Goal: Task Accomplishment & Management: Complete application form

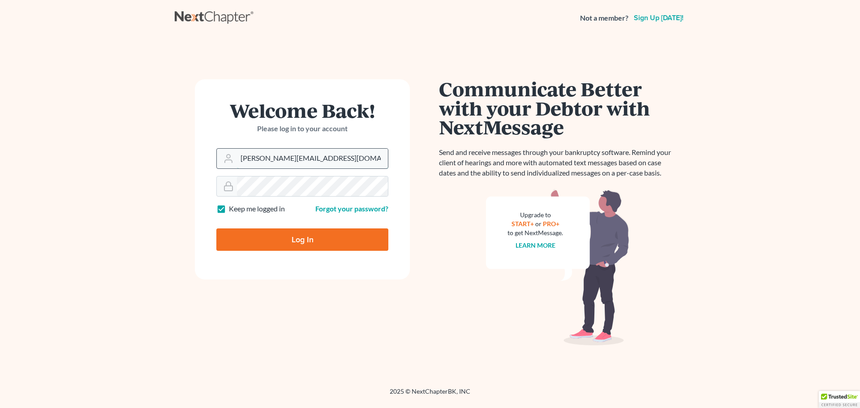
click at [276, 161] on input "ashlie@newtomorrowlaw.com" at bounding box center [312, 159] width 151 height 20
drag, startPoint x: 297, startPoint y: 154, endPoint x: 305, endPoint y: 167, distance: 15.3
click at [297, 154] on input "shalah@newtomorrowlaw.com" at bounding box center [312, 159] width 151 height 20
type input "[EMAIL_ADDRESS][DOMAIN_NAME]"
click at [276, 243] on input "Log In" at bounding box center [302, 239] width 172 height 22
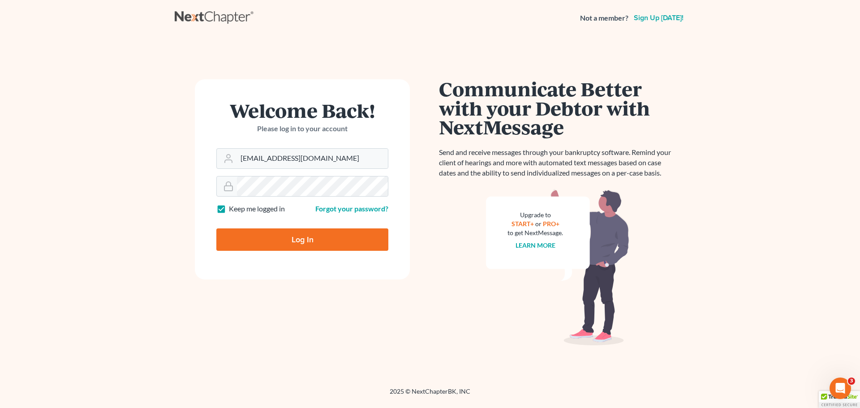
type input "Thinking..."
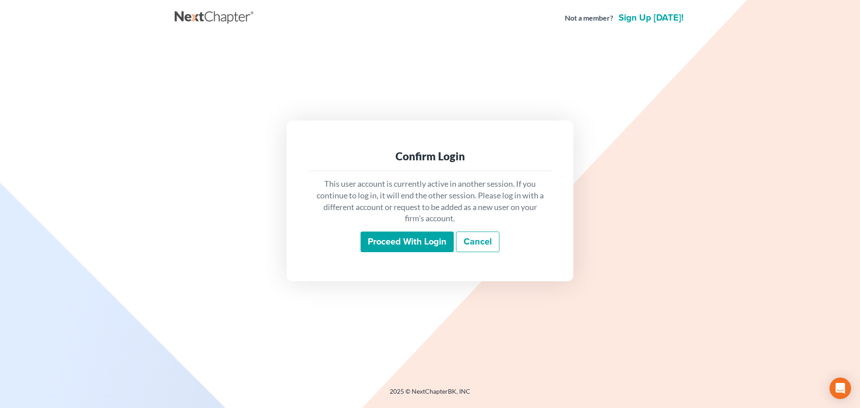
click at [408, 239] on input "Proceed with login" at bounding box center [407, 242] width 93 height 21
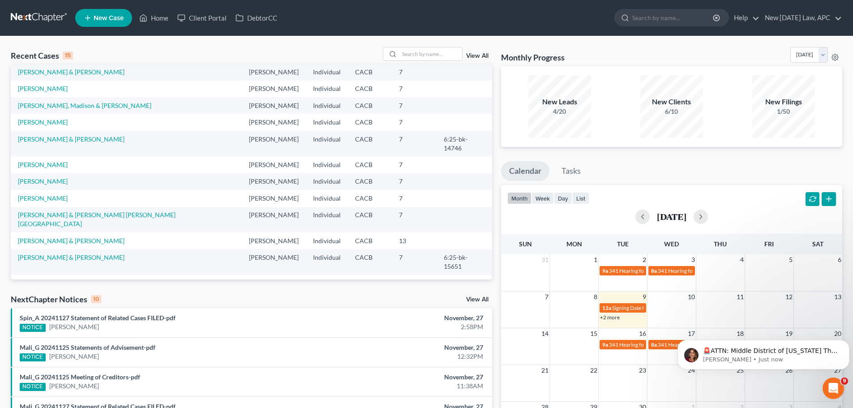
scroll to position [45, 0]
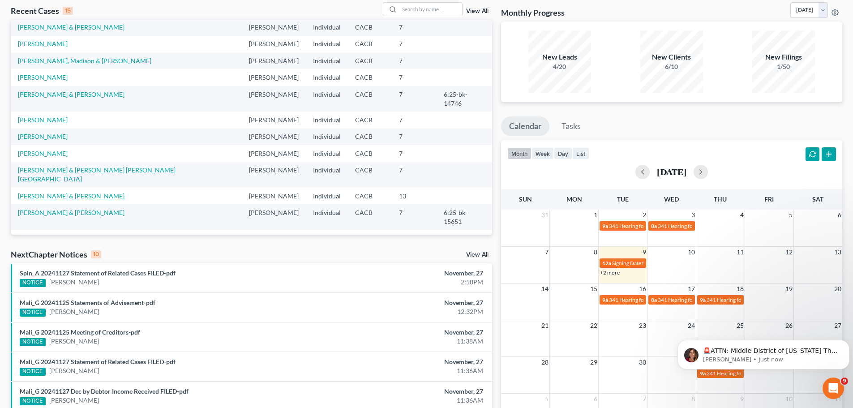
click at [64, 192] on link "Griswold, Clark & Ellen" at bounding box center [71, 196] width 107 height 8
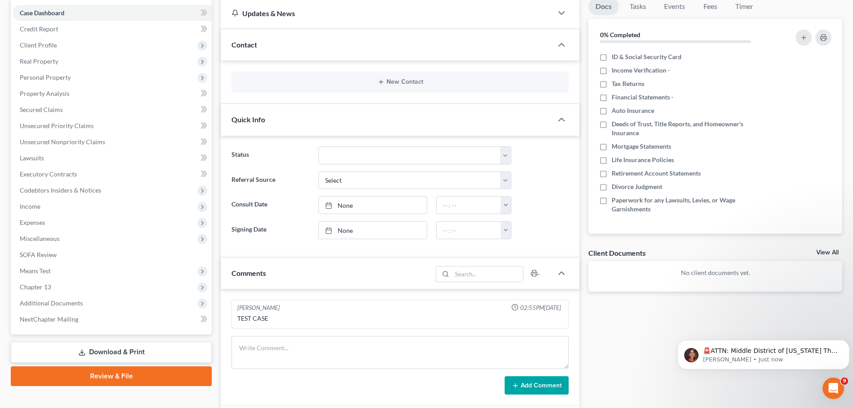
scroll to position [90, 0]
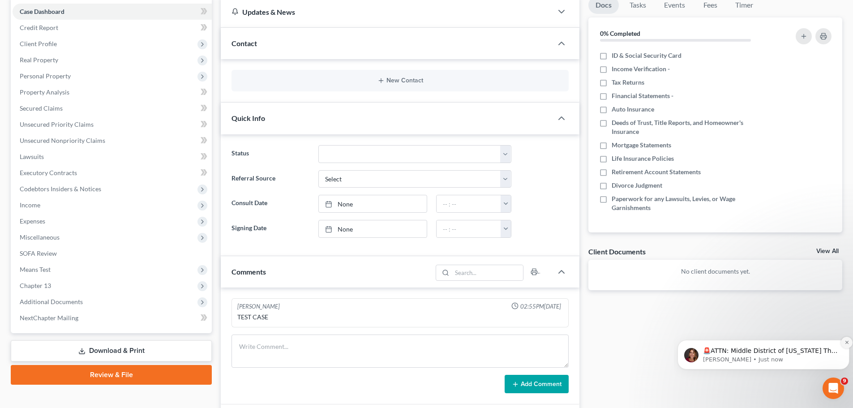
click at [845, 341] on icon "Dismiss notification" at bounding box center [847, 342] width 5 height 5
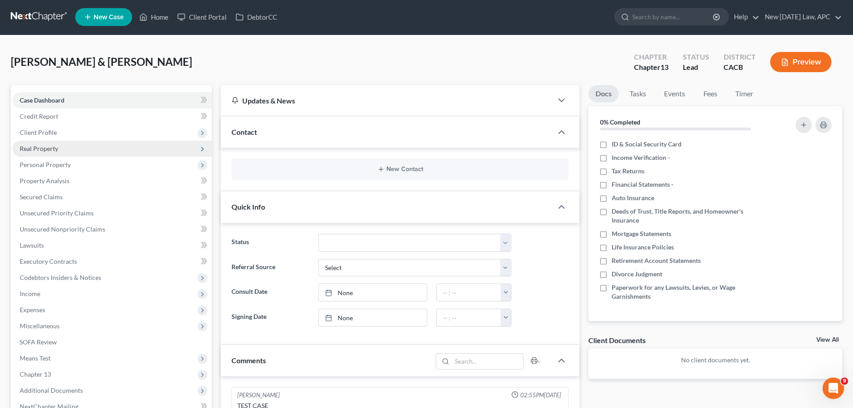
scroll to position [0, 0]
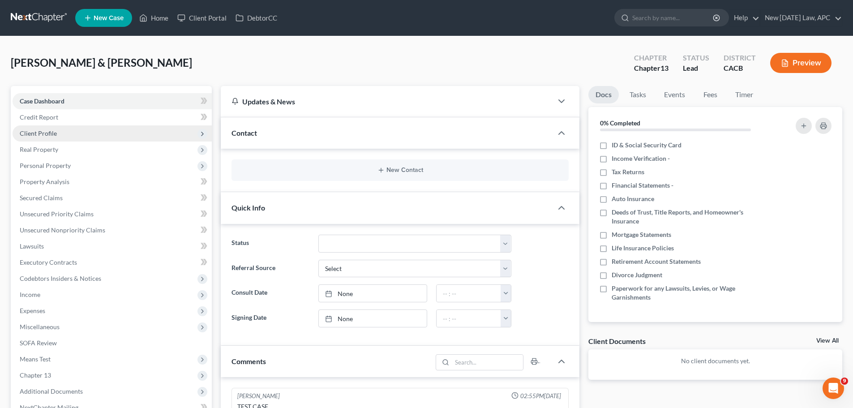
click at [43, 133] on span "Client Profile" at bounding box center [38, 133] width 37 height 8
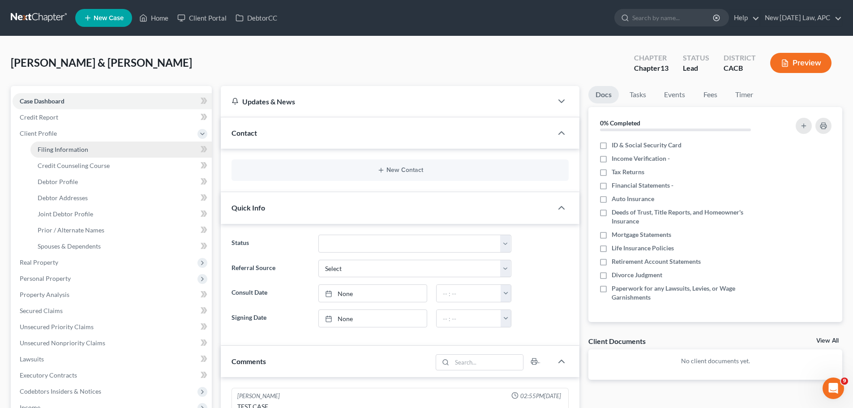
click at [58, 149] on span "Filing Information" at bounding box center [63, 150] width 51 height 8
select select "1"
select select "3"
select select "4"
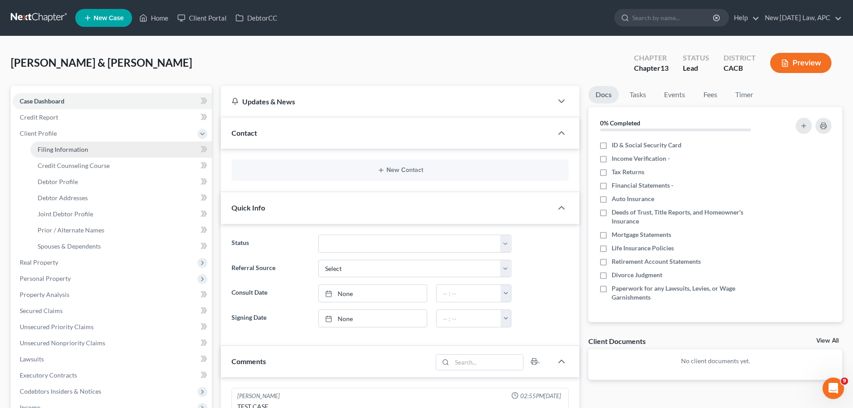
select select "1"
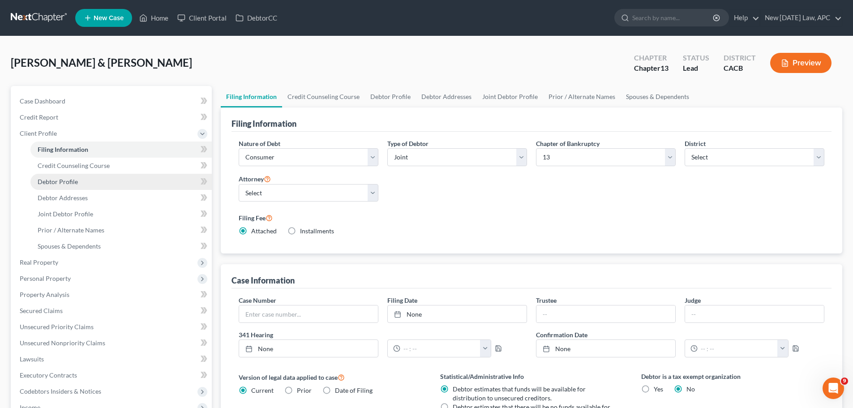
click at [78, 180] on link "Debtor Profile" at bounding box center [120, 182] width 181 height 16
select select "1"
select select "3"
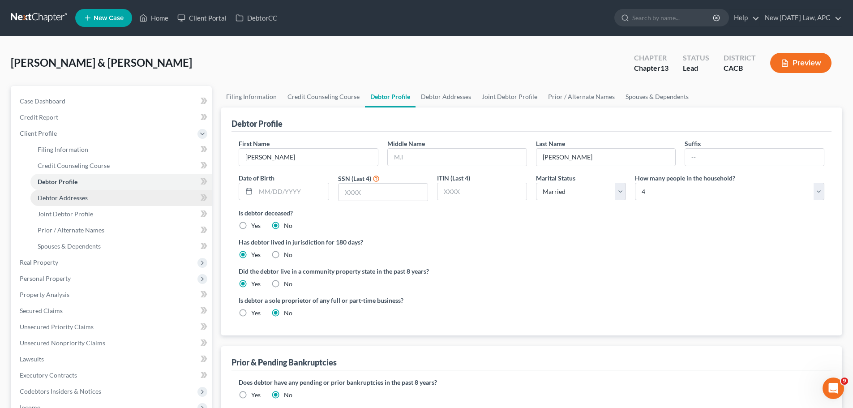
click at [70, 199] on span "Debtor Addresses" at bounding box center [63, 198] width 50 height 8
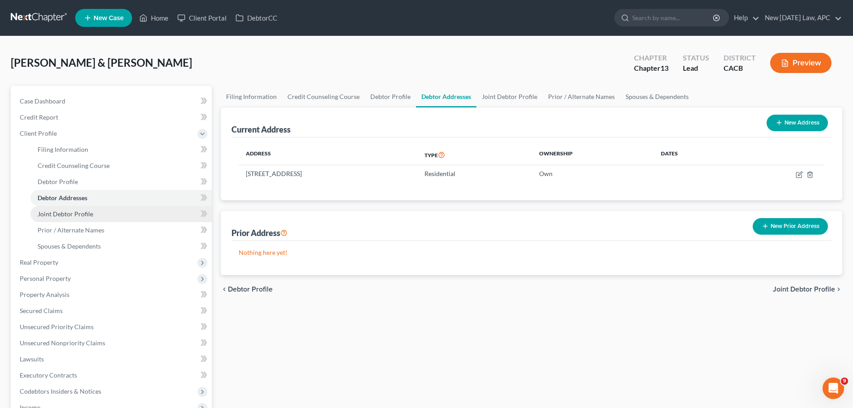
click at [83, 213] on span "Joint Debtor Profile" at bounding box center [66, 214] width 56 height 8
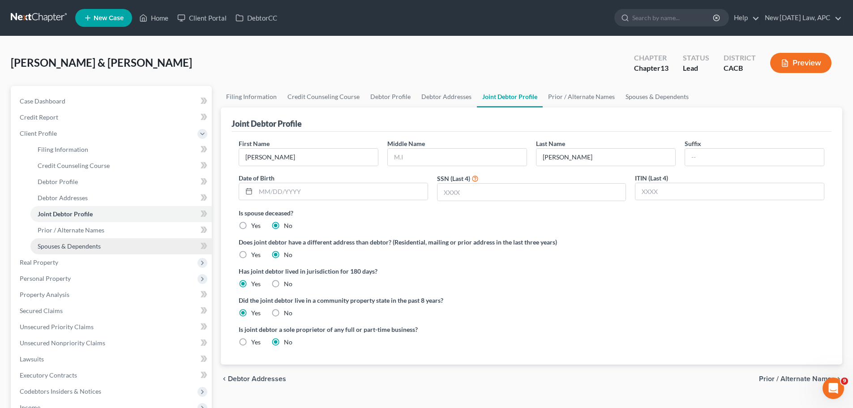
click at [86, 243] on span "Spouses & Dependents" at bounding box center [69, 246] width 63 height 8
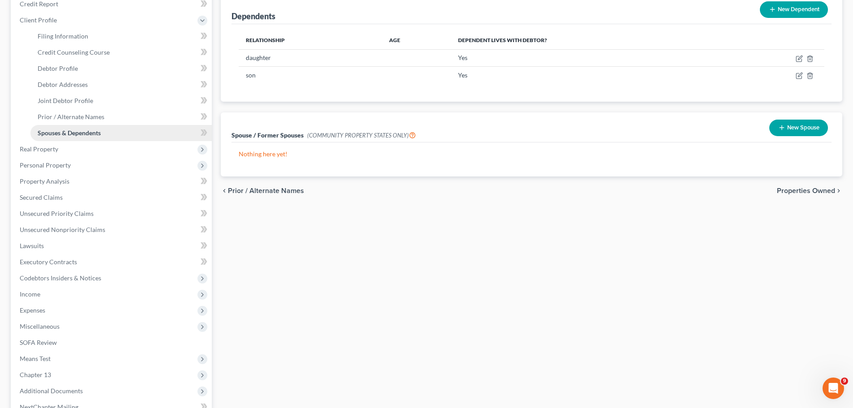
scroll to position [134, 0]
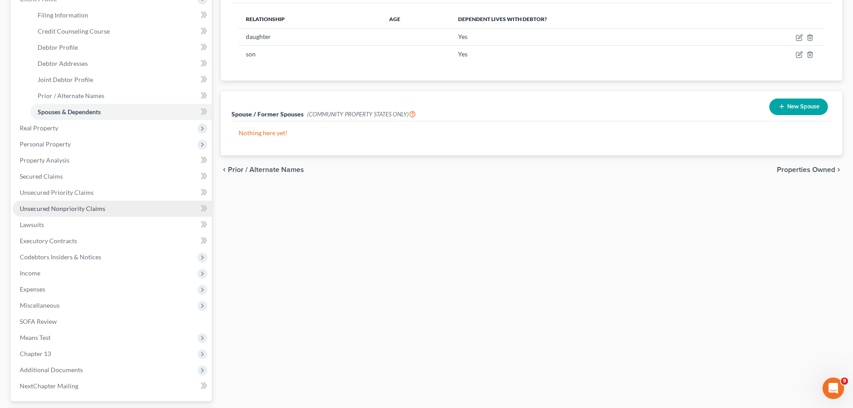
click at [116, 213] on link "Unsecured Nonpriority Claims" at bounding box center [112, 209] width 199 height 16
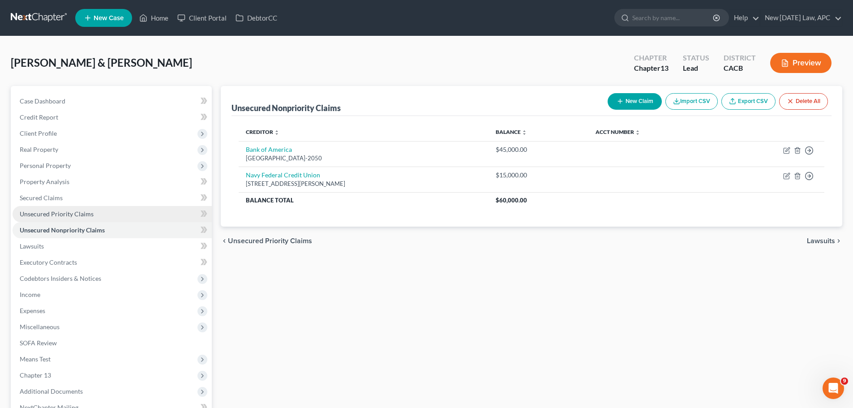
click at [99, 211] on link "Unsecured Priority Claims" at bounding box center [112, 214] width 199 height 16
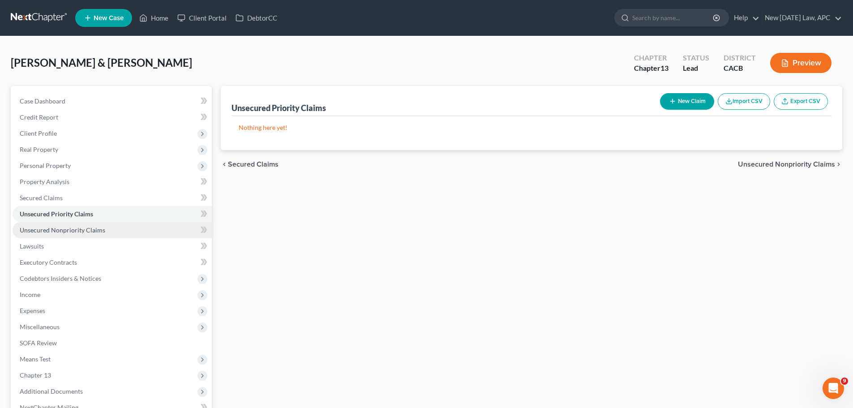
click at [100, 226] on span "Unsecured Nonpriority Claims" at bounding box center [63, 230] width 86 height 8
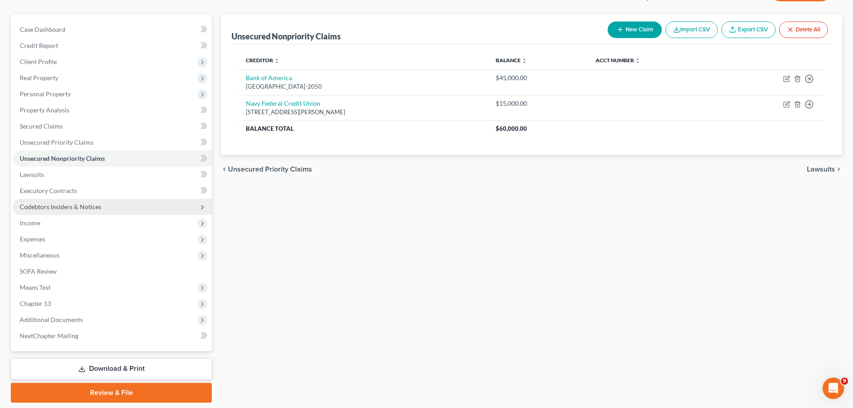
scroll to position [100, 0]
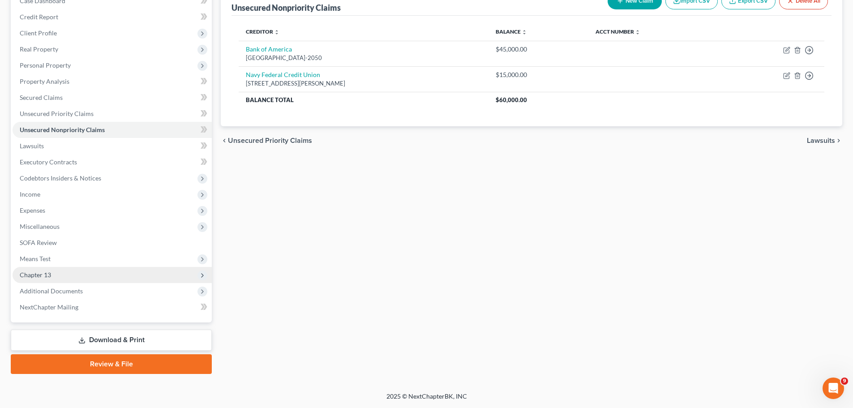
click at [49, 273] on span "Chapter 13" at bounding box center [35, 275] width 31 height 8
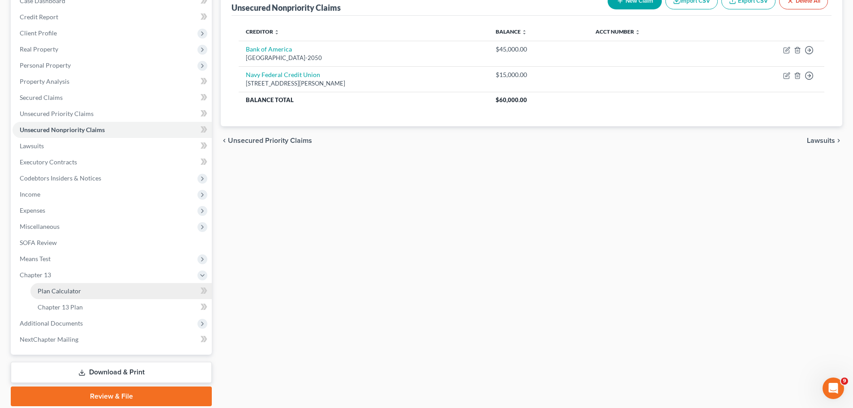
click at [77, 288] on span "Plan Calculator" at bounding box center [59, 291] width 43 height 8
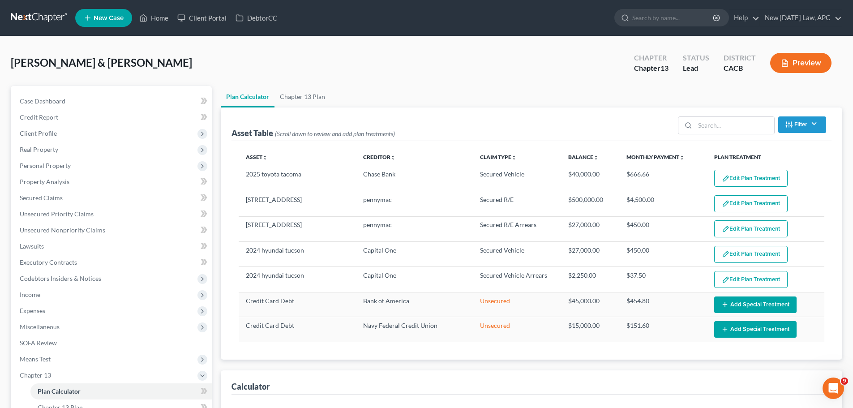
select select "59"
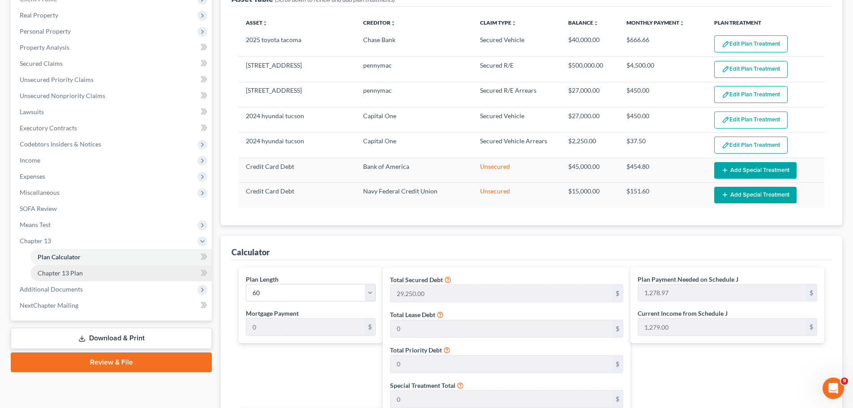
click at [69, 272] on span "Chapter 13 Plan" at bounding box center [60, 273] width 45 height 8
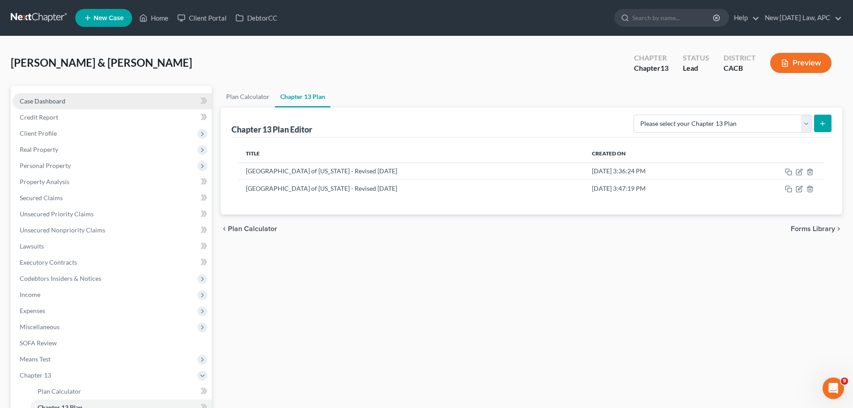
click at [64, 103] on span "Case Dashboard" at bounding box center [43, 101] width 46 height 8
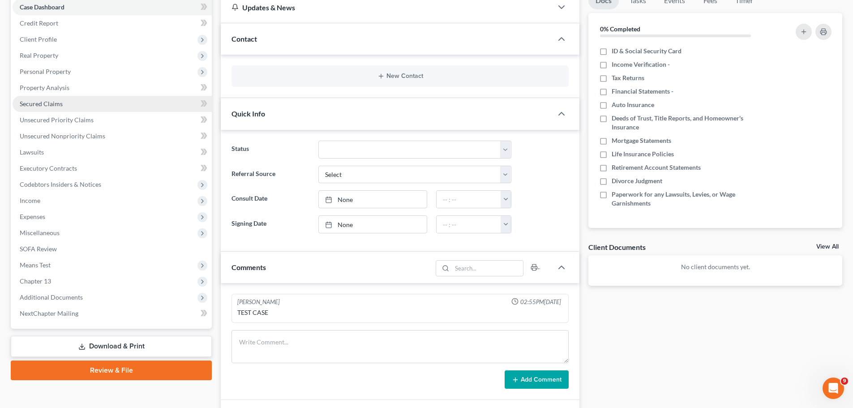
scroll to position [134, 0]
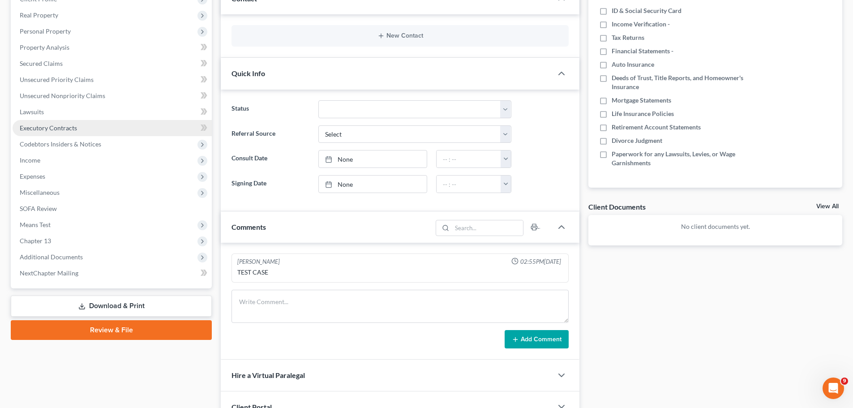
click at [60, 124] on span "Executory Contracts" at bounding box center [48, 128] width 57 height 8
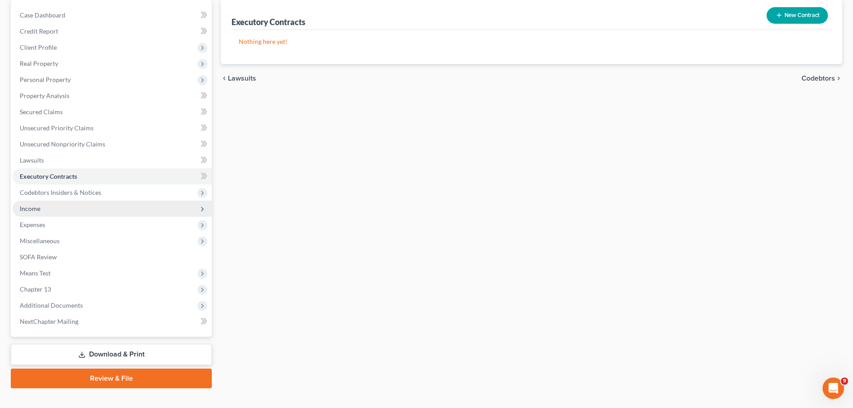
scroll to position [90, 0]
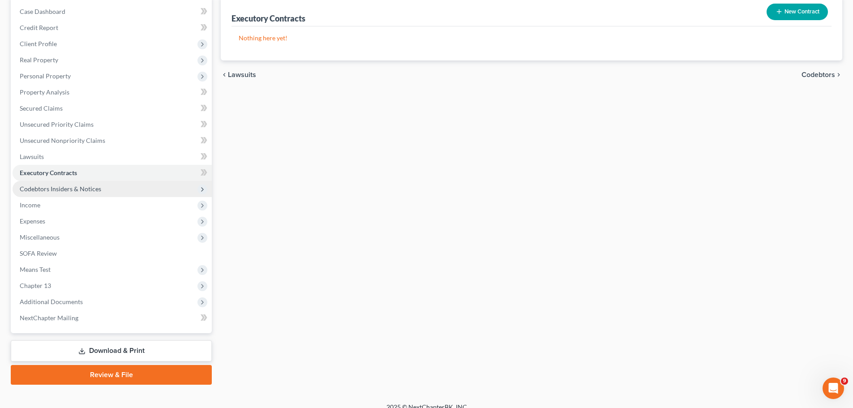
click at [64, 191] on span "Codebtors Insiders & Notices" at bounding box center [61, 189] width 82 height 8
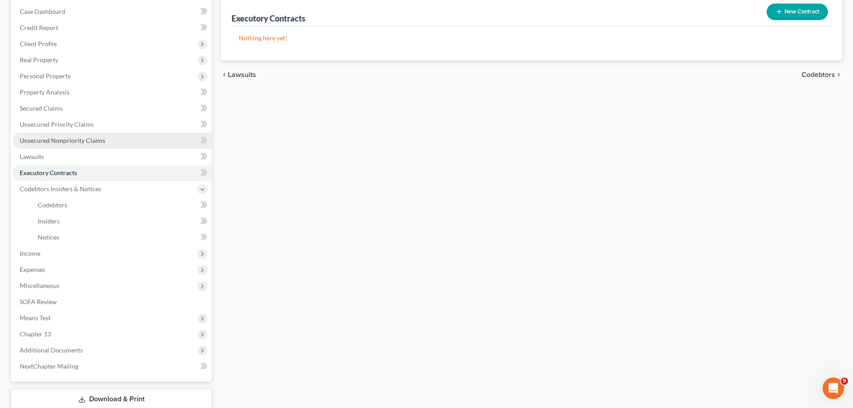
click at [73, 134] on link "Unsecured Nonpriority Claims" at bounding box center [112, 141] width 199 height 16
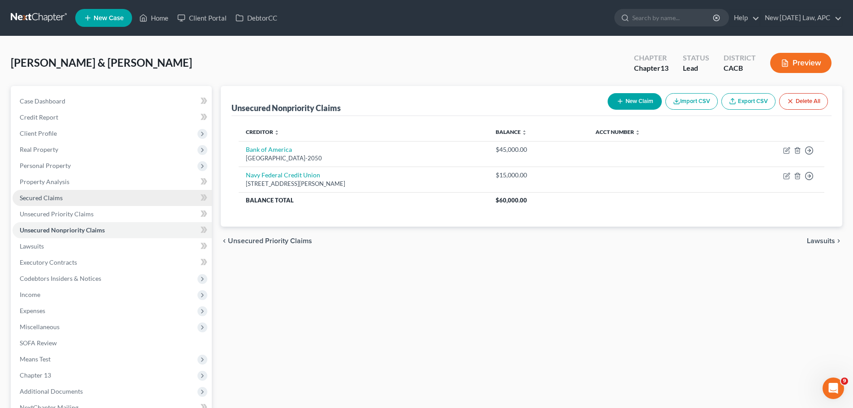
click at [52, 197] on span "Secured Claims" at bounding box center [41, 198] width 43 height 8
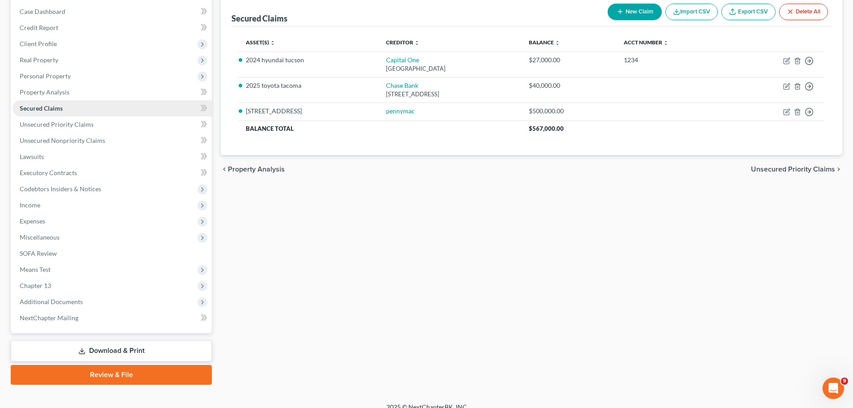
scroll to position [100, 0]
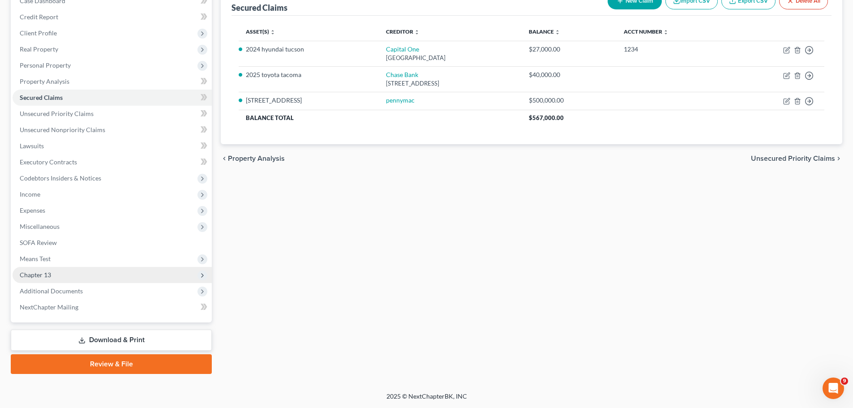
click at [60, 275] on span "Chapter 13" at bounding box center [112, 275] width 199 height 16
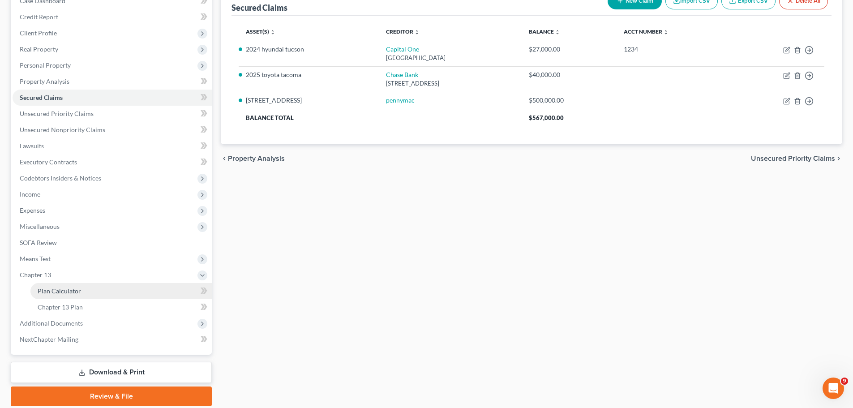
click at [61, 290] on span "Plan Calculator" at bounding box center [59, 291] width 43 height 8
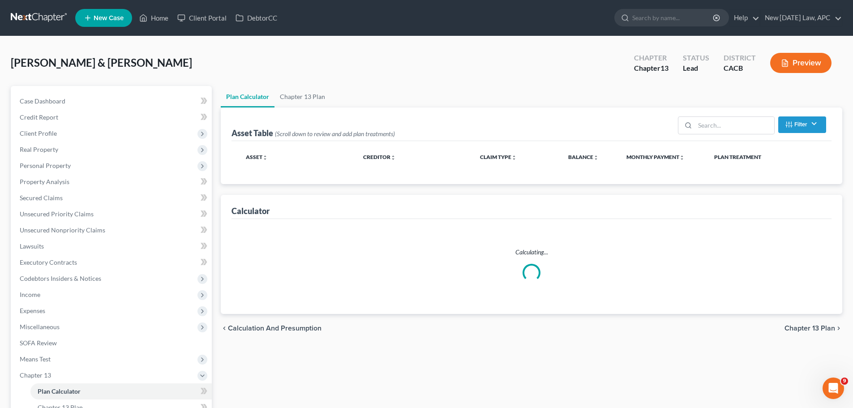
select select "59"
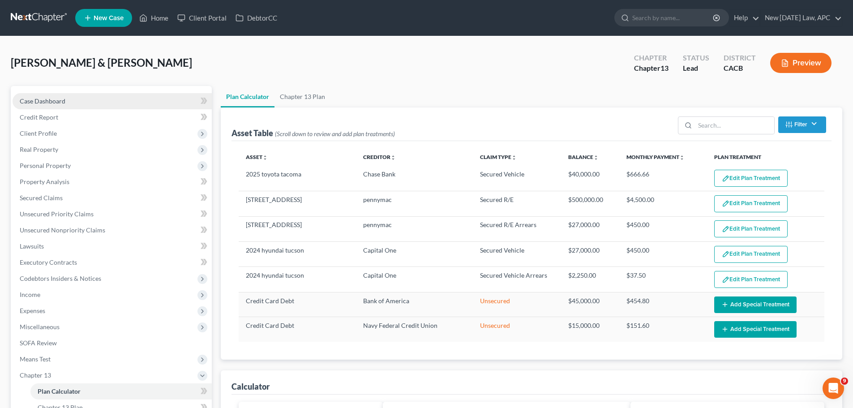
click at [55, 100] on span "Case Dashboard" at bounding box center [43, 101] width 46 height 8
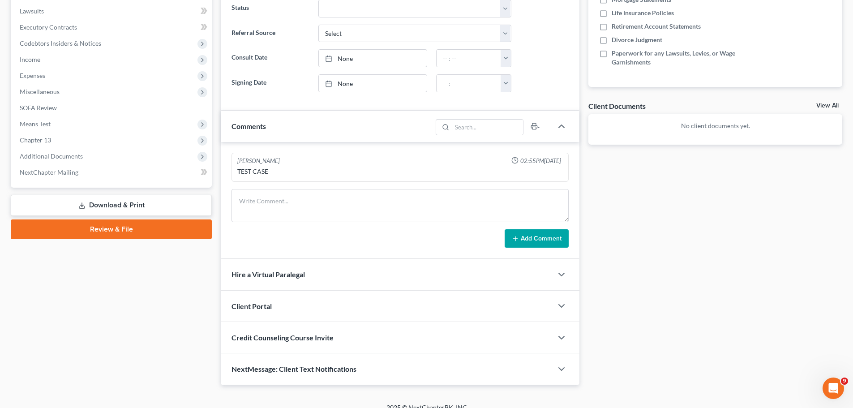
scroll to position [246, 0]
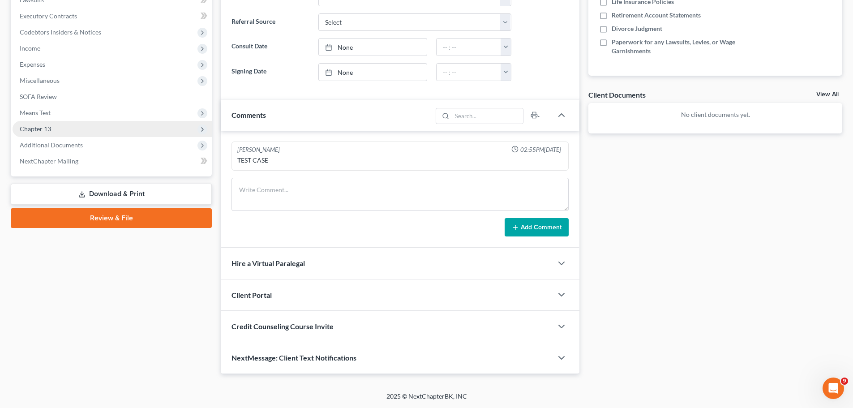
click at [62, 131] on span "Chapter 13" at bounding box center [112, 129] width 199 height 16
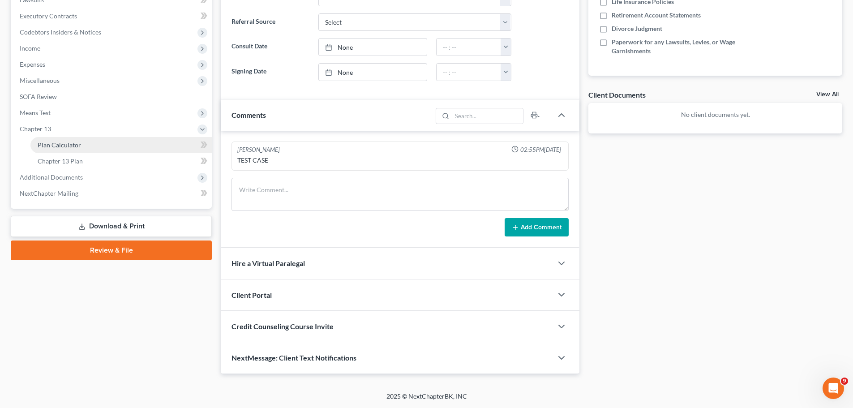
click at [86, 145] on link "Plan Calculator" at bounding box center [120, 145] width 181 height 16
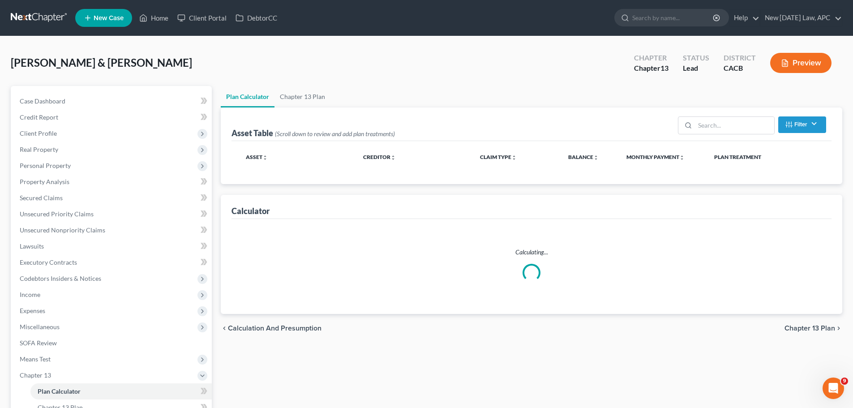
select select "59"
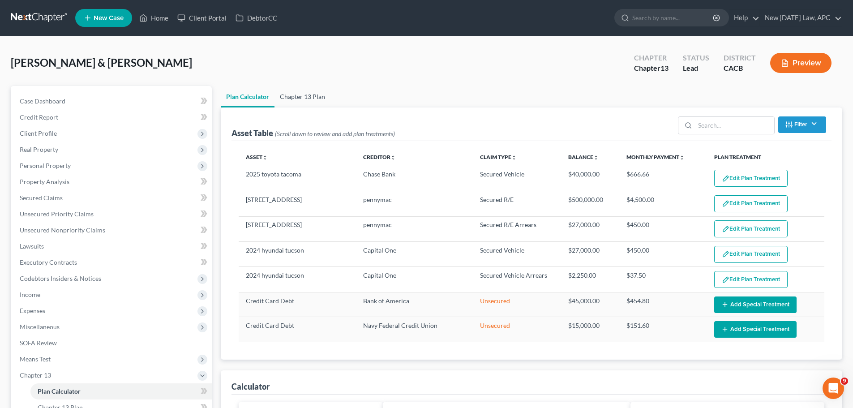
click at [308, 97] on link "Chapter 13 Plan" at bounding box center [303, 96] width 56 height 21
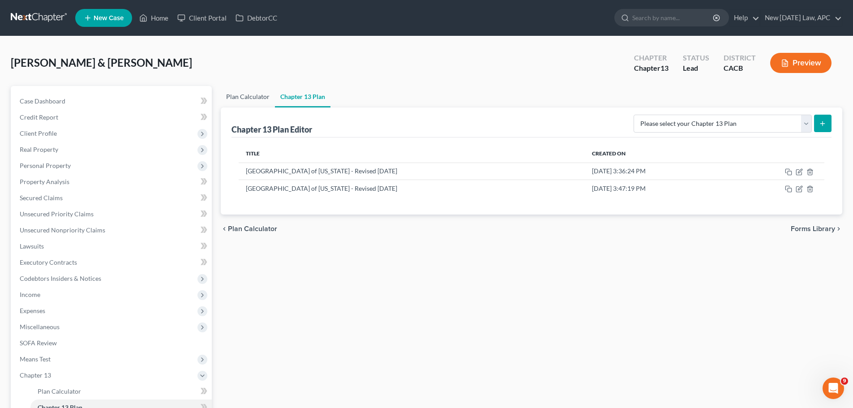
click at [258, 101] on link "Plan Calculator" at bounding box center [248, 96] width 54 height 21
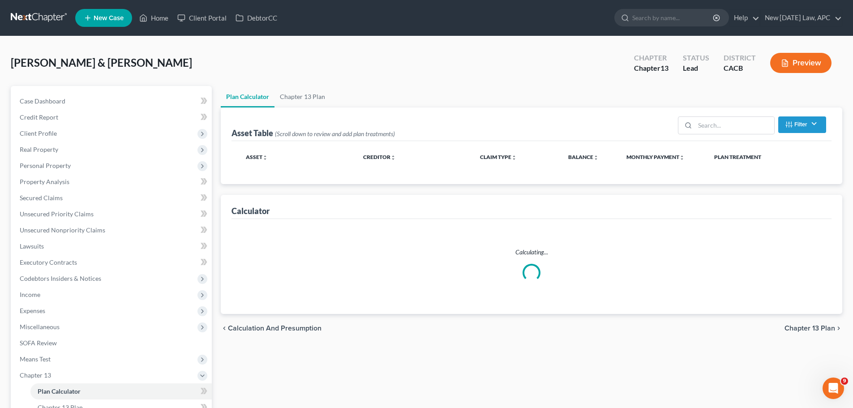
select select "59"
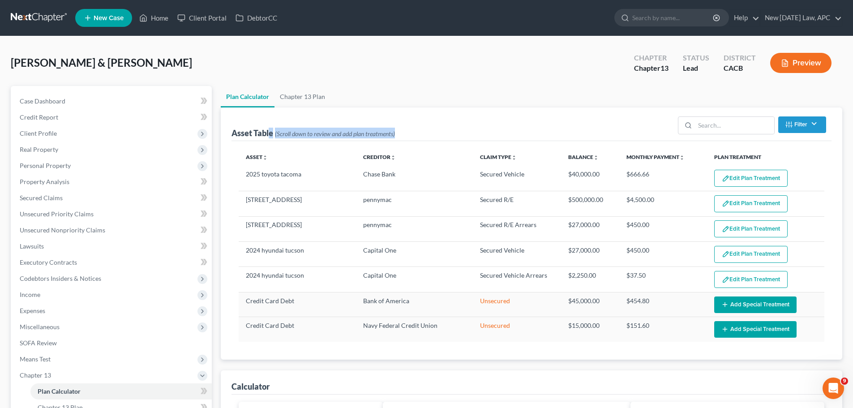
drag, startPoint x: 407, startPoint y: 136, endPoint x: 283, endPoint y: 130, distance: 123.7
click at [269, 136] on div "Asset Table (Scroll down to review and add plan treatments) Filter Claim Type F…" at bounding box center [532, 124] width 600 height 34
click at [305, 121] on div "Asset Table (Scroll down to review and add plan treatments) Filter Claim Type F…" at bounding box center [532, 124] width 600 height 34
click at [355, 48] on div "Griswold, Clark & Ellen Upgraded Chapter Chapter 13 Status Lead District CACB P…" at bounding box center [427, 66] width 832 height 39
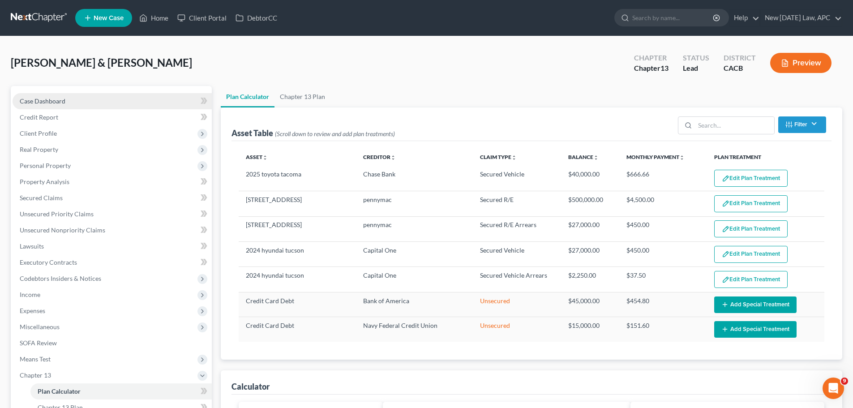
click at [61, 105] on link "Case Dashboard" at bounding box center [112, 101] width 199 height 16
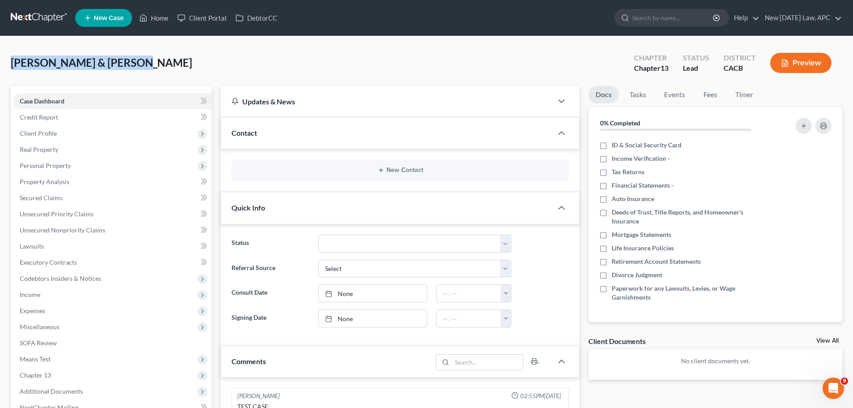
drag, startPoint x: 128, startPoint y: 68, endPoint x: 80, endPoint y: 67, distance: 48.4
click at [2, 67] on div "Griswold, Clark & Ellen Upgraded Chapter Chapter 13 Status Lead District CACB P…" at bounding box center [426, 337] width 853 height 602
click at [172, 65] on div "Griswold, Clark & Ellen Upgraded Chapter Chapter 13 Status Lead District CACB P…" at bounding box center [427, 66] width 832 height 39
click at [121, 79] on div "Griswold, Clark & Ellen Upgraded Chapter Chapter 13 Status Lead District CACB P…" at bounding box center [427, 66] width 832 height 39
click at [129, 60] on div "Griswold, Clark & Ellen Upgraded Chapter Chapter 13 Status Lead District CACB P…" at bounding box center [427, 66] width 832 height 39
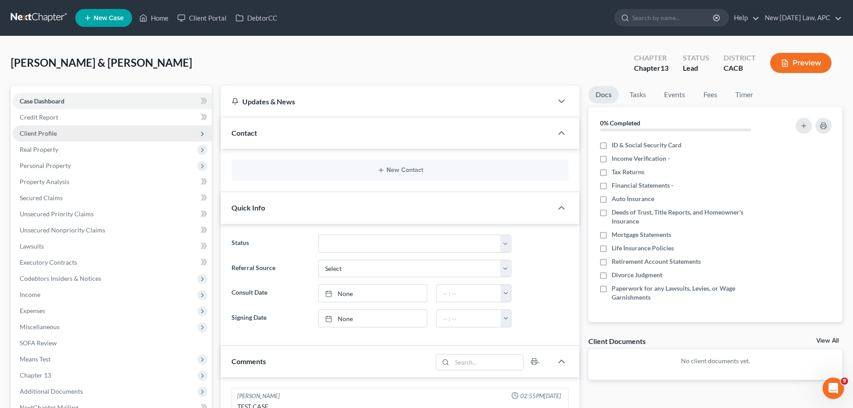
click at [48, 131] on span "Client Profile" at bounding box center [38, 133] width 37 height 8
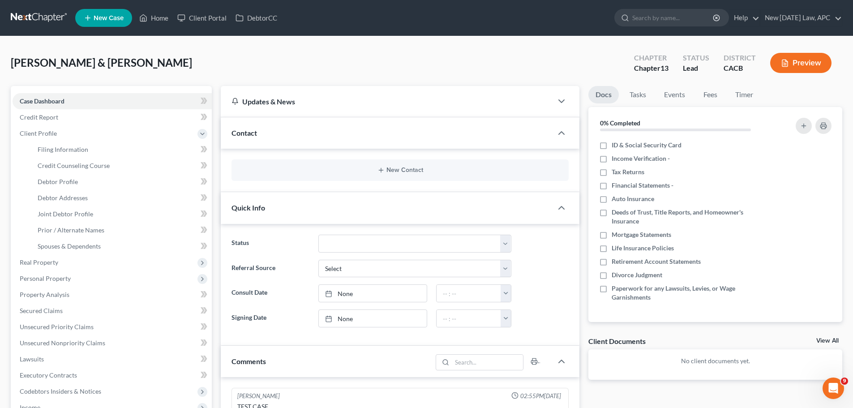
click at [143, 75] on div "Griswold, Clark & Ellen Upgraded Chapter Chapter 13 Status Lead District CACB P…" at bounding box center [427, 66] width 832 height 39
click at [161, 12] on link "Home" at bounding box center [154, 18] width 38 height 16
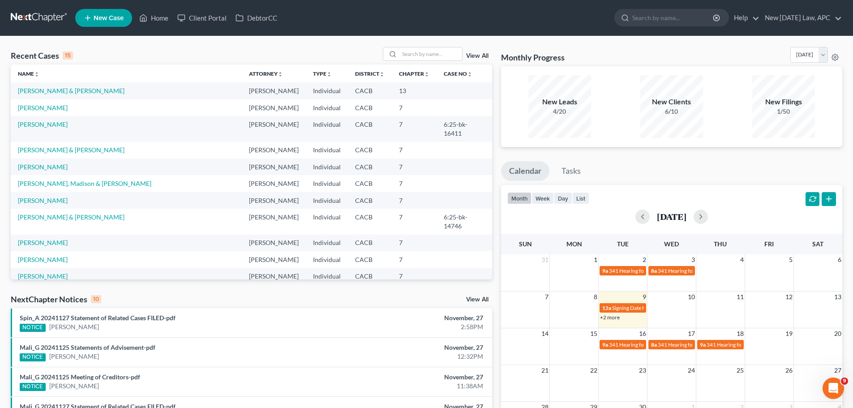
click at [472, 57] on link "View All" at bounding box center [477, 56] width 22 height 6
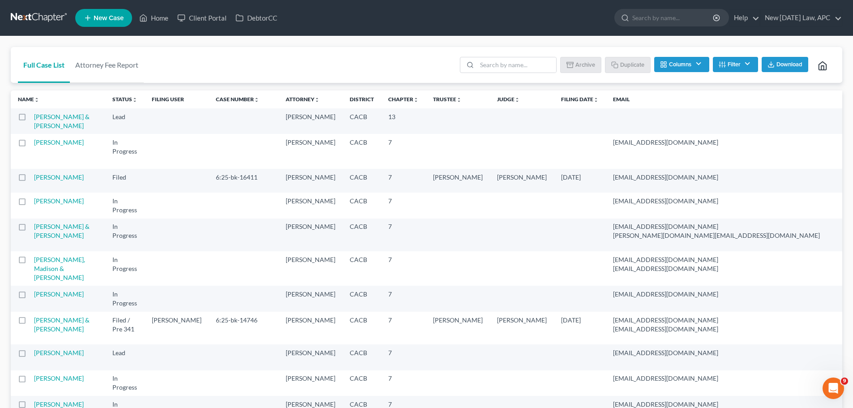
click at [30, 119] on label at bounding box center [30, 119] width 0 height 0
click at [34, 117] on input "checkbox" at bounding box center [37, 115] width 6 height 6
click at [627, 64] on button "Duplicate" at bounding box center [628, 64] width 45 height 15
checkbox input "false"
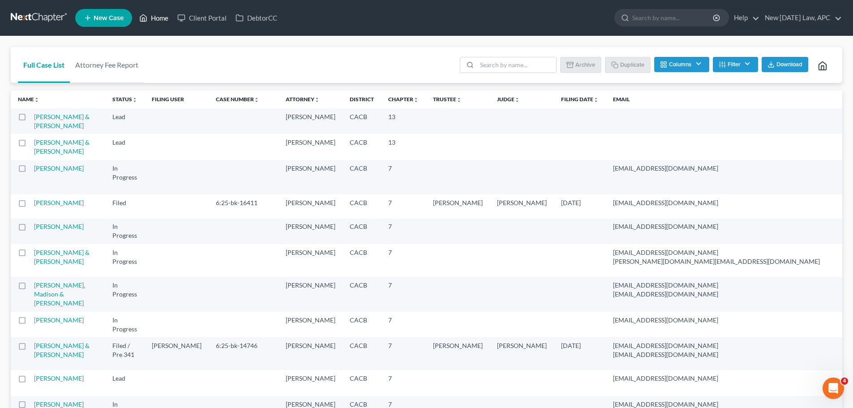
click at [156, 20] on link "Home" at bounding box center [154, 18] width 38 height 16
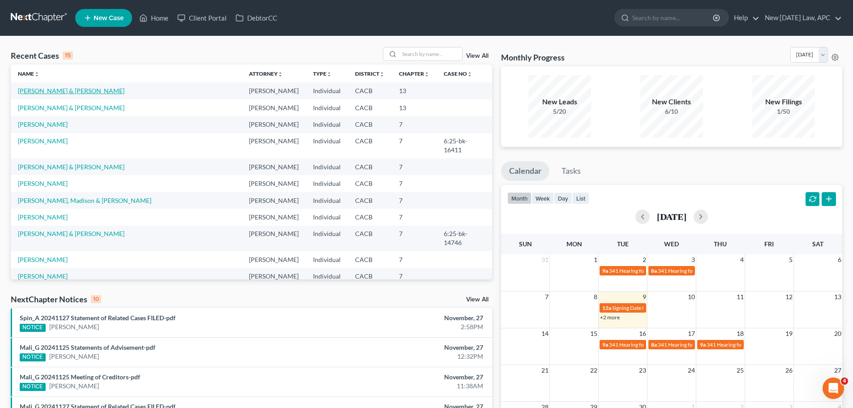
click at [61, 90] on link "Griswold, Clark & Ellen" at bounding box center [71, 91] width 107 height 8
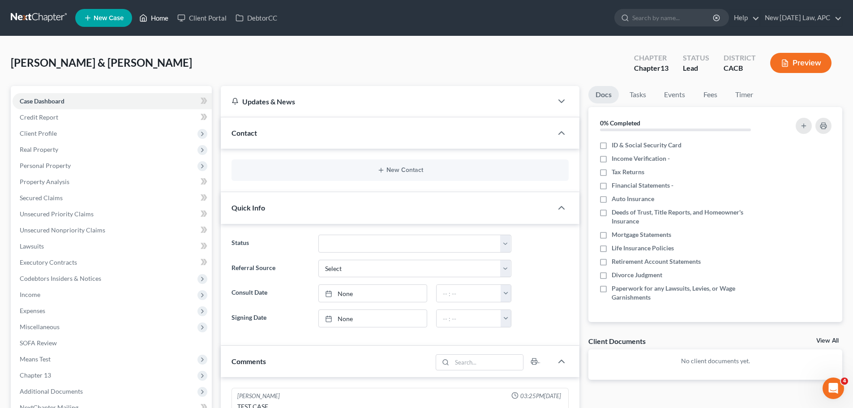
click at [157, 20] on link "Home" at bounding box center [154, 18] width 38 height 16
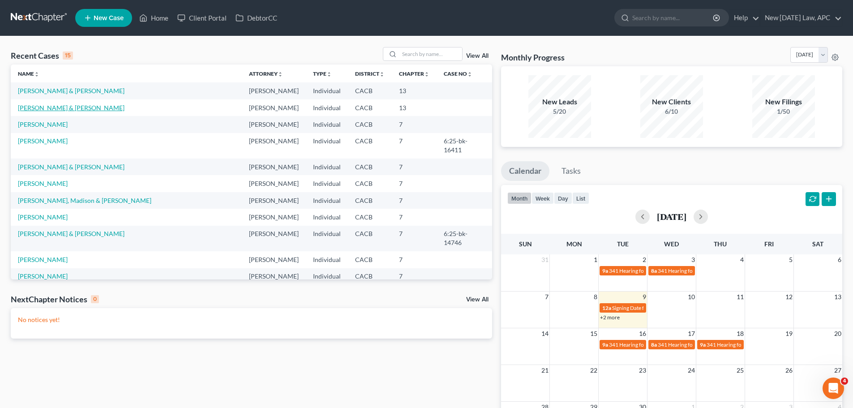
click at [60, 111] on link "Griswold, Clark & Ellen" at bounding box center [71, 108] width 107 height 8
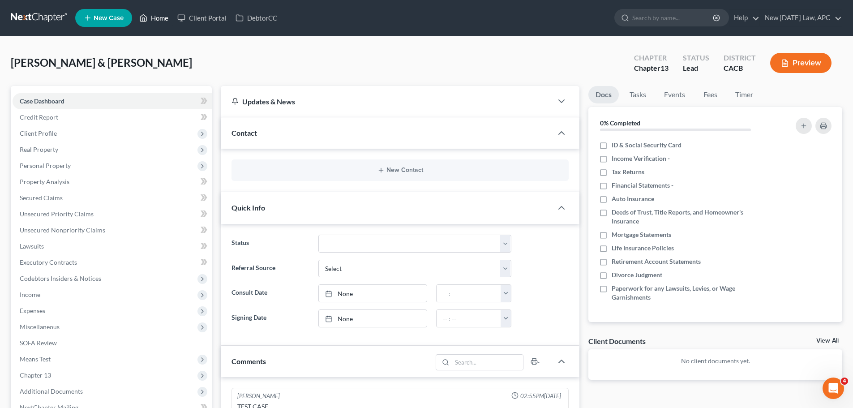
click at [156, 21] on link "Home" at bounding box center [154, 18] width 38 height 16
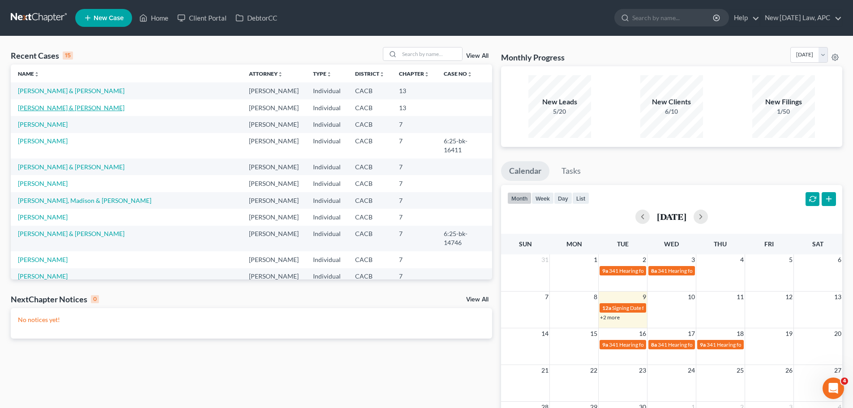
click at [60, 108] on link "Griswold, Clark & Ellen" at bounding box center [71, 108] width 107 height 8
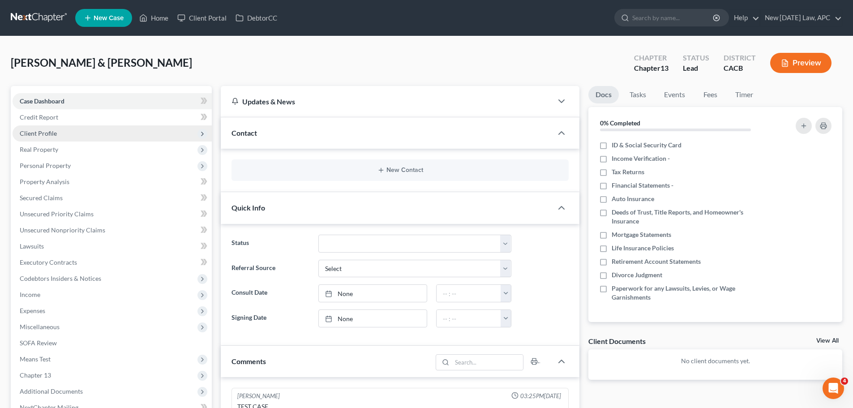
click at [48, 138] on span "Client Profile" at bounding box center [112, 133] width 199 height 16
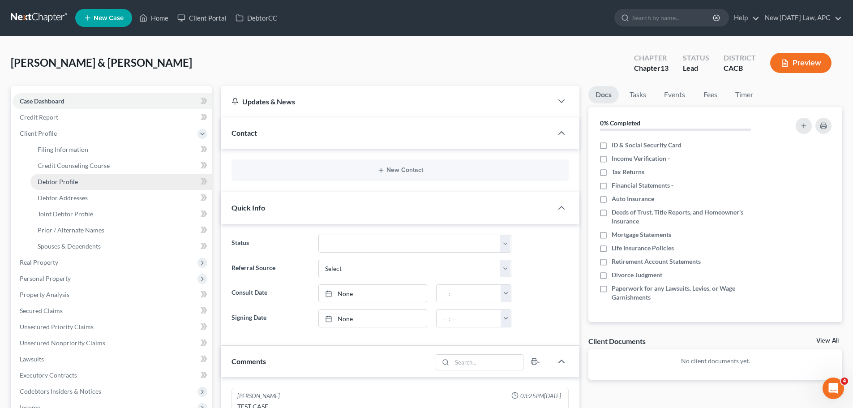
click at [71, 181] on span "Debtor Profile" at bounding box center [58, 182] width 40 height 8
select select "1"
select select "3"
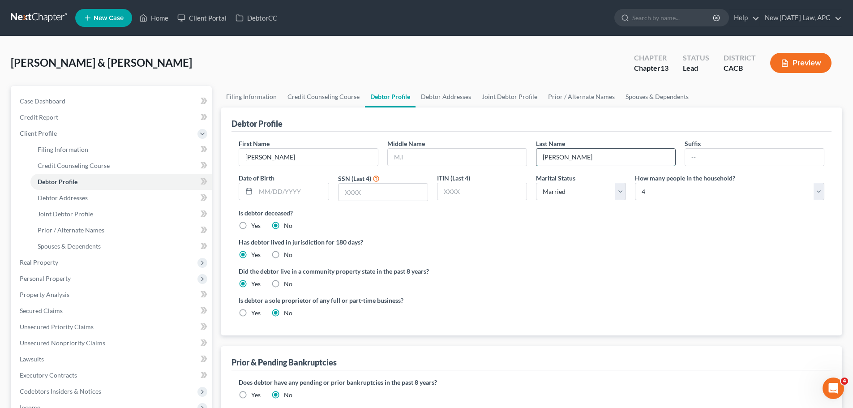
click at [588, 157] on input "[PERSON_NAME]" at bounding box center [606, 157] width 139 height 17
type input "Griswold 2"
click at [530, 252] on div "Has debtor lived in jurisdiction for 180 days? Yes No Debtor must reside in jur…" at bounding box center [532, 248] width 586 height 22
click at [154, 21] on link "Home" at bounding box center [154, 18] width 38 height 16
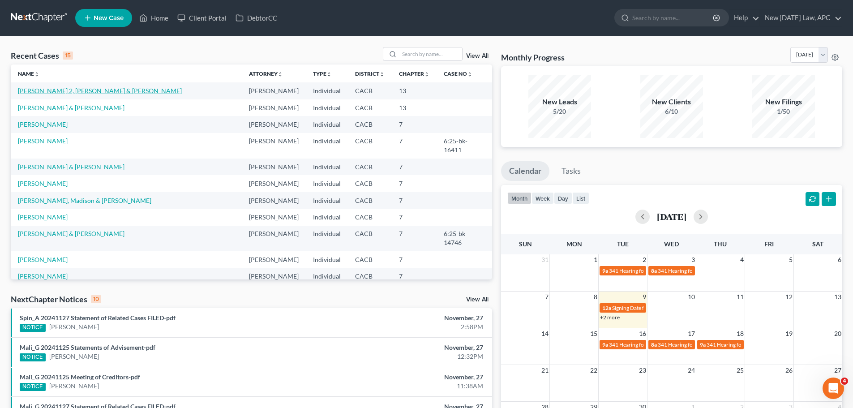
click at [53, 90] on link "Griswold 2, Clark & Griswold, Ellen" at bounding box center [100, 91] width 164 height 8
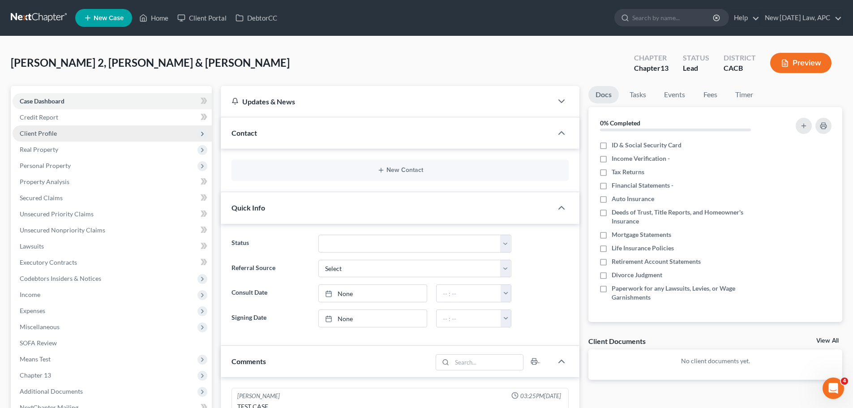
click at [52, 137] on span "Client Profile" at bounding box center [38, 133] width 37 height 8
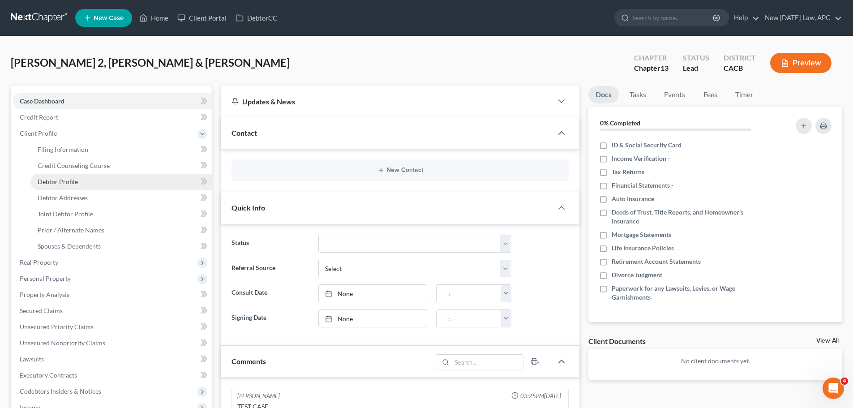
click at [65, 182] on span "Debtor Profile" at bounding box center [58, 182] width 40 height 8
select select "1"
select select "3"
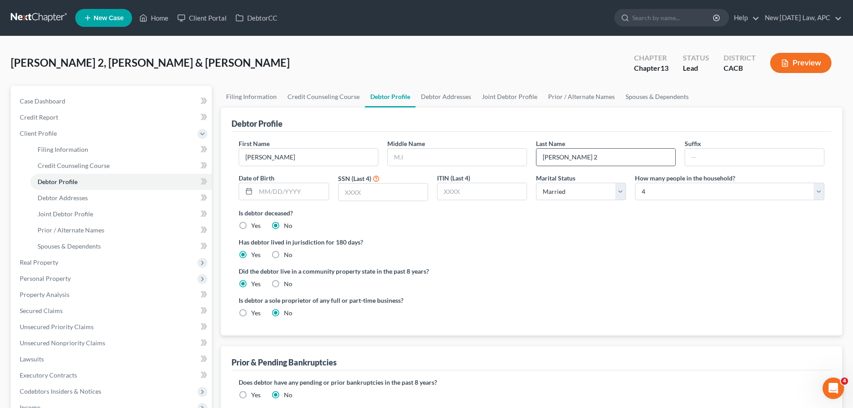
click at [580, 160] on input "Griswold 2" at bounding box center [606, 157] width 139 height 17
type input "[PERSON_NAME]"
click at [73, 211] on span "Joint Debtor Profile" at bounding box center [66, 214] width 56 height 8
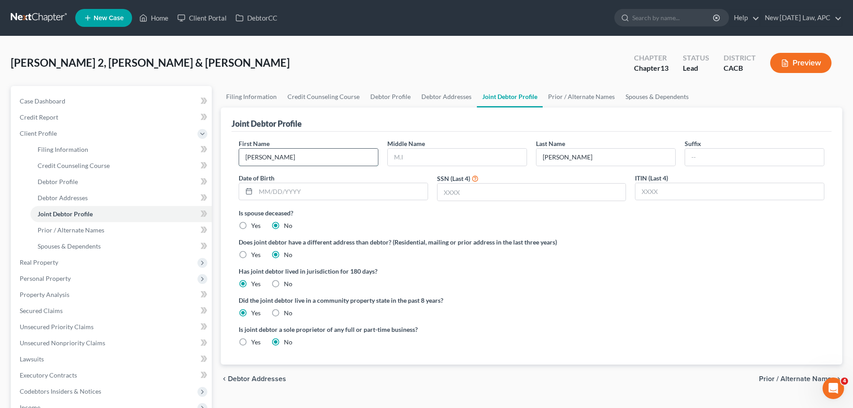
click at [304, 156] on input "Ellen" at bounding box center [308, 157] width 139 height 17
type input "[PERSON_NAME] 2"
click at [303, 140] on div "First Name Ellen 2" at bounding box center [308, 152] width 149 height 27
click at [159, 21] on link "Home" at bounding box center [154, 18] width 38 height 16
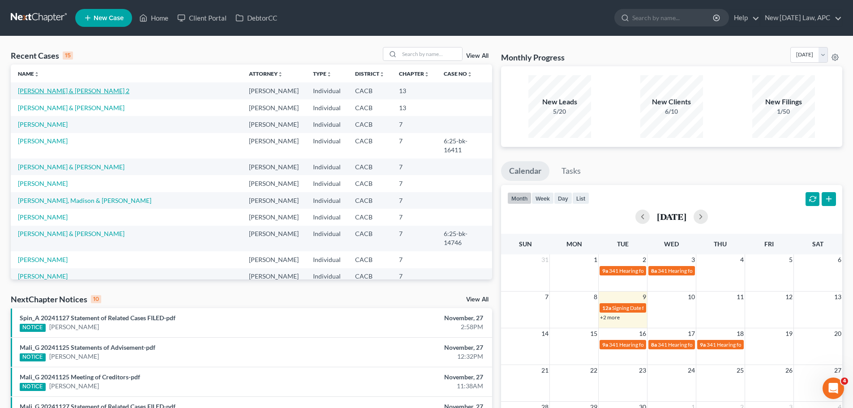
click at [68, 92] on link "[PERSON_NAME] & [PERSON_NAME] 2" at bounding box center [74, 91] width 112 height 8
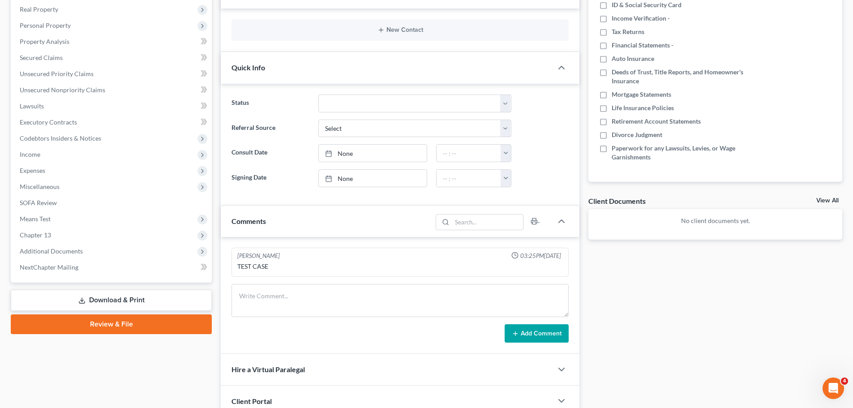
scroll to position [224, 0]
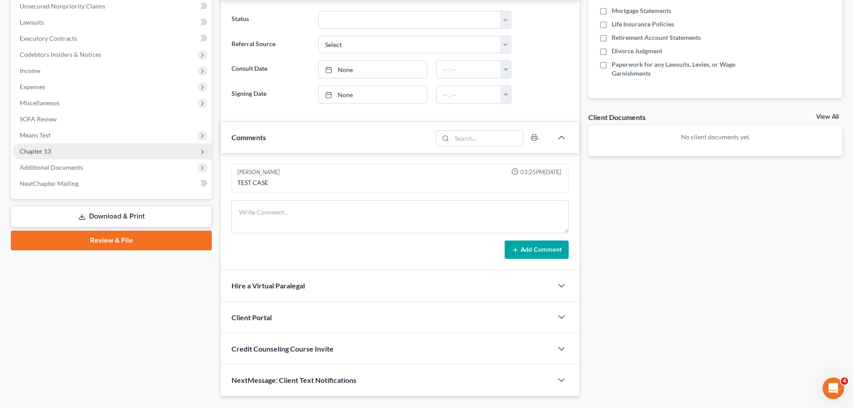
click at [61, 154] on span "Chapter 13" at bounding box center [112, 151] width 199 height 16
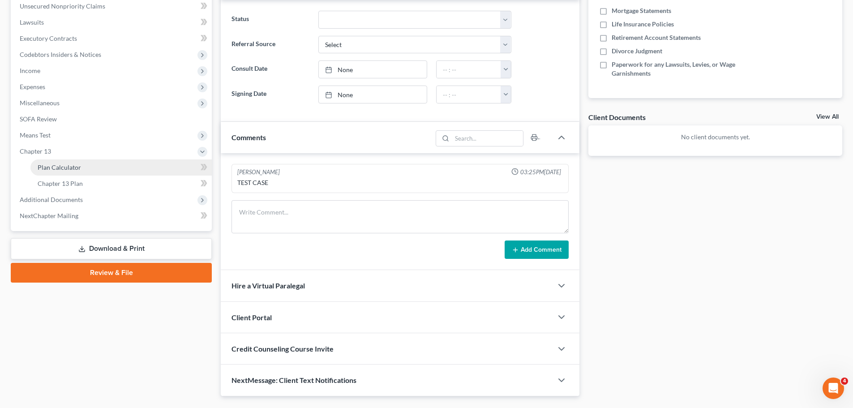
click at [65, 167] on span "Plan Calculator" at bounding box center [59, 167] width 43 height 8
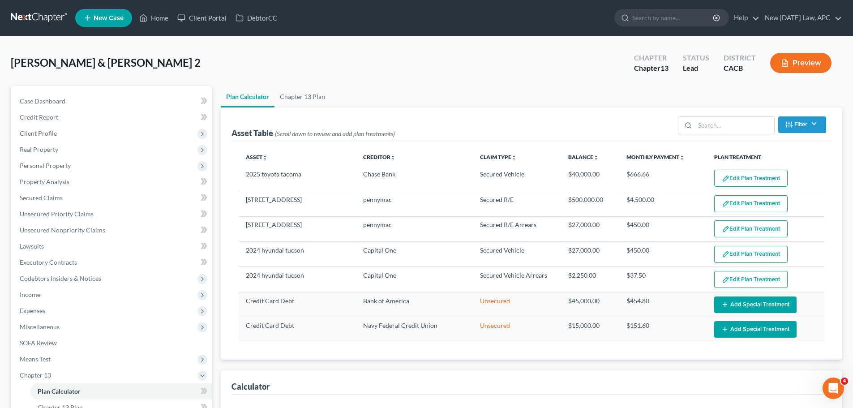
select select "59"
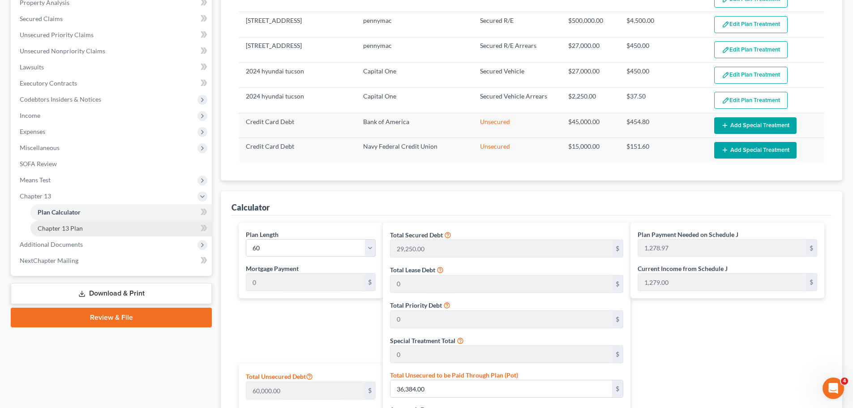
click at [60, 224] on span "Chapter 13 Plan" at bounding box center [60, 228] width 45 height 8
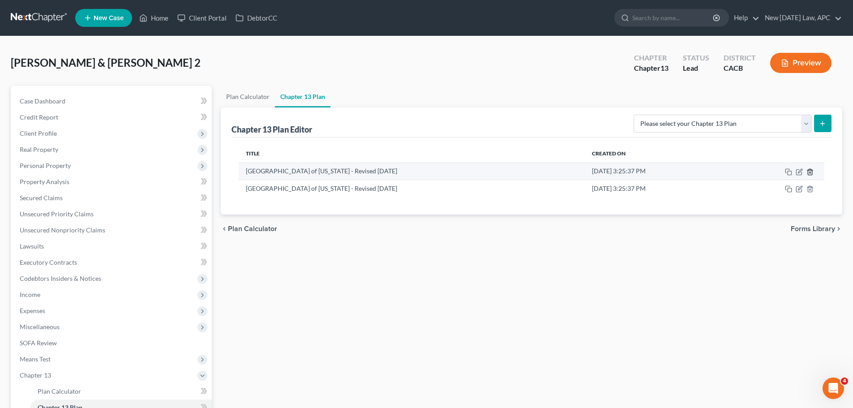
click at [810, 173] on icon "button" at bounding box center [810, 171] width 7 height 7
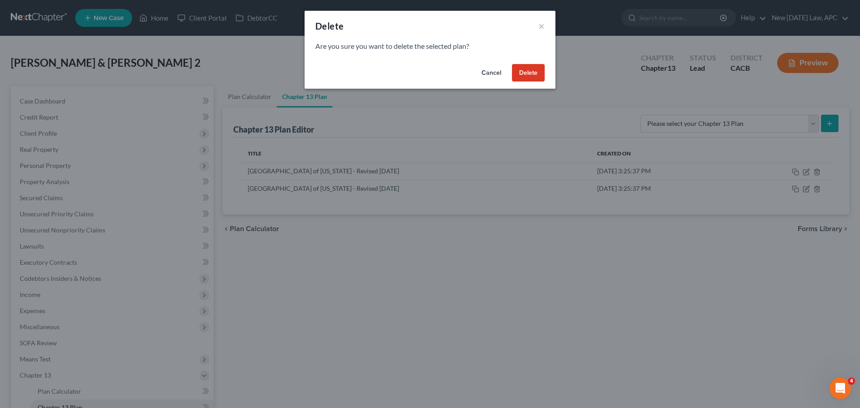
click at [526, 68] on button "Delete" at bounding box center [528, 73] width 33 height 18
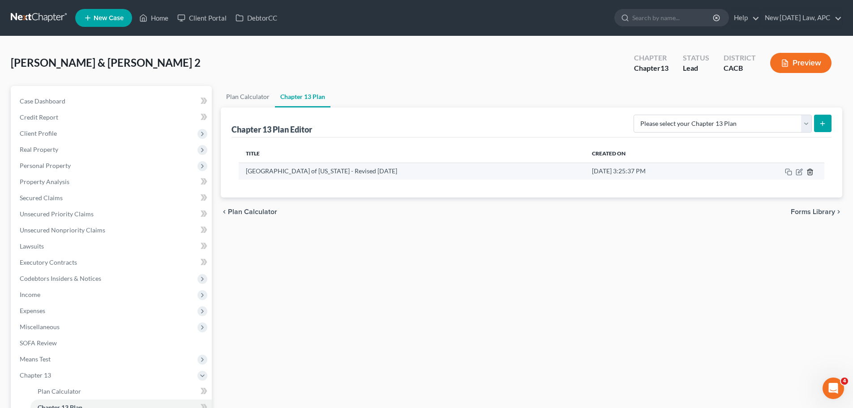
click at [810, 172] on line "button" at bounding box center [810, 173] width 0 height 2
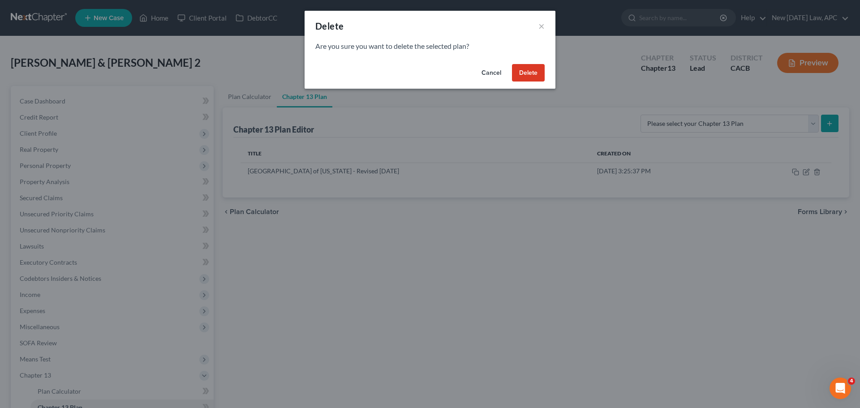
click at [541, 75] on button "Delete" at bounding box center [528, 73] width 33 height 18
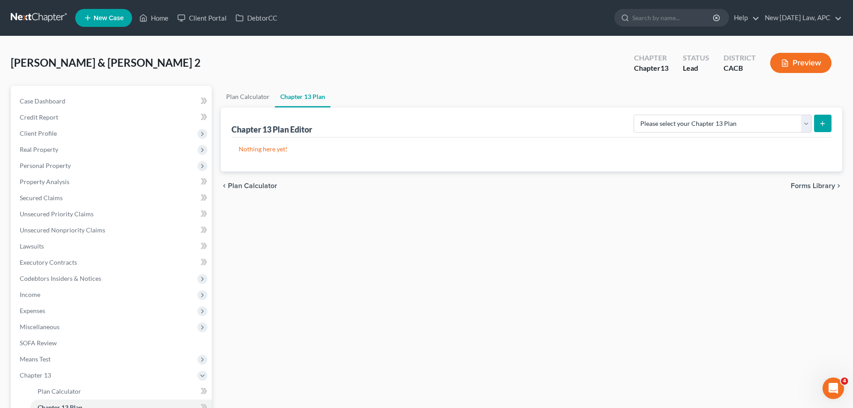
click at [273, 265] on div "Plan Calculator Chapter 13 Plan Chapter 13 Plan Editor Please select your Chapt…" at bounding box center [531, 296] width 631 height 421
click at [247, 102] on link "Plan Calculator" at bounding box center [248, 96] width 54 height 21
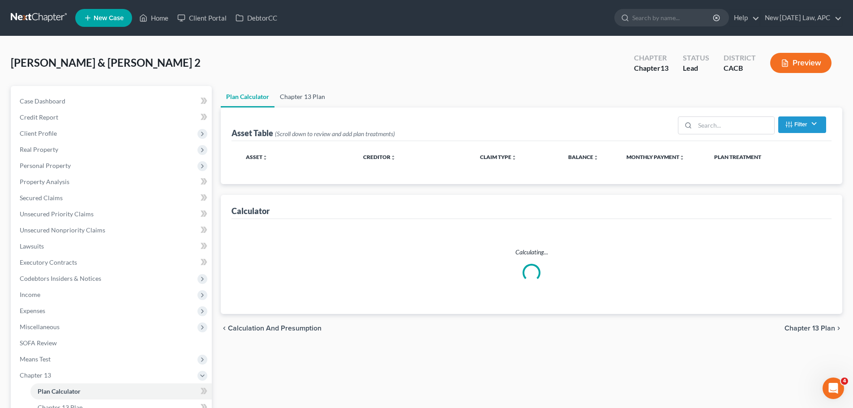
click at [301, 96] on link "Chapter 13 Plan" at bounding box center [303, 96] width 56 height 21
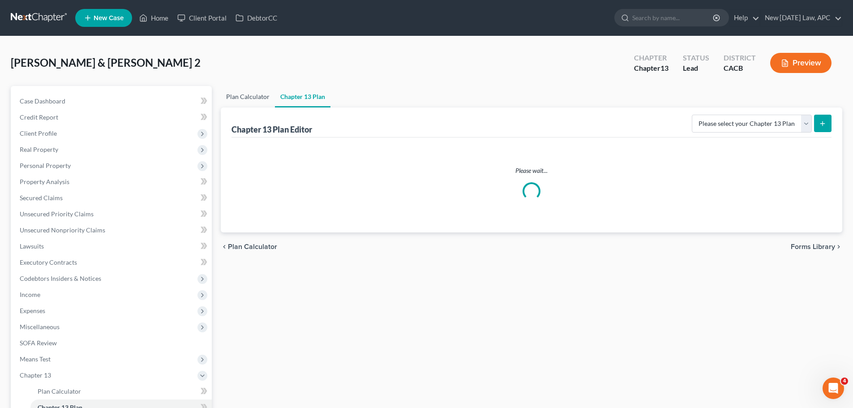
click at [262, 94] on link "Plan Calculator" at bounding box center [248, 96] width 54 height 21
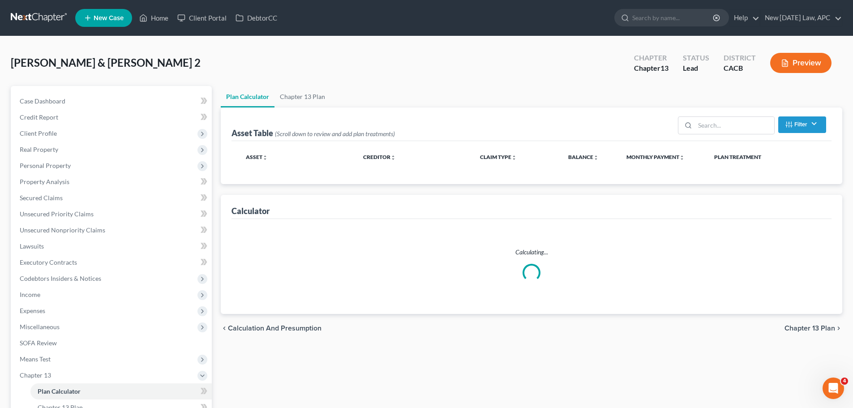
select select "59"
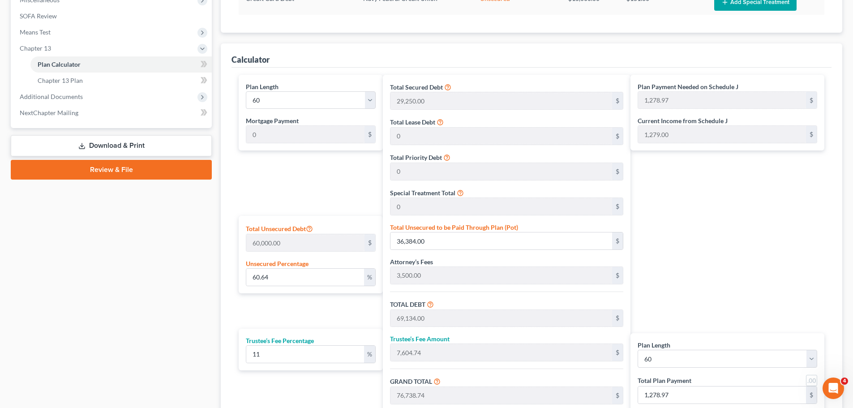
scroll to position [269, 0]
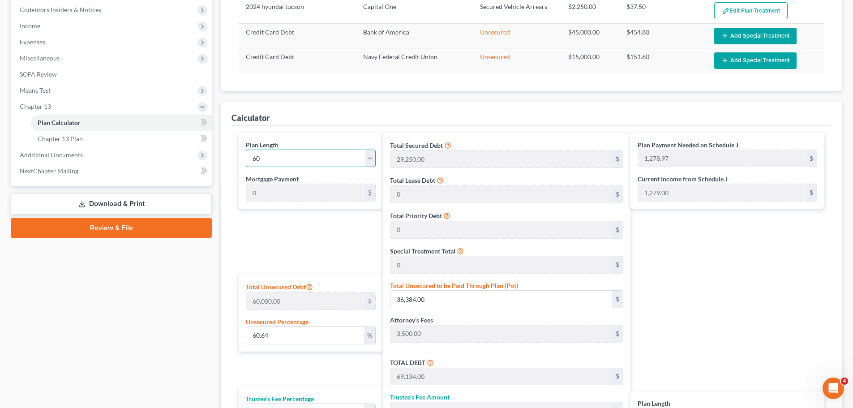
click at [318, 157] on select "1 2 3 4 5 6 7 8 9 10 11 12 13 14 15 16 17 18 19 20 21 22 23 24 25 26 27 28 29 3…" at bounding box center [311, 159] width 130 height 18
click at [219, 271] on div "Plan Calculator Chapter 13 Plan Asset Table (Scroll down to review and add plan…" at bounding box center [531, 176] width 631 height 719
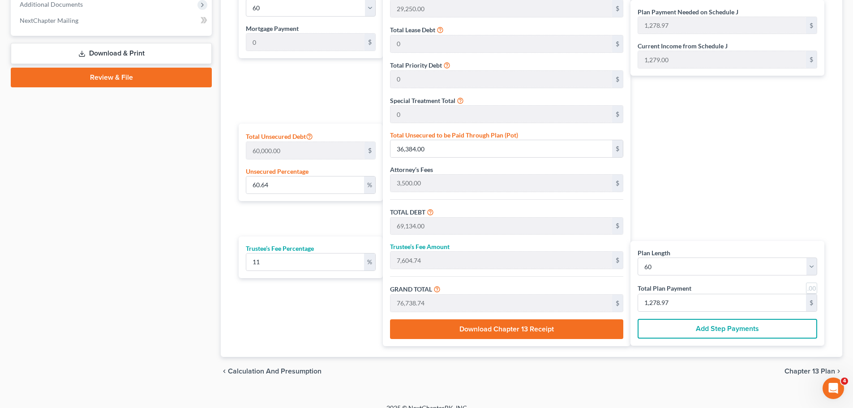
scroll to position [431, 0]
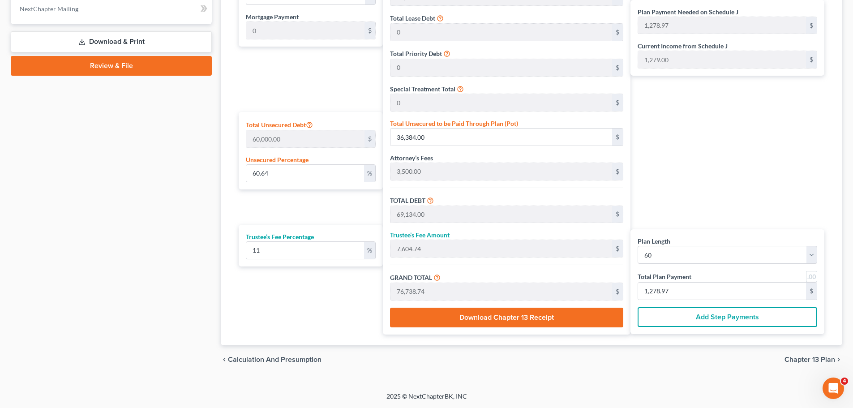
click at [213, 295] on div "Case Dashboard Payments Invoices Payments Payments Credit Report Client Profile" at bounding box center [111, 14] width 210 height 719
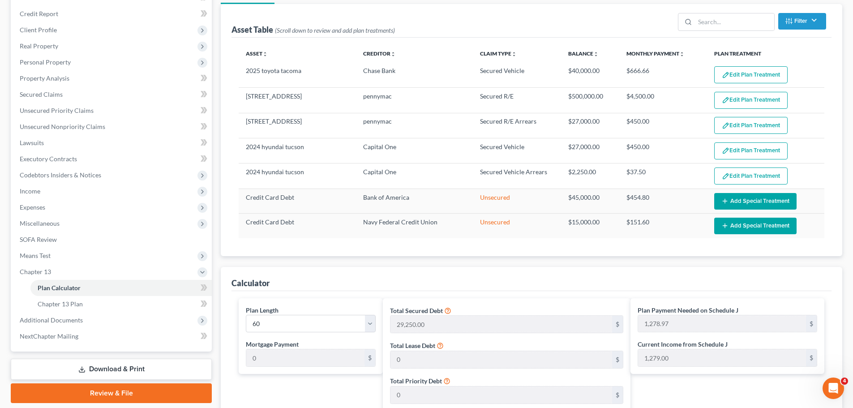
scroll to position [0, 0]
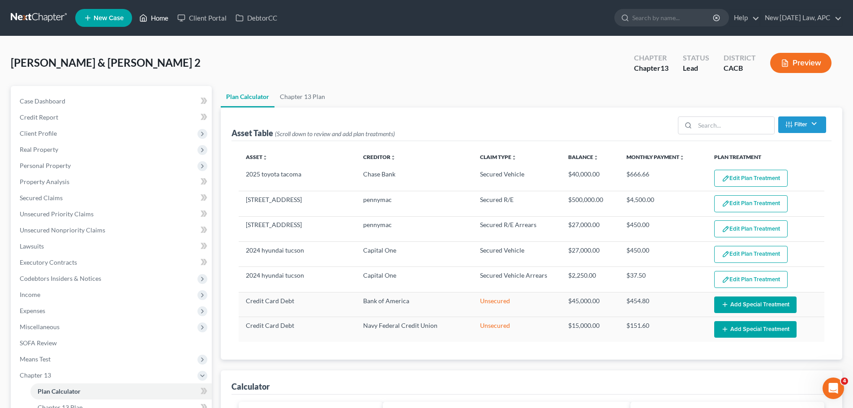
click at [142, 17] on icon at bounding box center [143, 18] width 8 height 11
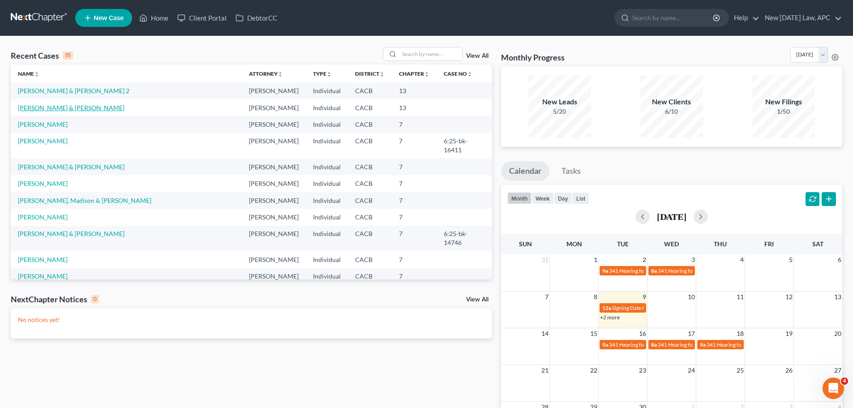
click at [55, 107] on link "Griswold, Clark & Ellen" at bounding box center [71, 108] width 107 height 8
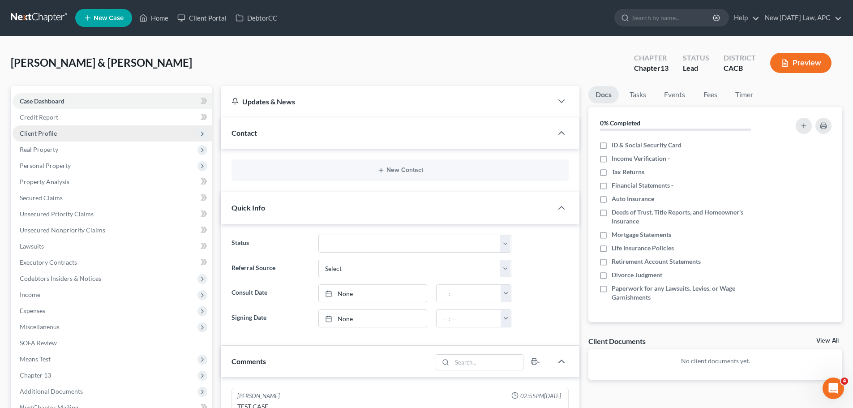
click at [48, 132] on span "Client Profile" at bounding box center [38, 133] width 37 height 8
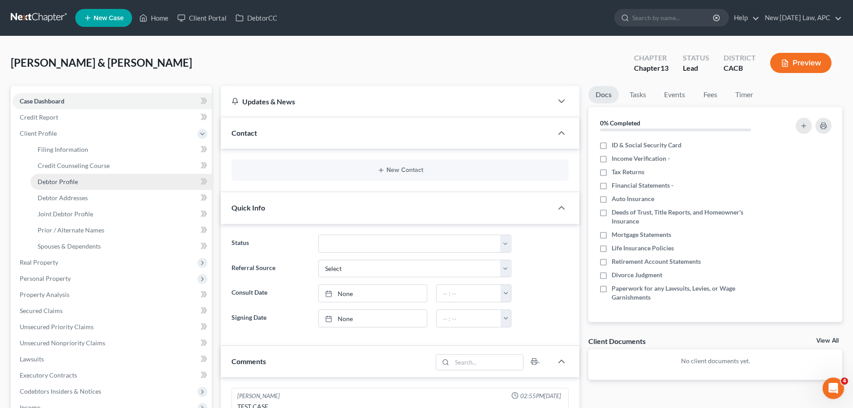
click at [65, 180] on span "Debtor Profile" at bounding box center [58, 182] width 40 height 8
select select "1"
select select "3"
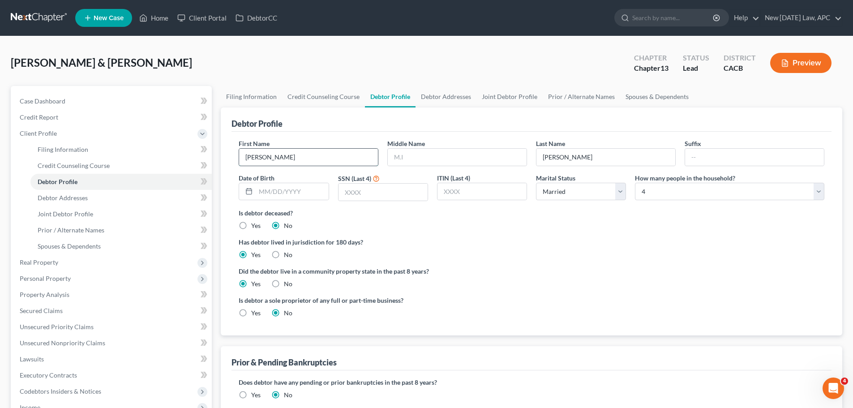
drag, startPoint x: 266, startPoint y: 157, endPoint x: 241, endPoint y: 157, distance: 24.6
click at [241, 157] on input "[PERSON_NAME]" at bounding box center [308, 157] width 139 height 17
click at [400, 223] on div "Is debtor deceased? Yes No" at bounding box center [532, 219] width 586 height 22
click at [77, 214] on span "Joint Debtor Profile" at bounding box center [66, 214] width 56 height 8
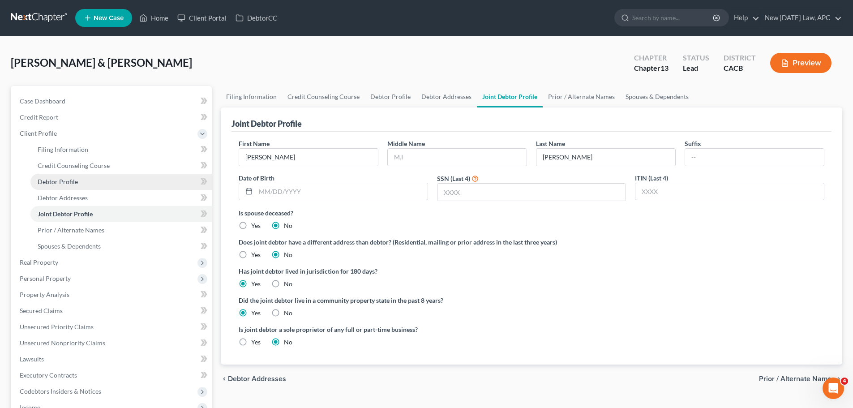
click at [73, 182] on span "Debtor Profile" at bounding box center [58, 182] width 40 height 8
select select "1"
select select "3"
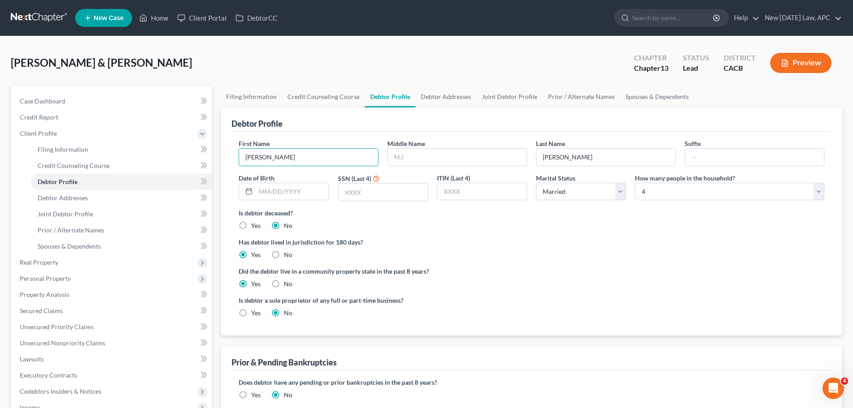
drag, startPoint x: 271, startPoint y: 156, endPoint x: 235, endPoint y: 156, distance: 35.4
click at [235, 156] on div "First Name Clark" at bounding box center [308, 152] width 149 height 27
click at [279, 156] on input "[PERSON_NAME]" at bounding box center [308, 157] width 139 height 17
drag, startPoint x: 278, startPoint y: 158, endPoint x: 226, endPoint y: 157, distance: 52.0
click at [226, 157] on div "Debtor Profile First Name Clark Middle Name Last Name Griswold Suffix Date of B…" at bounding box center [532, 221] width 622 height 228
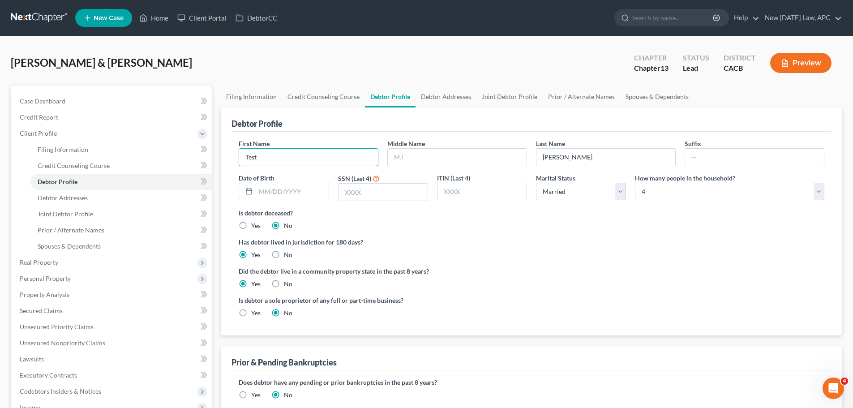
type input "Test"
click at [478, 233] on ng-include "First Name Test Middle Name Last Name Griswold Suffix Date of Birth SSN (Last 4…" at bounding box center [532, 232] width 586 height 186
drag, startPoint x: 598, startPoint y: 155, endPoint x: 518, endPoint y: 155, distance: 80.6
click at [518, 155] on div "First Name Test Middle Name Last Name Griswold Suffix Date of Birth SSN (Last 4…" at bounding box center [531, 173] width 595 height 69
click at [563, 245] on label "Has debtor lived in jurisdiction for 180 days?" at bounding box center [532, 241] width 586 height 9
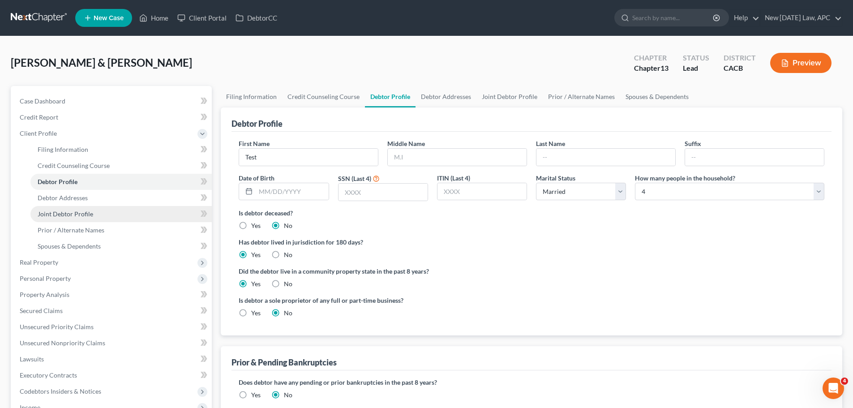
drag, startPoint x: 73, startPoint y: 212, endPoint x: 90, endPoint y: 212, distance: 16.6
click at [73, 212] on span "Joint Debtor Profile" at bounding box center [66, 214] width 56 height 8
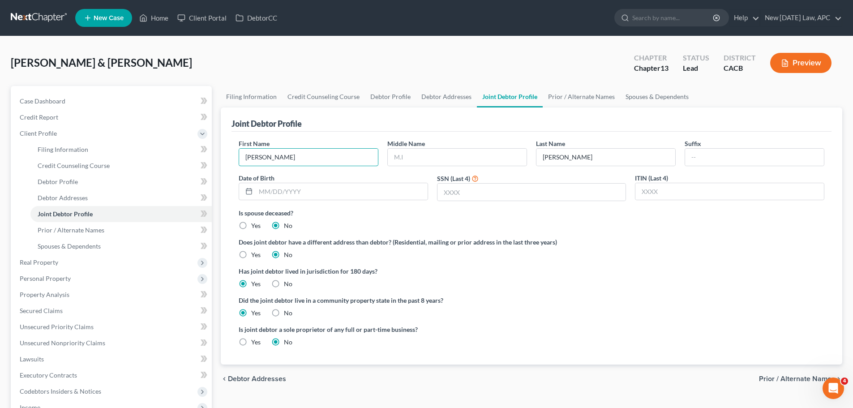
drag, startPoint x: 260, startPoint y: 159, endPoint x: 229, endPoint y: 156, distance: 31.4
click at [229, 156] on div "Joint Debtor Profile First Name Ellen Middle Name Last Name Griswold Suffix Dat…" at bounding box center [532, 235] width 622 height 257
type input "File"
click at [369, 225] on div "Is spouse deceased? Yes No" at bounding box center [532, 219] width 586 height 22
click at [158, 22] on link "Home" at bounding box center [154, 18] width 38 height 16
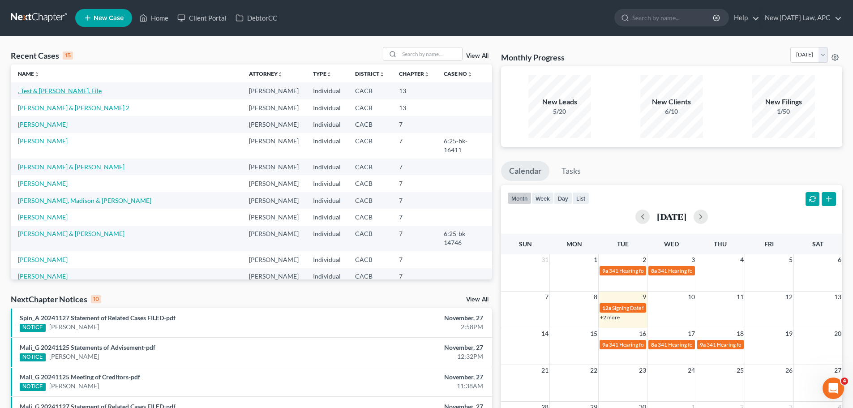
click at [45, 91] on link ", Test & Griswold, File" at bounding box center [60, 91] width 84 height 8
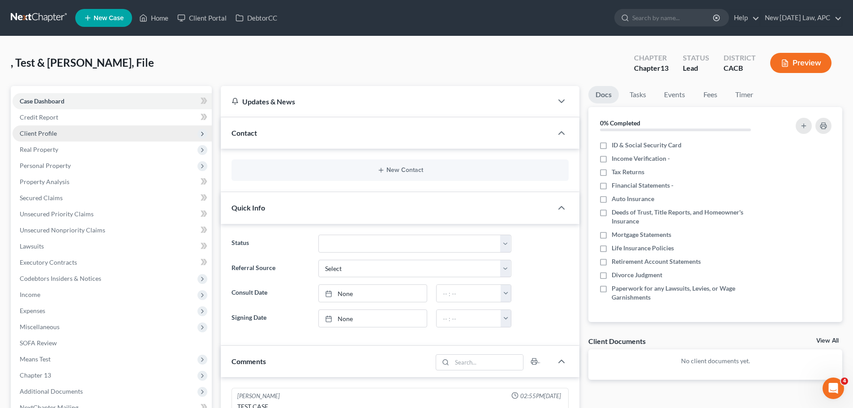
click at [55, 134] on span "Client Profile" at bounding box center [38, 133] width 37 height 8
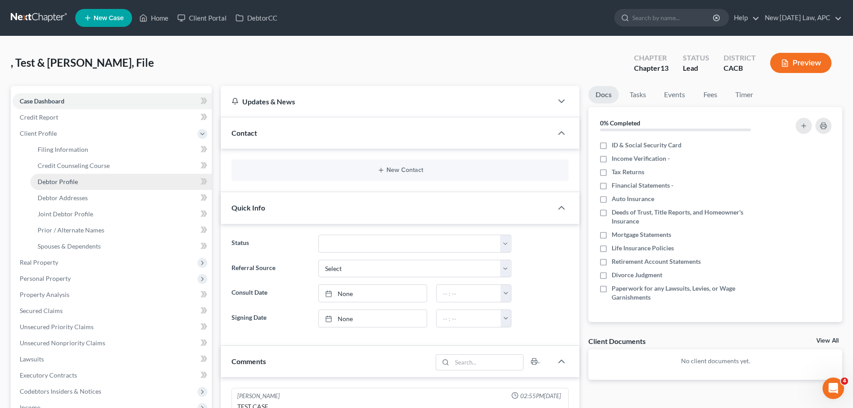
click at [70, 179] on span "Debtor Profile" at bounding box center [58, 182] width 40 height 8
select select "1"
select select "3"
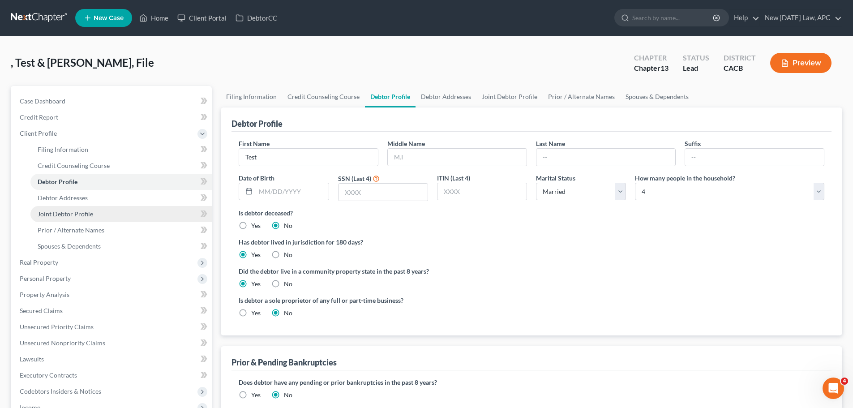
click at [81, 214] on span "Joint Debtor Profile" at bounding box center [66, 214] width 56 height 8
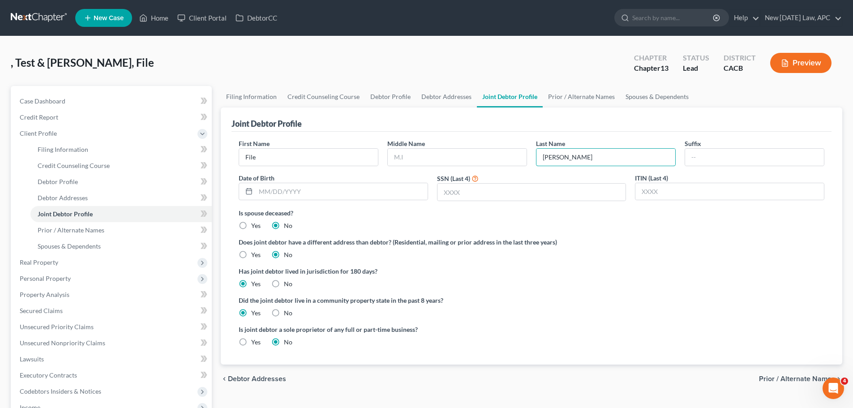
drag, startPoint x: 572, startPoint y: 162, endPoint x: 532, endPoint y: 161, distance: 40.8
click at [532, 161] on div "Last Name Griswold" at bounding box center [606, 152] width 149 height 27
click at [488, 217] on label "Is spouse deceased?" at bounding box center [532, 212] width 586 height 9
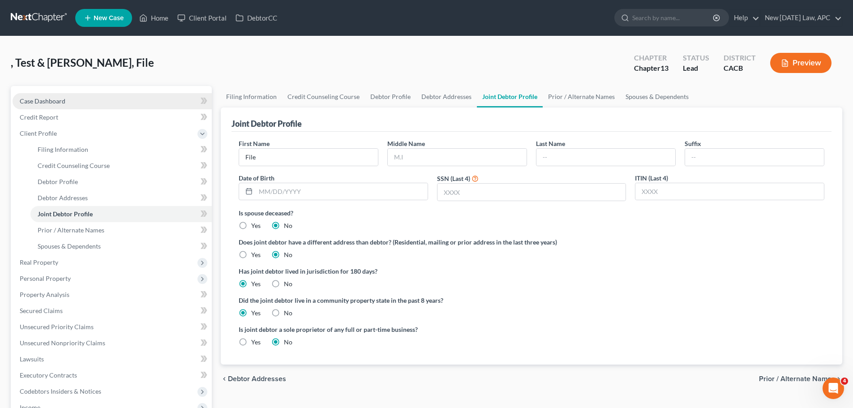
click at [47, 102] on span "Case Dashboard" at bounding box center [43, 101] width 46 height 8
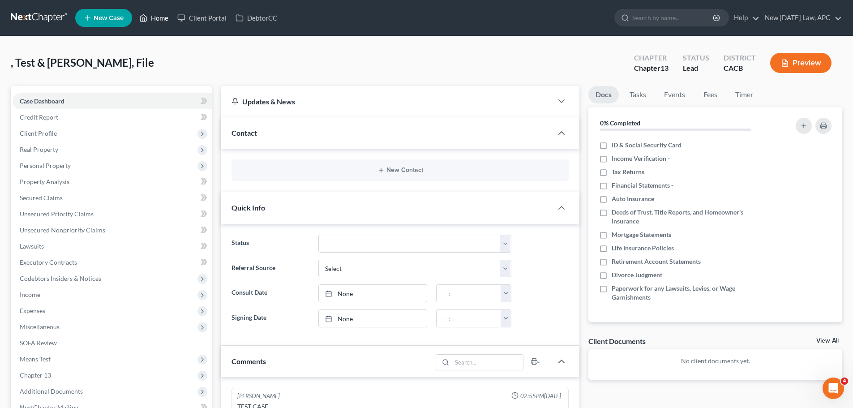
click at [146, 20] on icon at bounding box center [143, 18] width 8 height 11
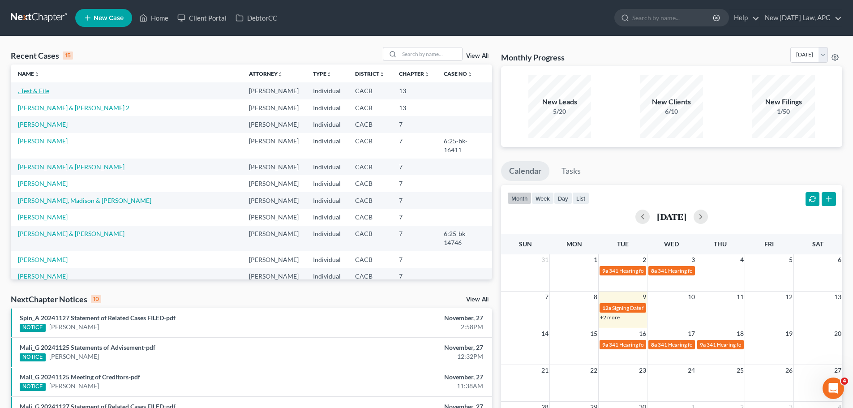
click at [42, 92] on link ", Test & File" at bounding box center [33, 91] width 31 height 8
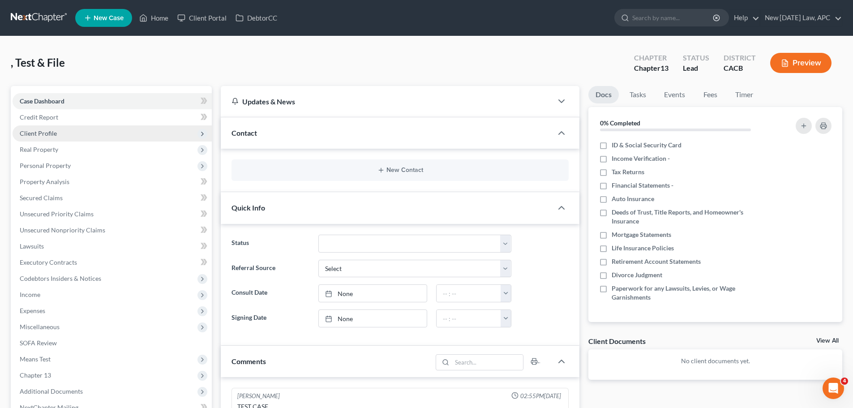
click at [51, 135] on span "Client Profile" at bounding box center [38, 133] width 37 height 8
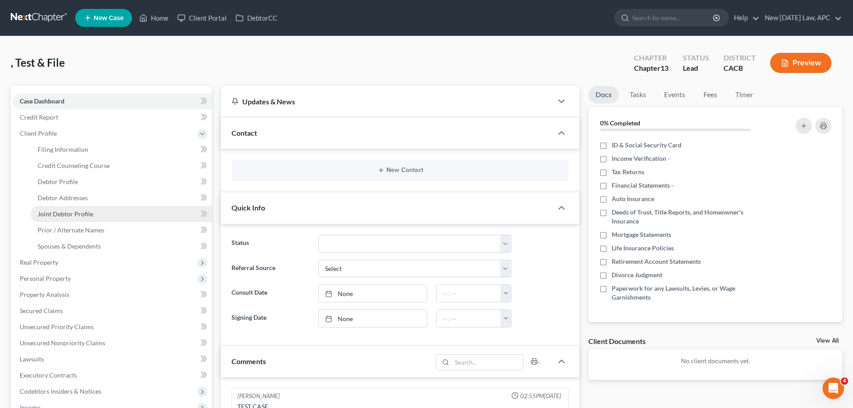
click at [73, 215] on span "Joint Debtor Profile" at bounding box center [66, 214] width 56 height 8
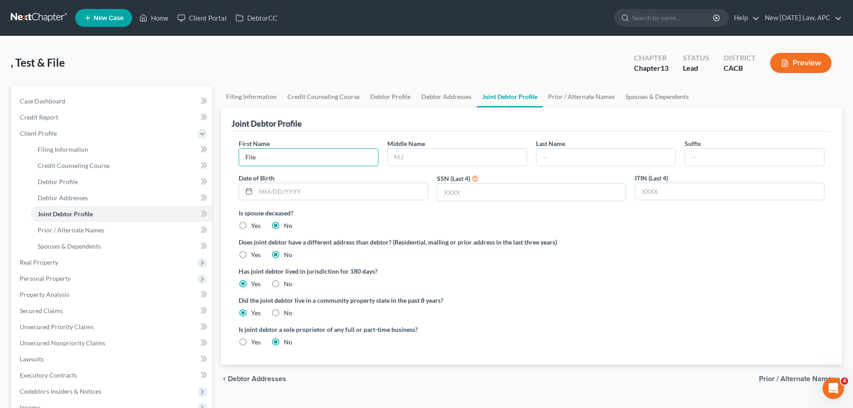
drag, startPoint x: 298, startPoint y: 159, endPoint x: 231, endPoint y: 154, distance: 67.8
click at [231, 154] on div "Joint Debtor Profile First Name File Middle Name Last Name Suffix Date of Birth…" at bounding box center [532, 235] width 622 height 257
click at [397, 215] on label "Is spouse deceased?" at bounding box center [532, 212] width 586 height 9
click at [67, 179] on span "Debtor Profile" at bounding box center [58, 182] width 40 height 8
select select "1"
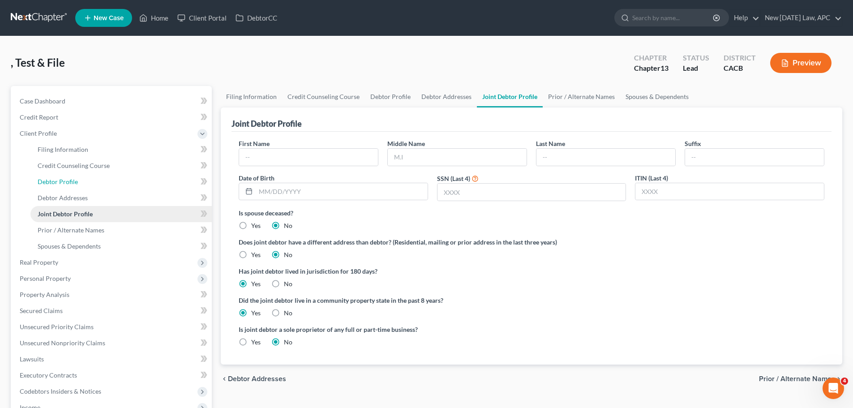
select select "3"
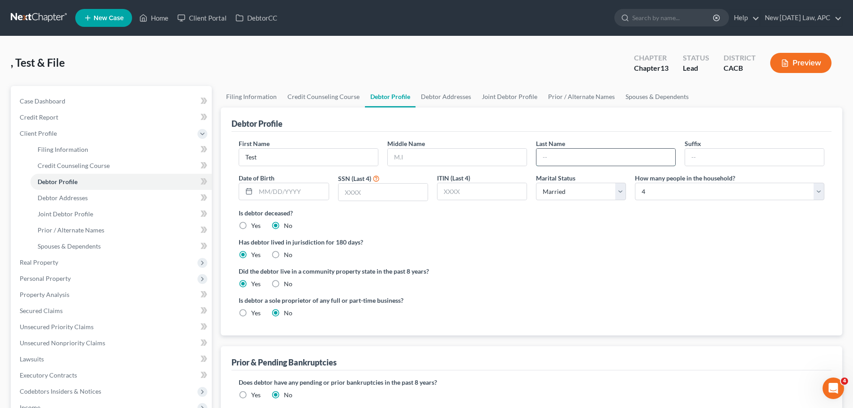
click at [561, 159] on input "text" at bounding box center [606, 157] width 139 height 17
type input "F"
type input "Test"
drag, startPoint x: 271, startPoint y: 153, endPoint x: 177, endPoint y: 162, distance: 94.0
click at [177, 162] on div "Petition Navigation Case Dashboard Payments Invoices Payments Payments Credit R…" at bounding box center [426, 336] width 841 height 501
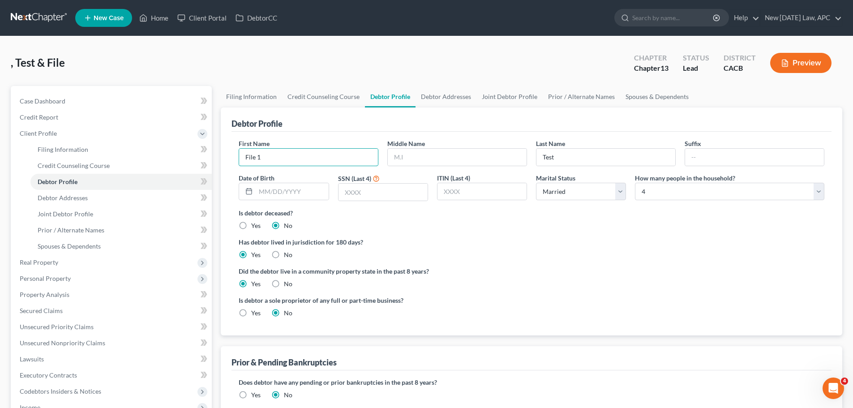
type input "File 1"
click at [335, 214] on label "Is debtor deceased?" at bounding box center [532, 212] width 586 height 9
click at [144, 20] on icon at bounding box center [143, 18] width 8 height 11
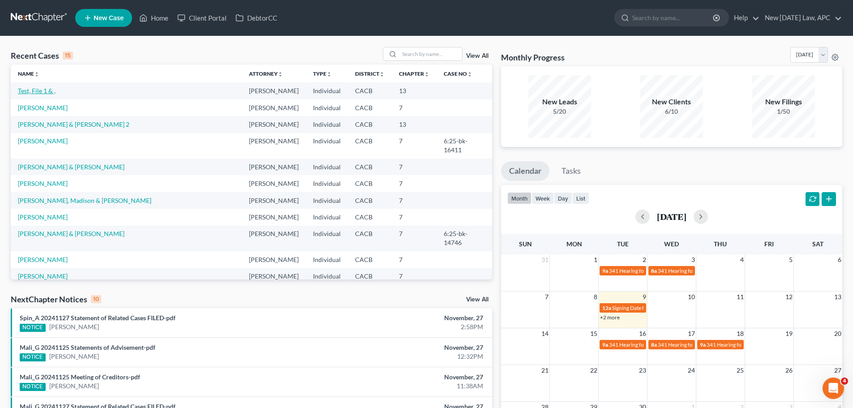
click at [46, 92] on link "Test, File 1 & ," at bounding box center [37, 91] width 38 height 8
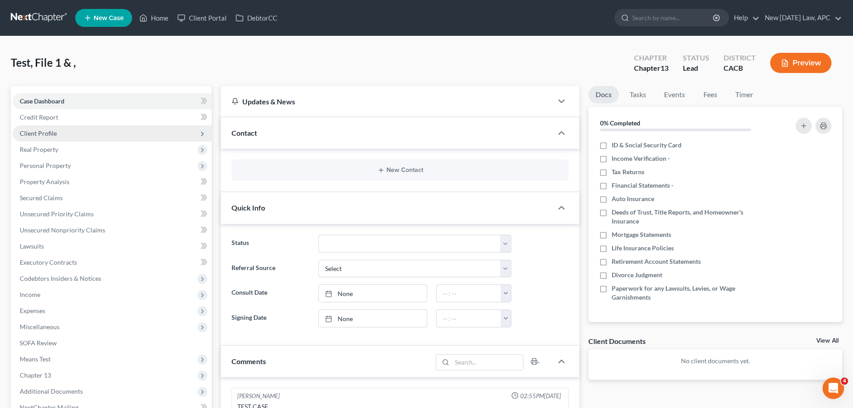
click at [59, 132] on span "Client Profile" at bounding box center [112, 133] width 199 height 16
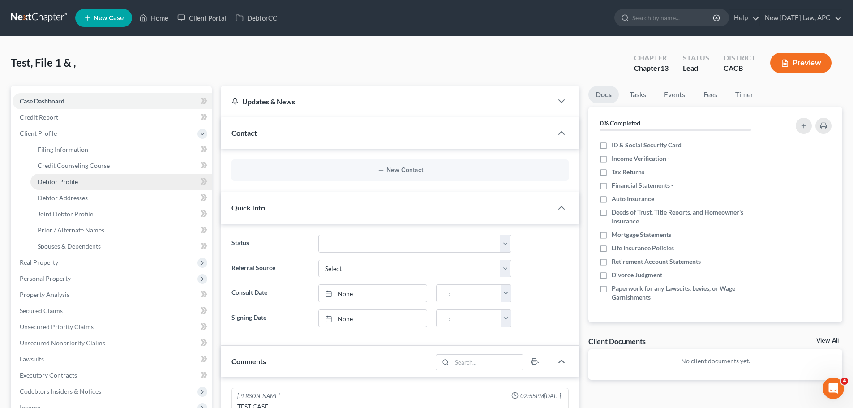
click at [72, 180] on span "Debtor Profile" at bounding box center [58, 182] width 40 height 8
select select "1"
select select "3"
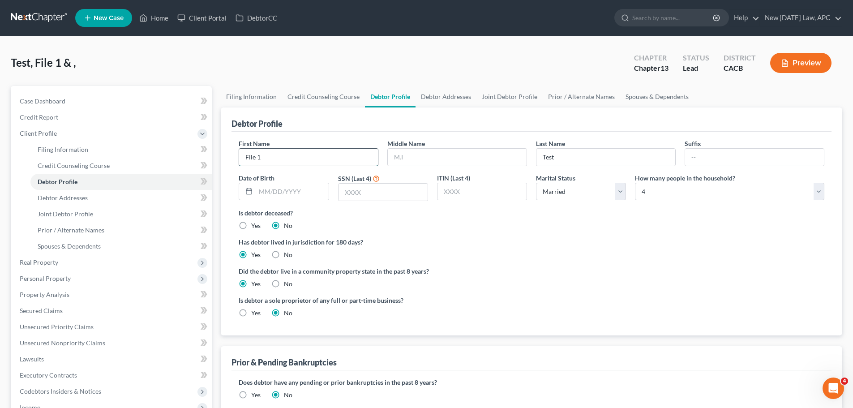
click at [272, 158] on input "File 1" at bounding box center [308, 157] width 139 height 17
drag, startPoint x: 274, startPoint y: 157, endPoint x: 233, endPoint y: 147, distance: 41.9
click at [232, 156] on div "First Name File 1 Middle Name Last Name Test Suffix Date of Birth SSN (Last 4) …" at bounding box center [532, 234] width 600 height 204
type input "Test File 1"
drag, startPoint x: 561, startPoint y: 159, endPoint x: 521, endPoint y: 159, distance: 39.9
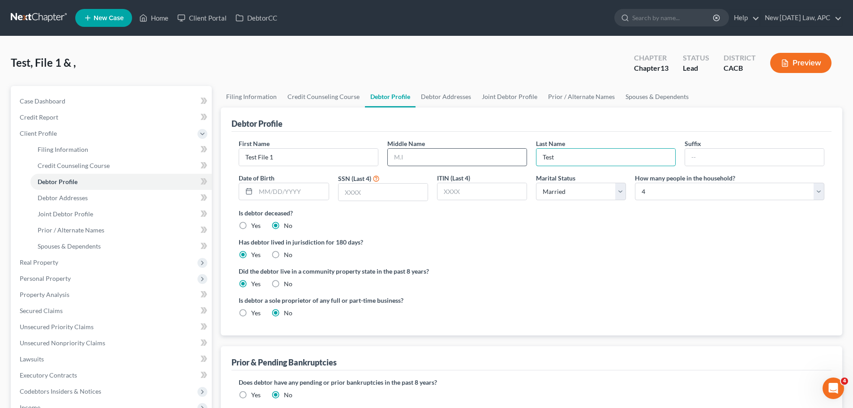
click at [521, 159] on div "First Name Test File 1 Middle Name Last Name Test Suffix Date of Birth SSN (Las…" at bounding box center [531, 173] width 595 height 69
click at [507, 246] on label "Has debtor lived in jurisdiction for 180 days?" at bounding box center [532, 241] width 586 height 9
click at [55, 100] on span "Case Dashboard" at bounding box center [43, 101] width 46 height 8
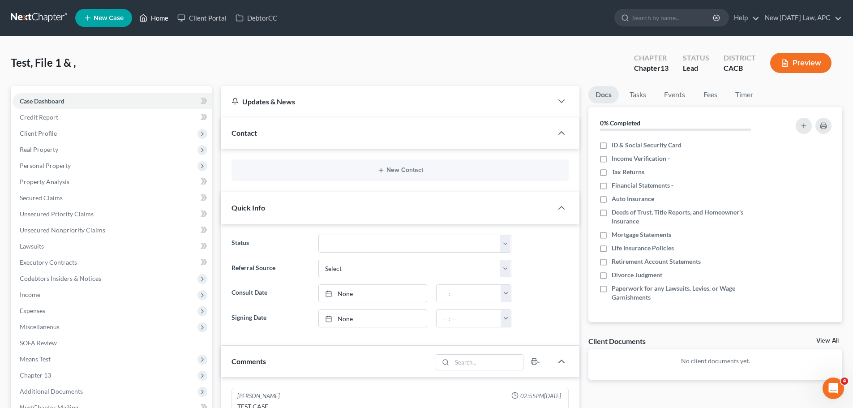
click at [151, 20] on link "Home" at bounding box center [154, 18] width 38 height 16
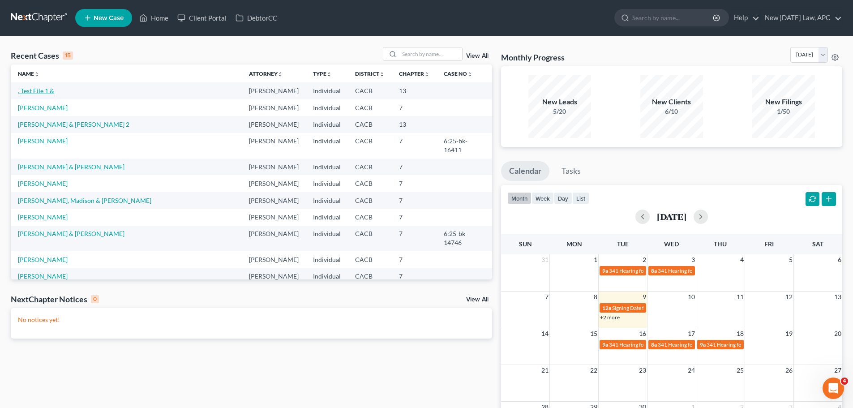
click at [43, 92] on link ", Test File 1 &" at bounding box center [36, 91] width 36 height 8
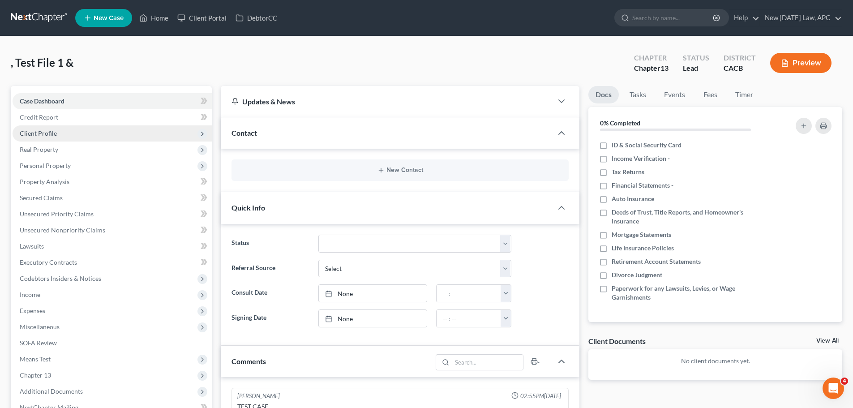
click at [53, 133] on span "Client Profile" at bounding box center [38, 133] width 37 height 8
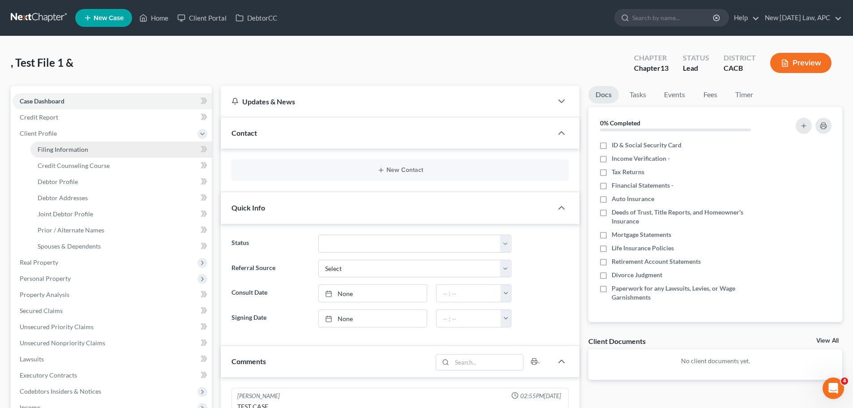
click at [67, 152] on span "Filing Information" at bounding box center [63, 150] width 51 height 8
select select "1"
select select "3"
select select "4"
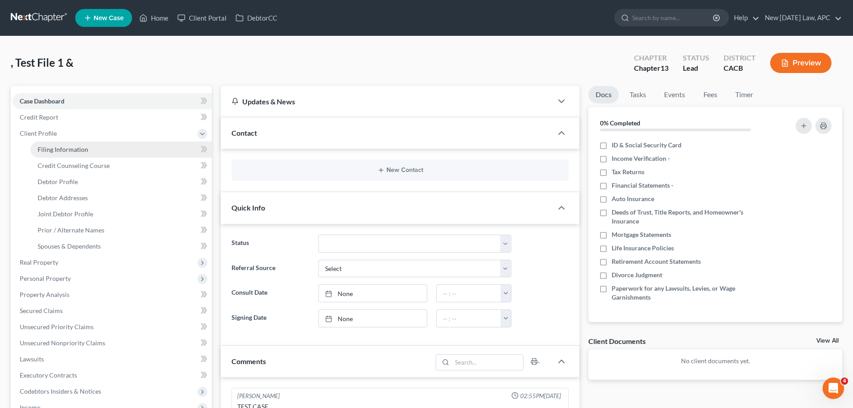
select select "1"
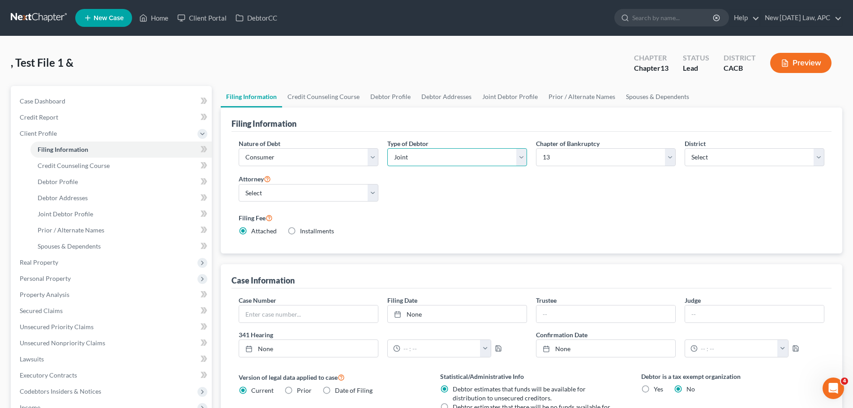
click at [393, 156] on select "Select Individual Joint" at bounding box center [457, 157] width 140 height 18
select select "0"
click at [387, 148] on select "Select Individual Joint" at bounding box center [457, 157] width 140 height 18
click at [410, 189] on div "Nature of Debt Select Business Consumer Other Nature of Business Select Clearin…" at bounding box center [531, 191] width 595 height 104
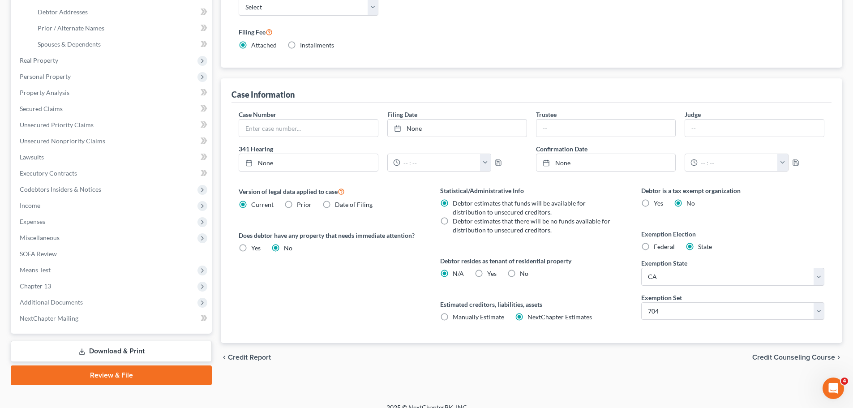
scroll to position [197, 0]
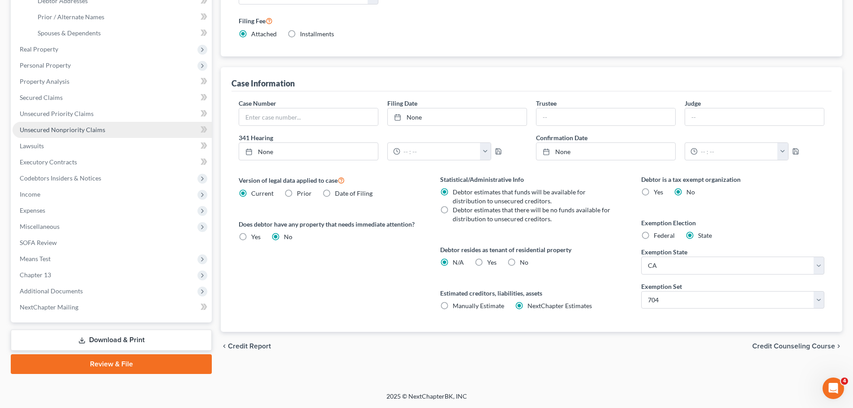
click at [82, 126] on span "Unsecured Nonpriority Claims" at bounding box center [63, 130] width 86 height 8
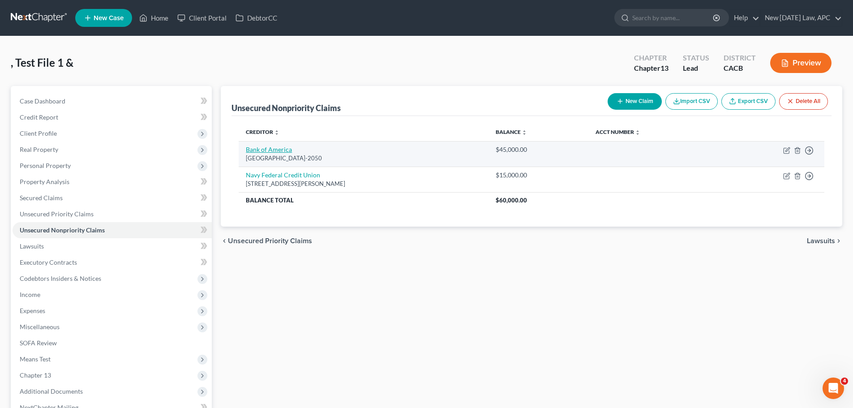
click at [279, 150] on link "Bank of America" at bounding box center [269, 150] width 46 height 8
select select "45"
select select "2"
select select "4"
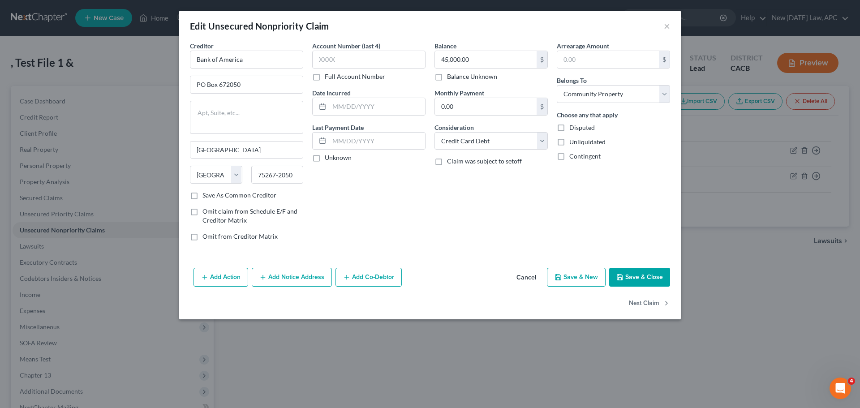
click at [529, 279] on button "Cancel" at bounding box center [526, 278] width 34 height 18
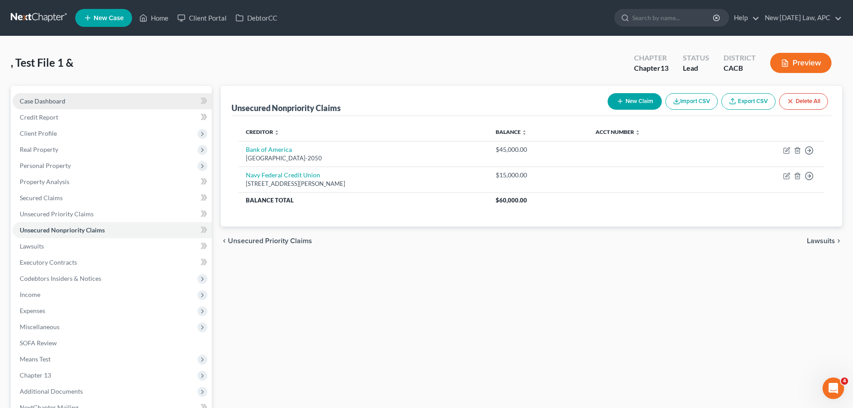
click at [49, 99] on span "Case Dashboard" at bounding box center [43, 101] width 46 height 8
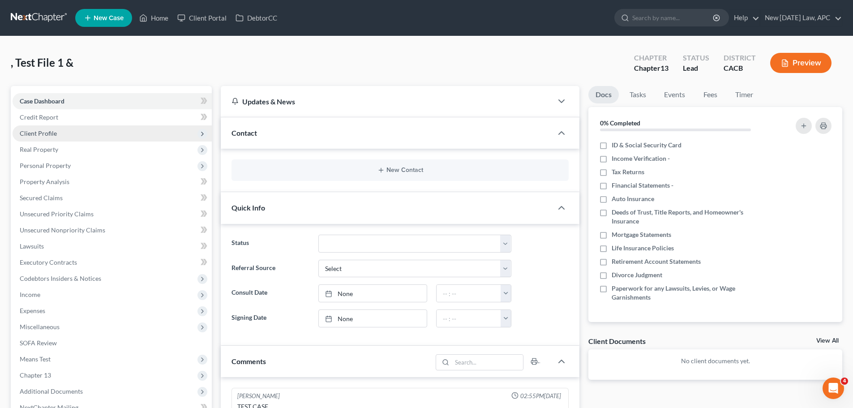
click at [52, 135] on span "Client Profile" at bounding box center [38, 133] width 37 height 8
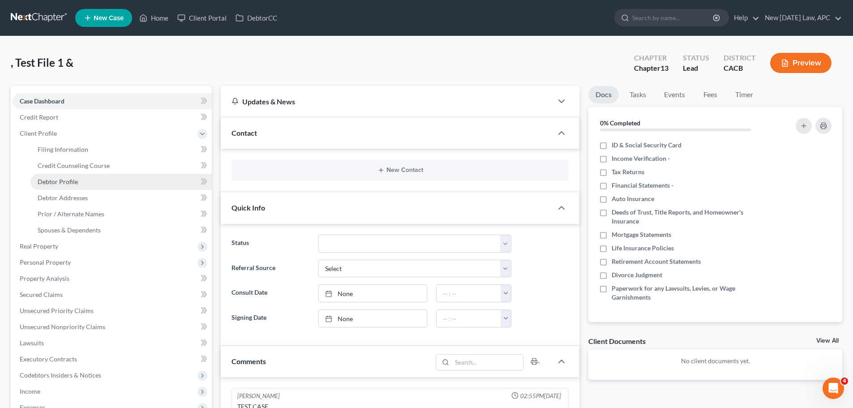
click at [58, 176] on link "Debtor Profile" at bounding box center [120, 182] width 181 height 16
select select "1"
select select "3"
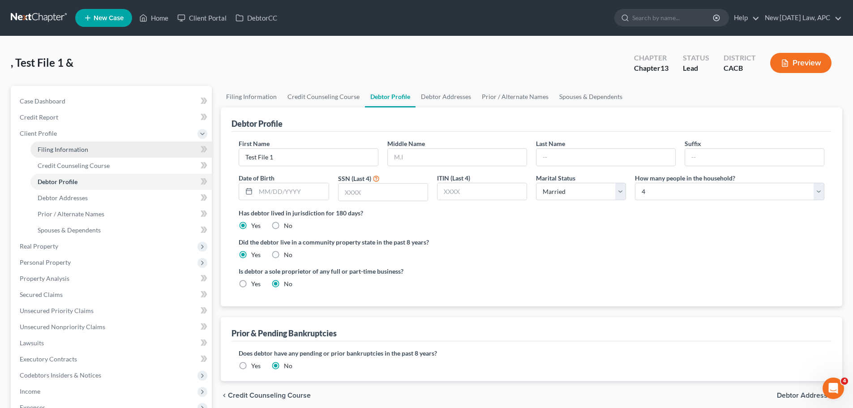
click at [46, 147] on span "Filing Information" at bounding box center [63, 150] width 51 height 8
select select "1"
select select "0"
select select "3"
select select "7"
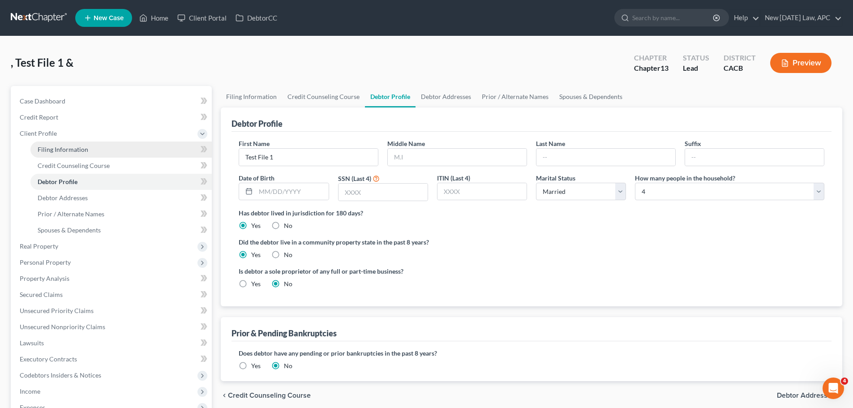
select select "0"
select select "4"
select select "1"
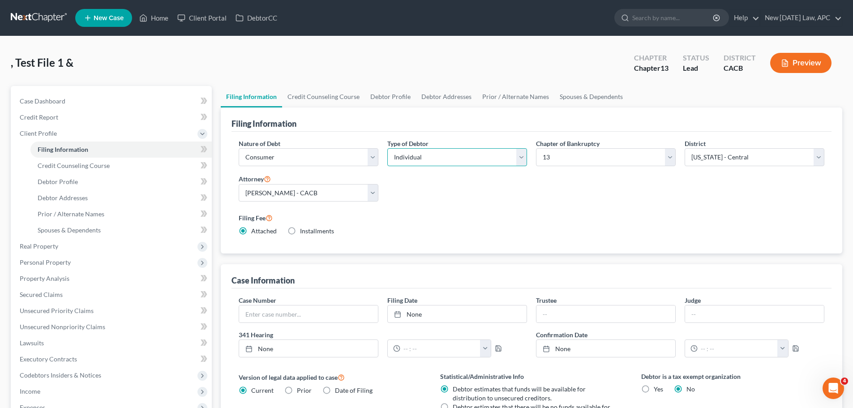
click at [438, 154] on select "Select Individual Joint" at bounding box center [457, 157] width 140 height 18
select select "1"
click at [387, 148] on select "Select Individual Joint" at bounding box center [457, 157] width 140 height 18
click at [421, 202] on div "Nature of Debt Select Business Consumer Other Nature of Business Select Clearin…" at bounding box center [531, 191] width 595 height 104
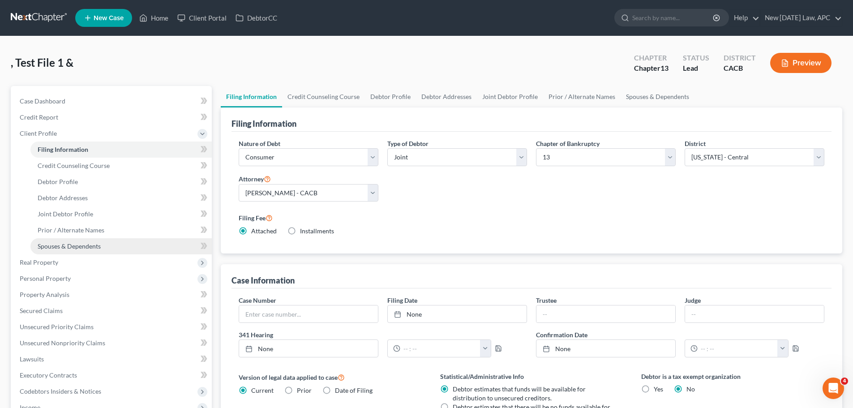
click at [69, 248] on span "Spouses & Dependents" at bounding box center [69, 246] width 63 height 8
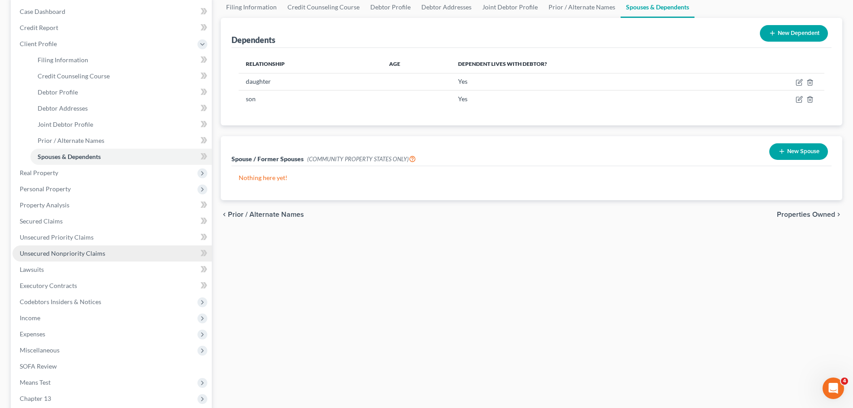
click at [81, 254] on span "Unsecured Nonpriority Claims" at bounding box center [63, 253] width 86 height 8
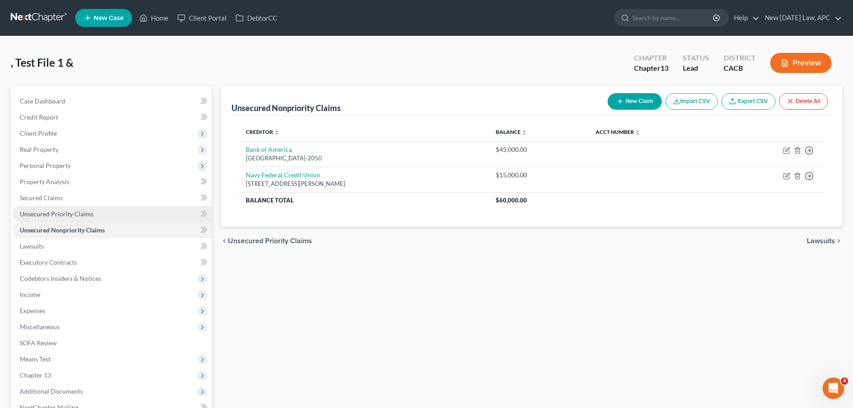
click at [60, 214] on span "Unsecured Priority Claims" at bounding box center [57, 214] width 74 height 8
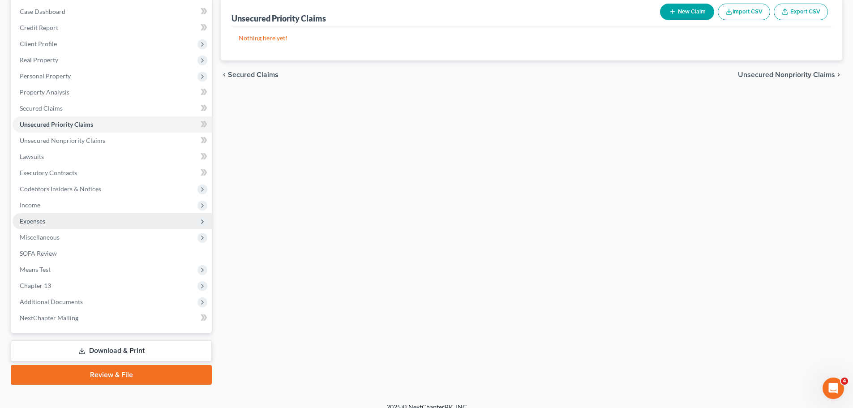
scroll to position [100, 0]
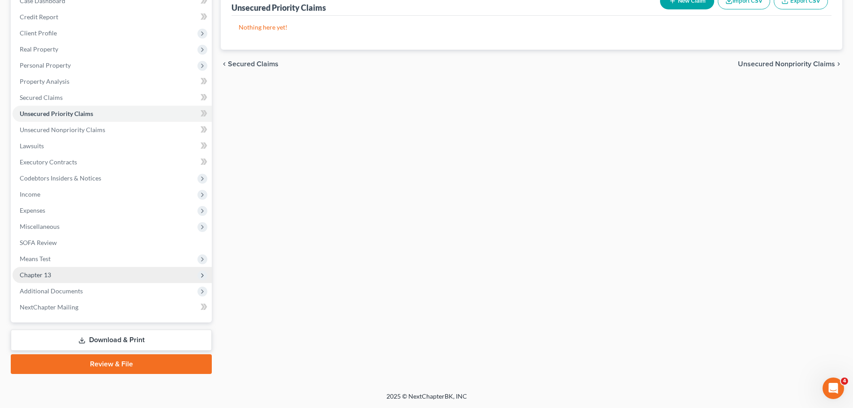
click at [48, 281] on span "Chapter 13" at bounding box center [112, 275] width 199 height 16
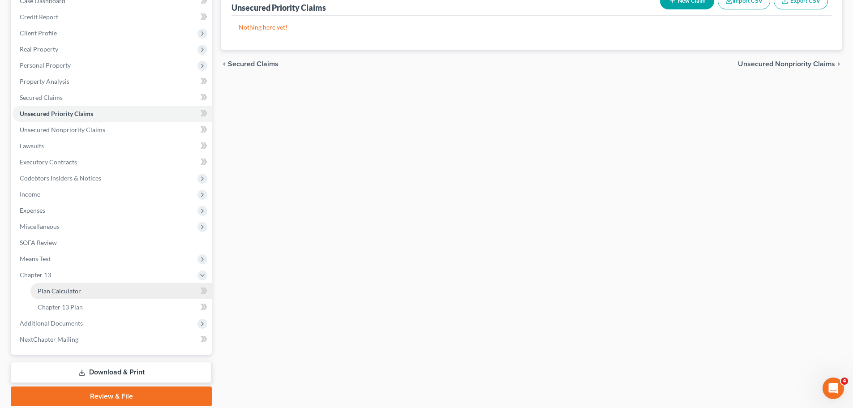
click at [55, 290] on span "Plan Calculator" at bounding box center [59, 291] width 43 height 8
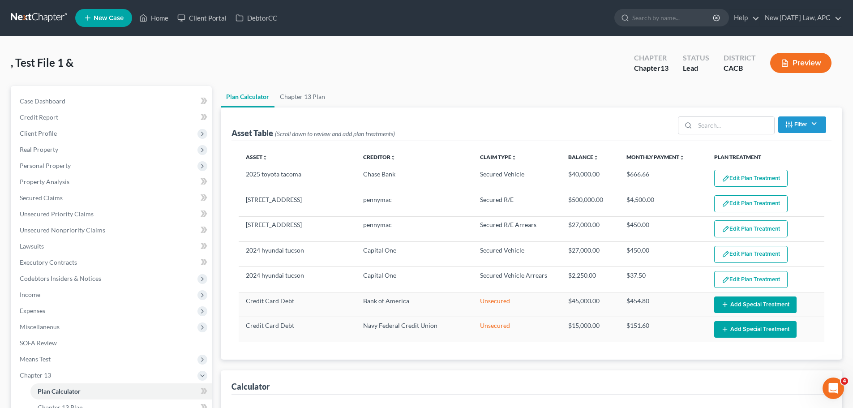
select select "59"
click at [49, 197] on span "Secured Claims" at bounding box center [41, 198] width 43 height 8
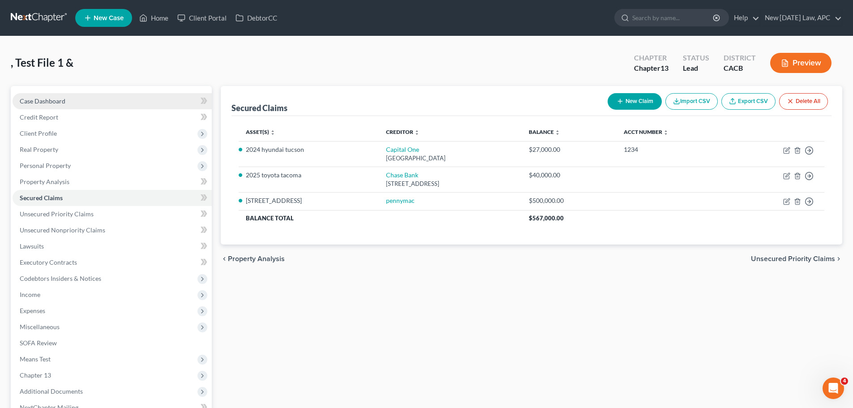
click at [56, 105] on link "Case Dashboard" at bounding box center [112, 101] width 199 height 16
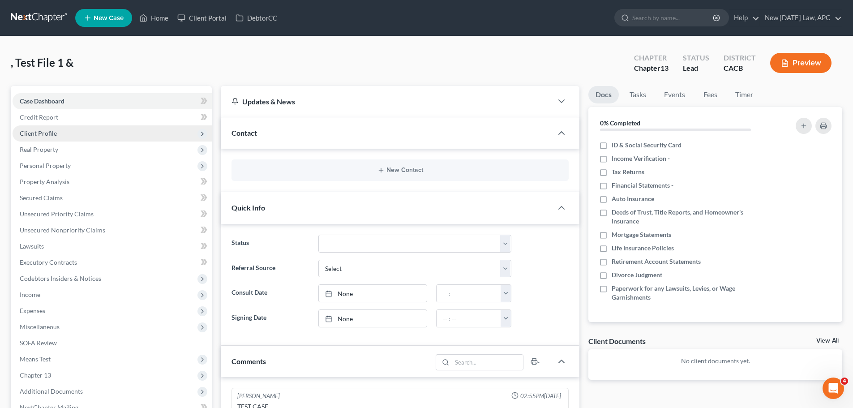
click at [47, 129] on span "Client Profile" at bounding box center [38, 133] width 37 height 8
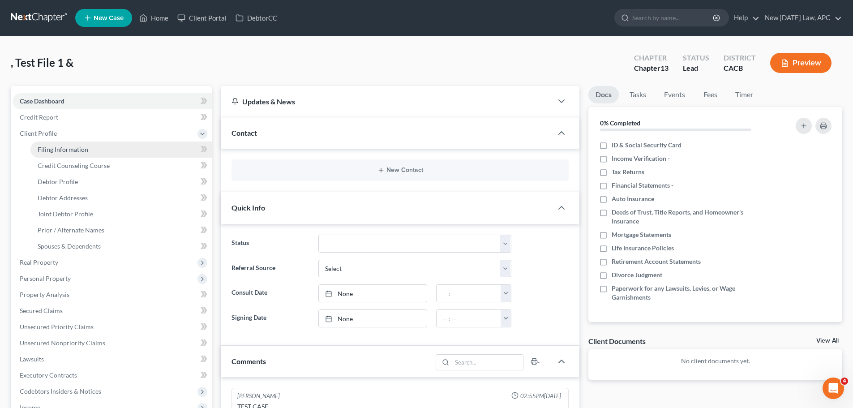
click at [68, 151] on span "Filing Information" at bounding box center [63, 150] width 51 height 8
select select "1"
select select "3"
select select "7"
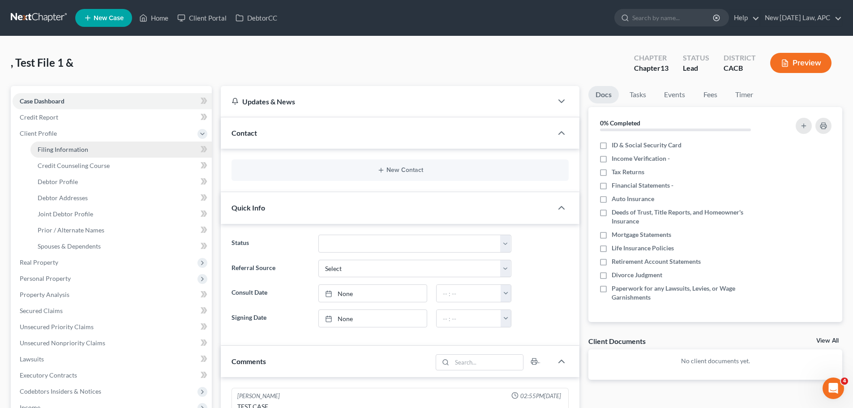
select select "0"
select select "4"
select select "1"
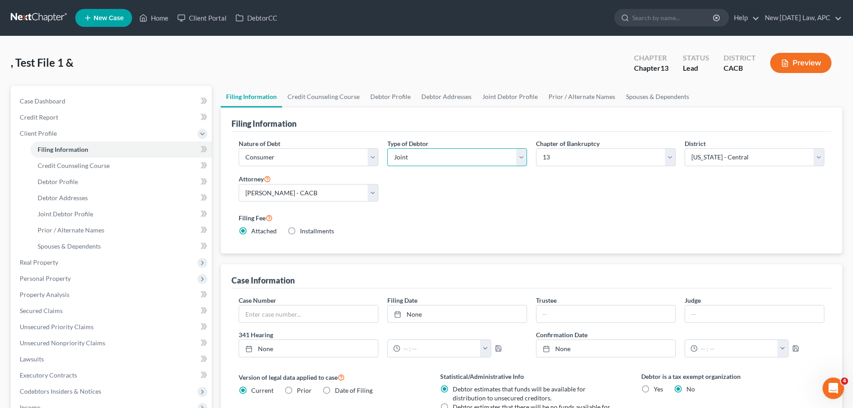
click at [412, 160] on select "Select Individual Joint" at bounding box center [457, 157] width 140 height 18
select select "0"
click at [387, 148] on select "Select Individual Joint" at bounding box center [457, 157] width 140 height 18
click at [416, 197] on div "Nature of Debt Select Business Consumer Other Nature of Business Select Clearin…" at bounding box center [531, 191] width 595 height 104
click at [155, 13] on link "Home" at bounding box center [154, 18] width 38 height 16
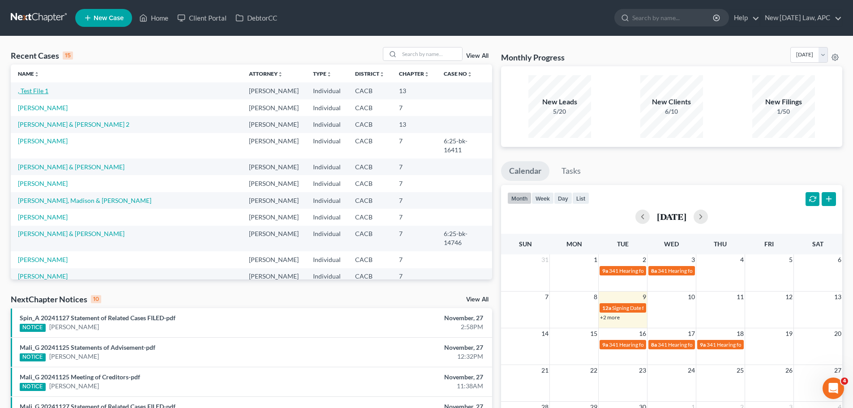
click at [43, 90] on link ", Test File 1" at bounding box center [33, 91] width 30 height 8
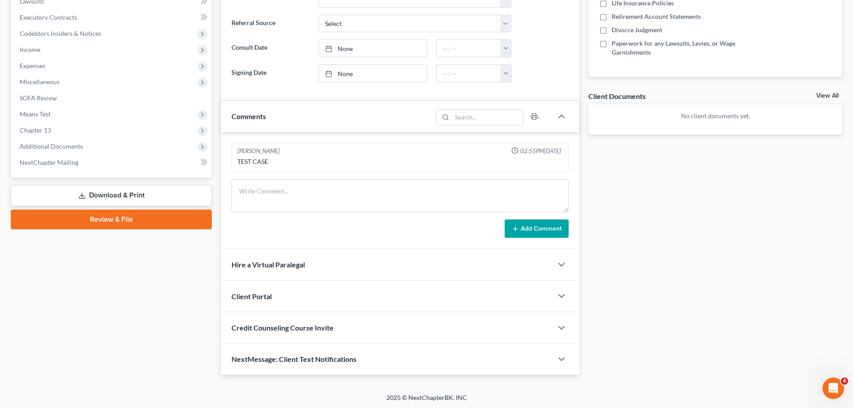
scroll to position [246, 0]
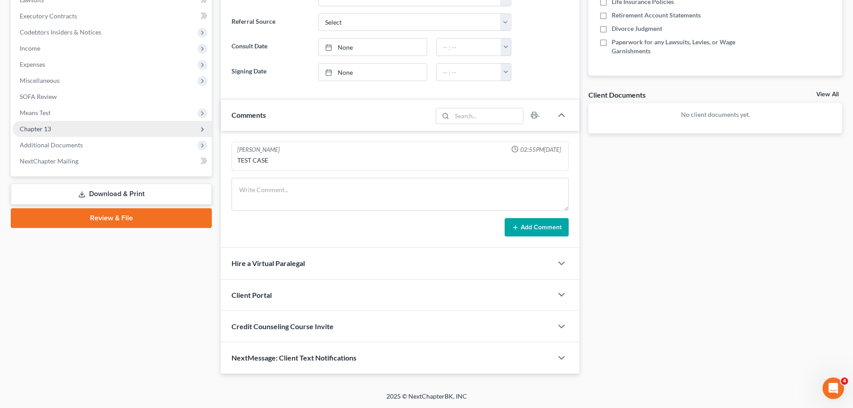
click at [56, 129] on span "Chapter 13" at bounding box center [112, 129] width 199 height 16
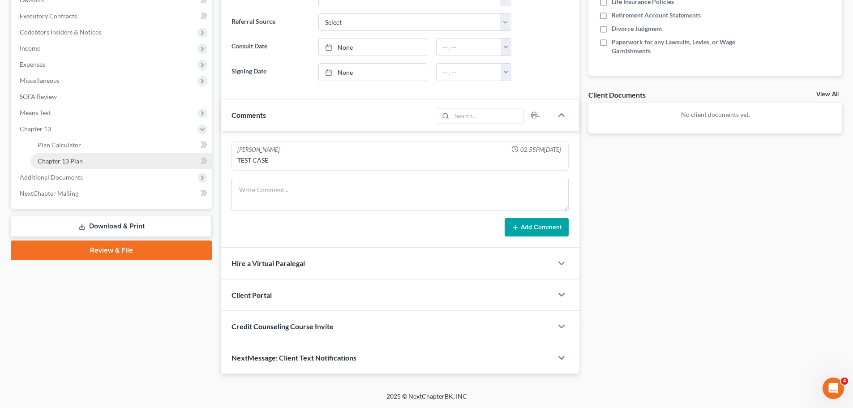
click at [70, 164] on span "Chapter 13 Plan" at bounding box center [60, 161] width 45 height 8
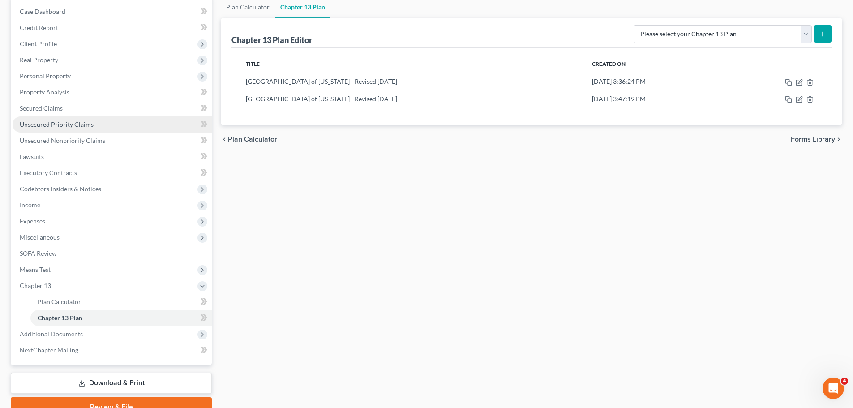
scroll to position [133, 0]
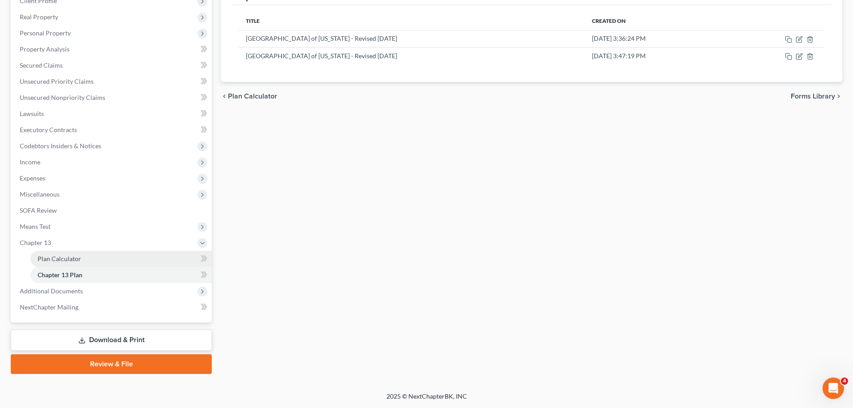
click at [62, 254] on link "Plan Calculator" at bounding box center [120, 259] width 181 height 16
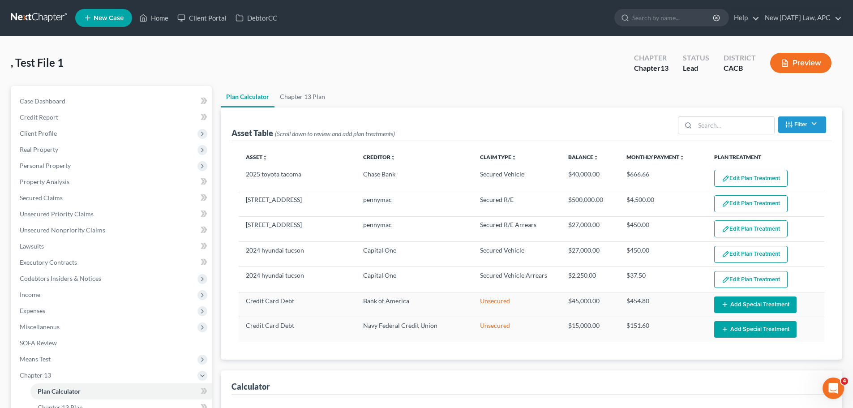
select select "59"
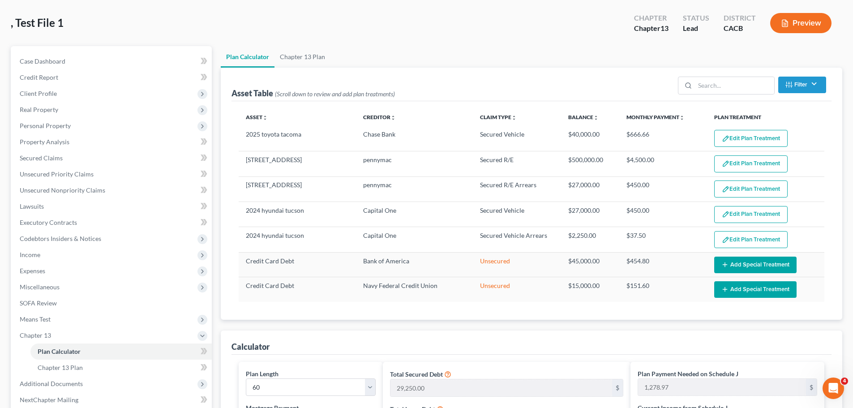
scroll to position [45, 0]
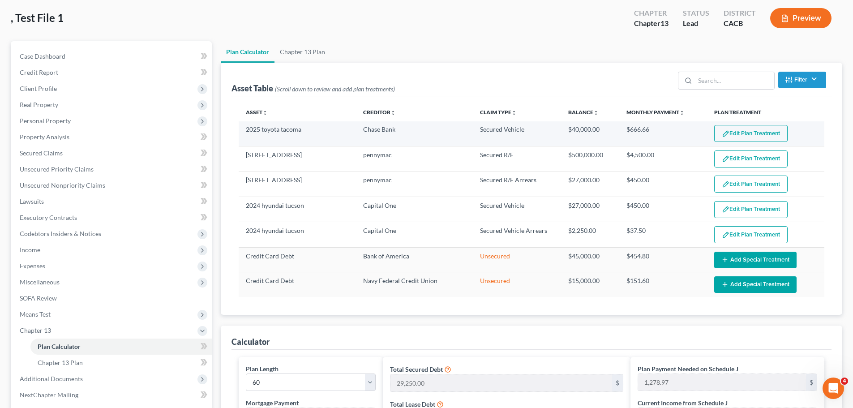
click at [755, 133] on button "Edit Plan Treatment" at bounding box center [750, 133] width 73 height 17
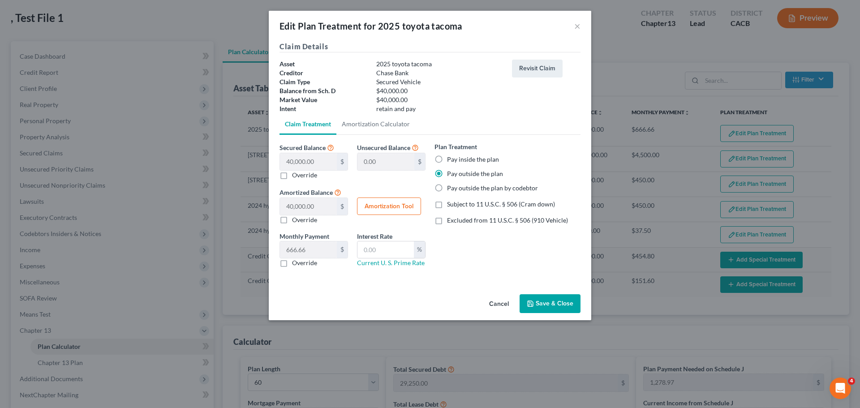
click at [500, 301] on button "Cancel" at bounding box center [499, 304] width 34 height 18
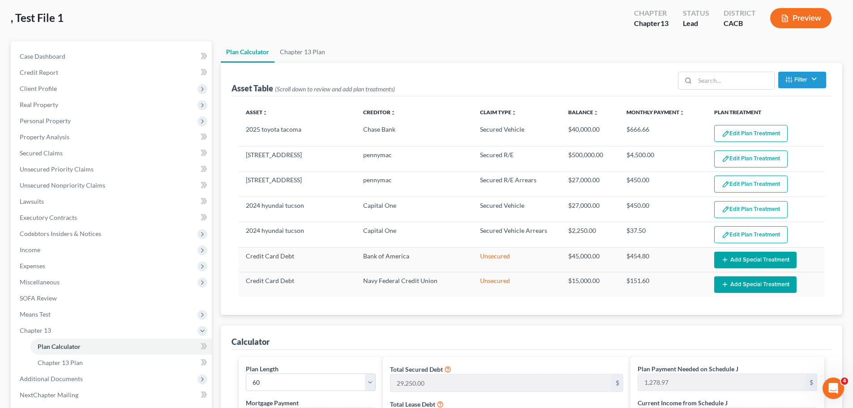
scroll to position [0, 0]
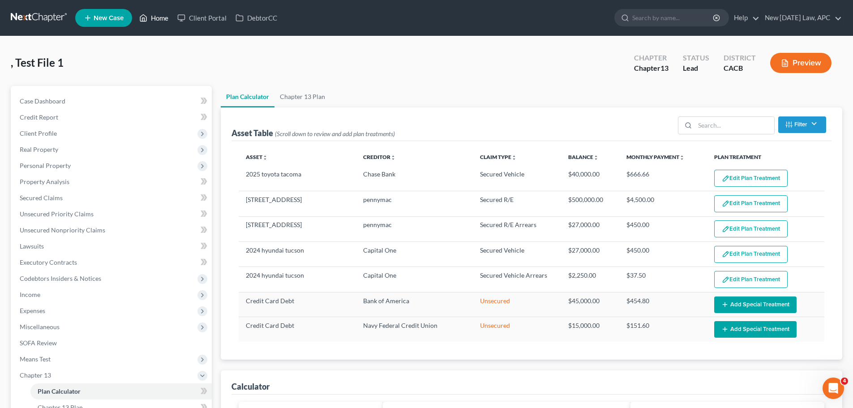
click at [138, 19] on link "Home" at bounding box center [154, 18] width 38 height 16
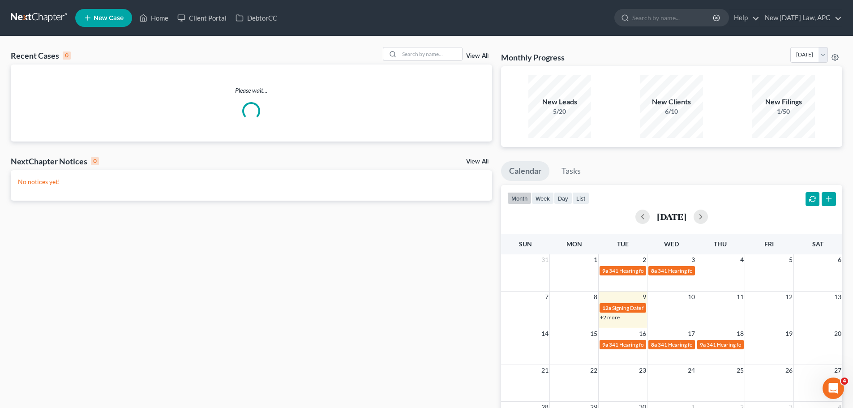
click at [97, 25] on link "New Case" at bounding box center [103, 18] width 57 height 18
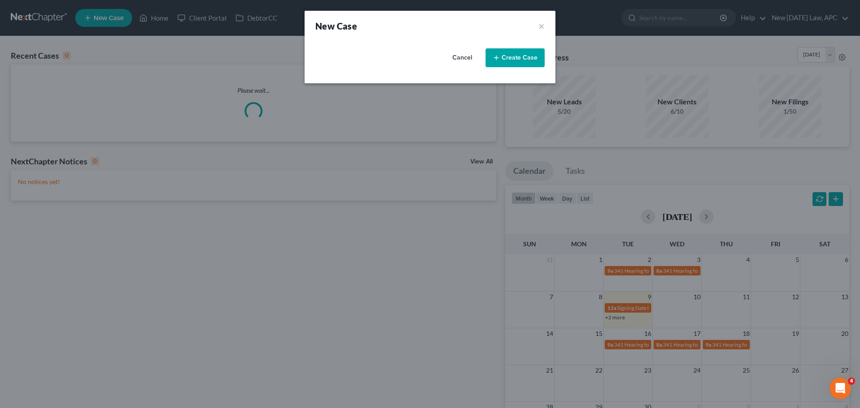
select select "7"
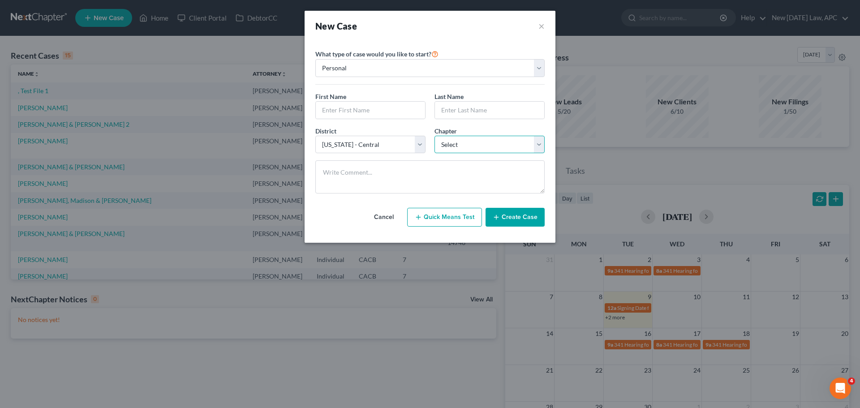
click at [460, 138] on select "Select 7 11 12 13" at bounding box center [489, 145] width 110 height 18
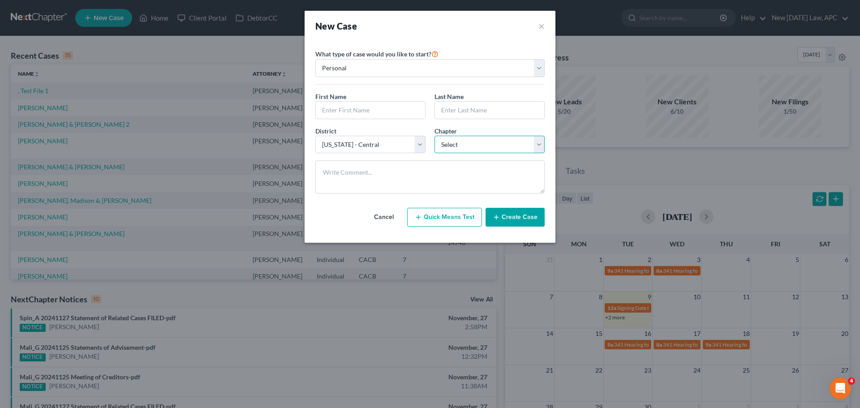
select select "3"
click at [434, 136] on select "Select 7 11 12 13" at bounding box center [489, 145] width 110 height 18
click at [348, 110] on input "text" at bounding box center [370, 110] width 109 height 17
click at [361, 211] on div "Cancel Quick Means Test Create Case" at bounding box center [429, 217] width 229 height 33
click at [520, 220] on button "Create Case" at bounding box center [515, 217] width 59 height 19
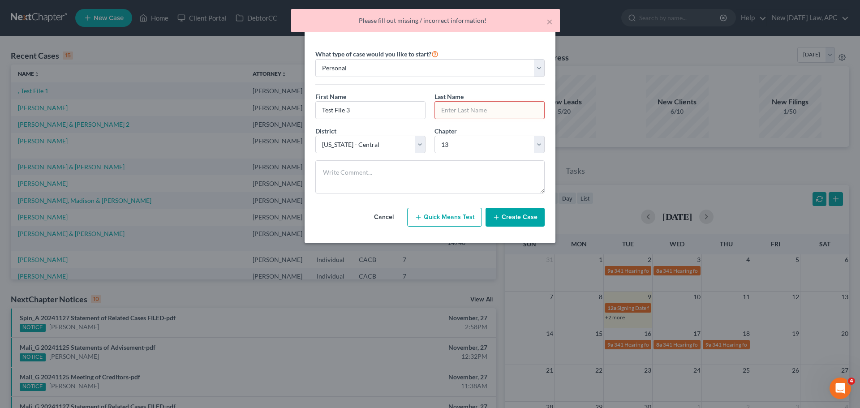
click at [464, 112] on input "text" at bounding box center [489, 110] width 109 height 17
click at [374, 115] on input "Test File 3" at bounding box center [370, 110] width 109 height 17
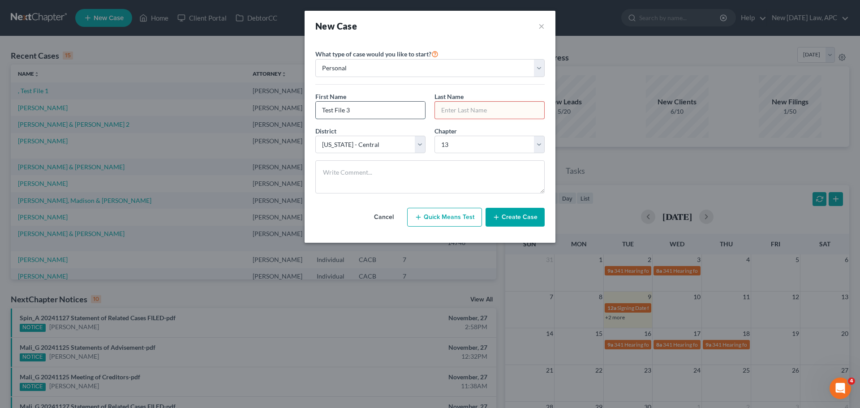
click at [357, 111] on input "Test File 3" at bounding box center [370, 110] width 109 height 17
type input "Test File"
click at [473, 109] on input "text" at bounding box center [489, 110] width 109 height 17
type input "3"
click at [523, 220] on button "Create Case" at bounding box center [515, 217] width 59 height 19
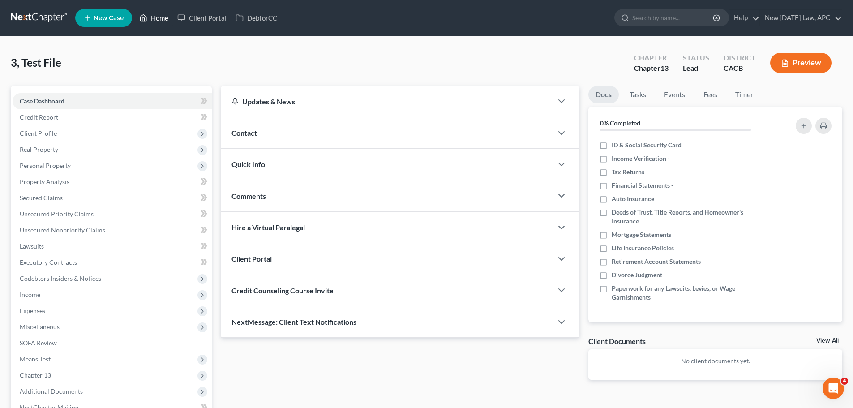
click at [144, 21] on icon at bounding box center [144, 18] width 6 height 7
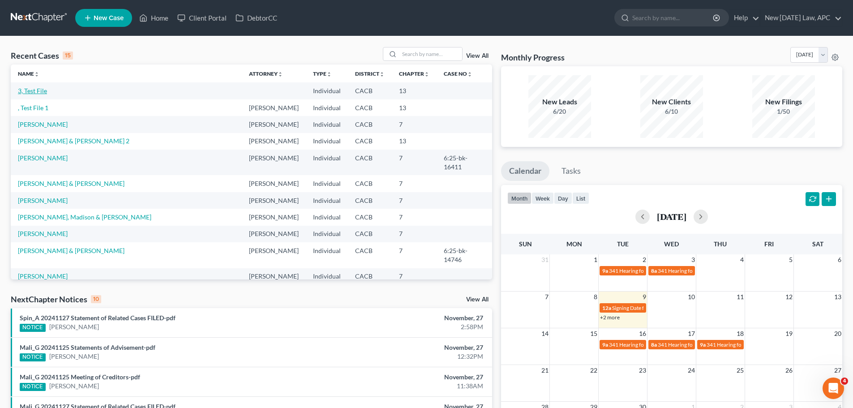
click at [34, 94] on link "3, Test File" at bounding box center [32, 91] width 29 height 8
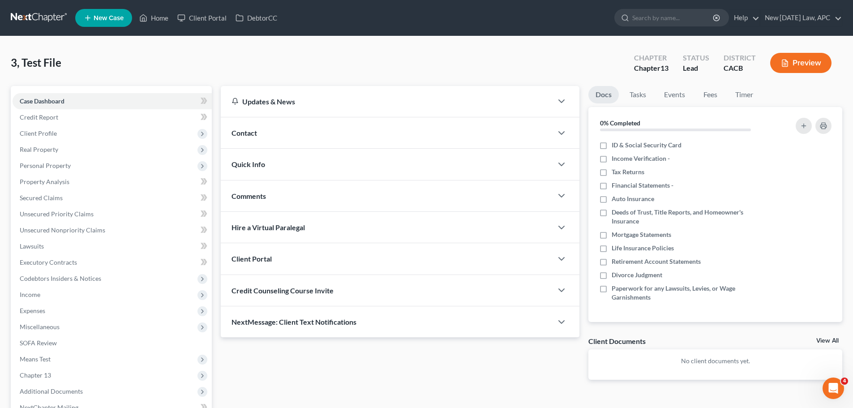
click at [252, 201] on div "Comments" at bounding box center [387, 195] width 332 height 31
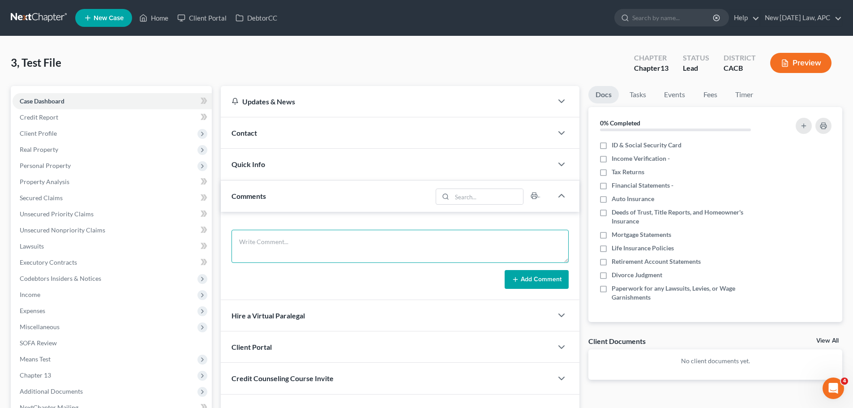
click at [277, 248] on textarea at bounding box center [400, 246] width 337 height 33
type textarea "TEST FILE #3"
click at [525, 277] on button "Add Comment" at bounding box center [537, 279] width 64 height 19
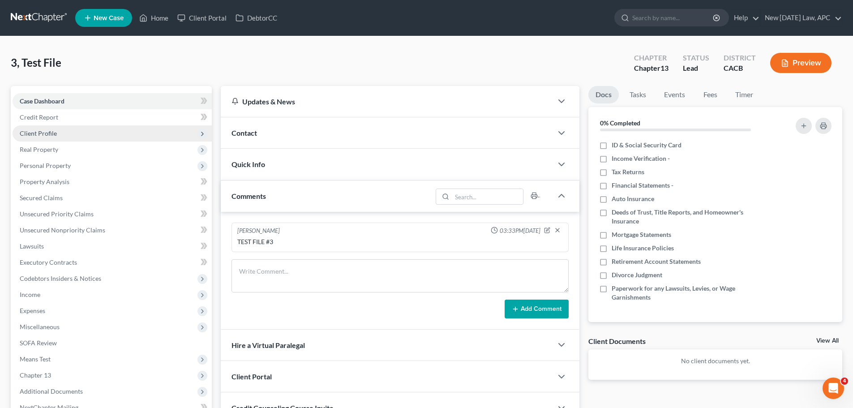
click at [69, 131] on span "Client Profile" at bounding box center [112, 133] width 199 height 16
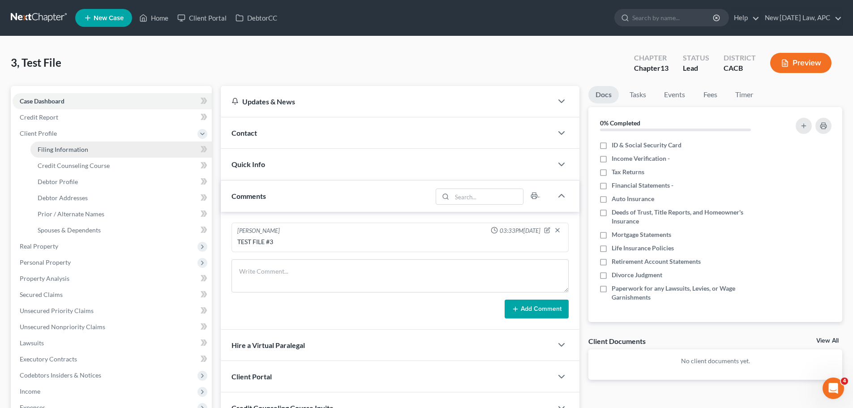
click at [64, 151] on span "Filing Information" at bounding box center [63, 150] width 51 height 8
select select "1"
select select "0"
select select "3"
select select "7"
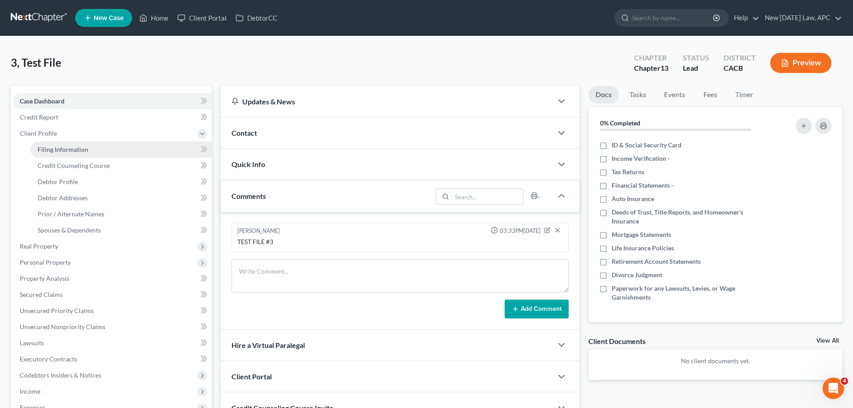
select select "4"
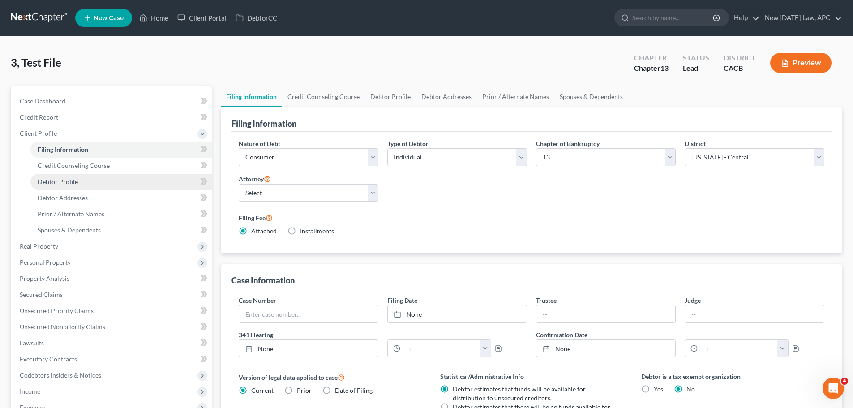
drag, startPoint x: 69, startPoint y: 183, endPoint x: 81, endPoint y: 186, distance: 12.1
click at [69, 183] on span "Debtor Profile" at bounding box center [58, 182] width 40 height 8
select select "0"
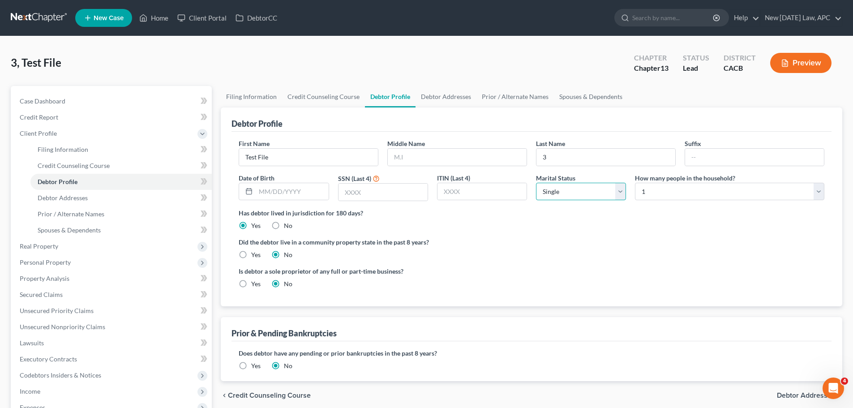
click at [559, 198] on select "Select Single Married Separated Divorced Widowed" at bounding box center [581, 192] width 90 height 18
select select "1"
click at [536, 183] on select "Select Single Married Separated Divorced Widowed" at bounding box center [581, 192] width 90 height 18
click at [565, 242] on label "Did the debtor live in a community property state in the past 8 years?" at bounding box center [532, 241] width 586 height 9
click at [648, 196] on select "Select 1 2 3 4 5 6 7 8 9 10 11 12 13 14 15 16 17 18 19 20" at bounding box center [729, 192] width 189 height 18
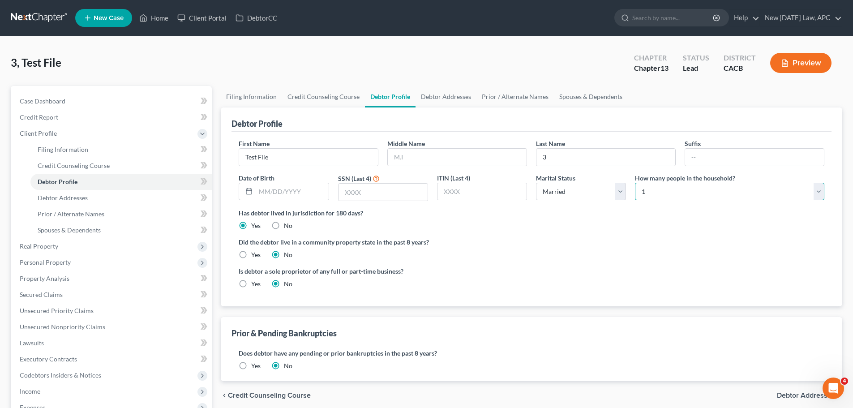
select select "3"
click at [635, 183] on select "Select 1 2 3 4 5 6 7 8 9 10 11 12 13 14 15 16 17 18 19 20" at bounding box center [729, 192] width 189 height 18
click at [570, 245] on label "Did the debtor live in a community property state in the past 8 years?" at bounding box center [532, 241] width 586 height 9
click at [250, 255] on div "Yes" at bounding box center [250, 254] width 22 height 9
click at [465, 272] on label "Is debtor a sole proprietor of any full or part-time business?" at bounding box center [383, 270] width 288 height 9
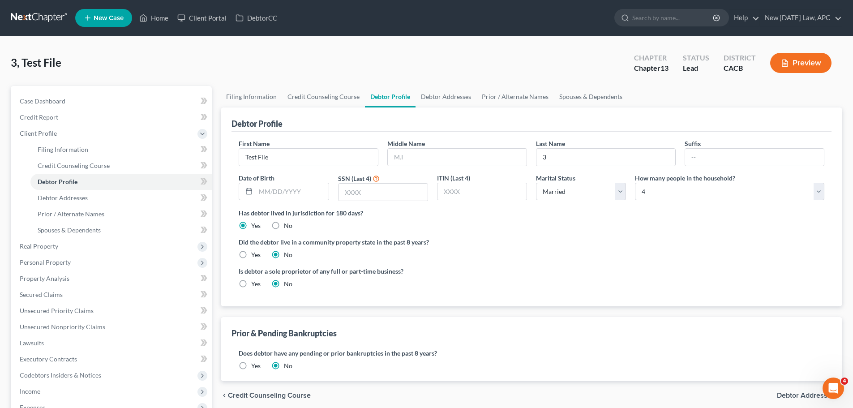
click at [251, 254] on label "Yes" at bounding box center [255, 254] width 9 height 9
click at [255, 254] on input "Yes" at bounding box center [258, 253] width 6 height 6
radio input "true"
radio input "false"
click at [463, 261] on ng-include "First Name Test File Middle Name Last Name 3 Suffix Date of Birth SSN (Last 4) …" at bounding box center [532, 217] width 586 height 157
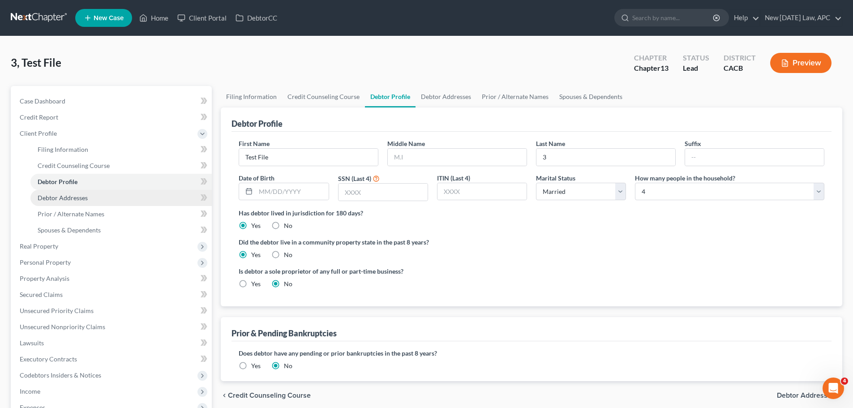
click at [75, 202] on link "Debtor Addresses" at bounding box center [120, 198] width 181 height 16
select select "0"
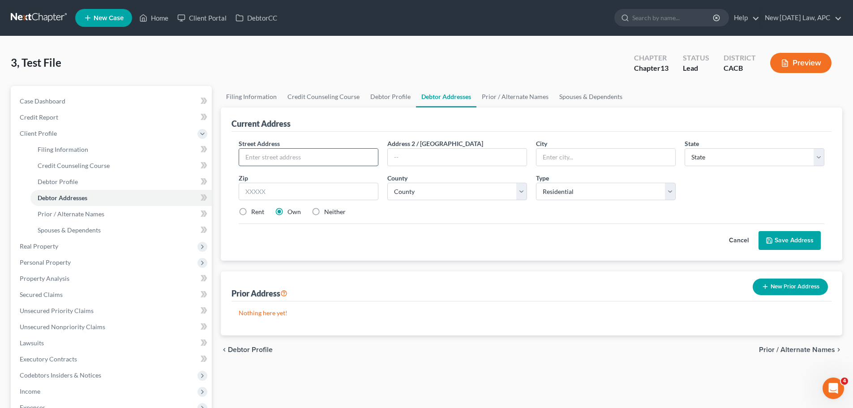
paste input "[STREET_ADDRESS]"
type input "[STREET_ADDRESS]"
click at [308, 188] on input "text" at bounding box center [309, 192] width 140 height 18
type input "92591"
click at [417, 236] on div "Cancel Save Address" at bounding box center [532, 236] width 586 height 26
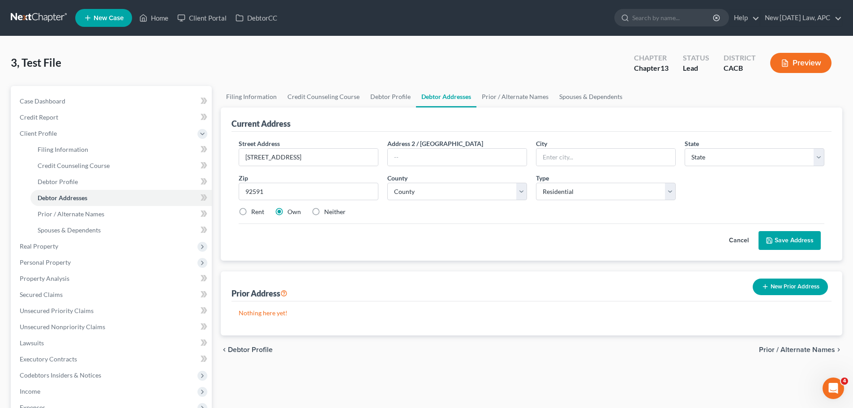
type input "Temecula"
select select "4"
click at [413, 190] on select "County" at bounding box center [457, 192] width 140 height 18
select select "32"
click at [387, 183] on select "County Alameda County Alpine County Amador County Butte County Calaveras County…" at bounding box center [457, 192] width 140 height 18
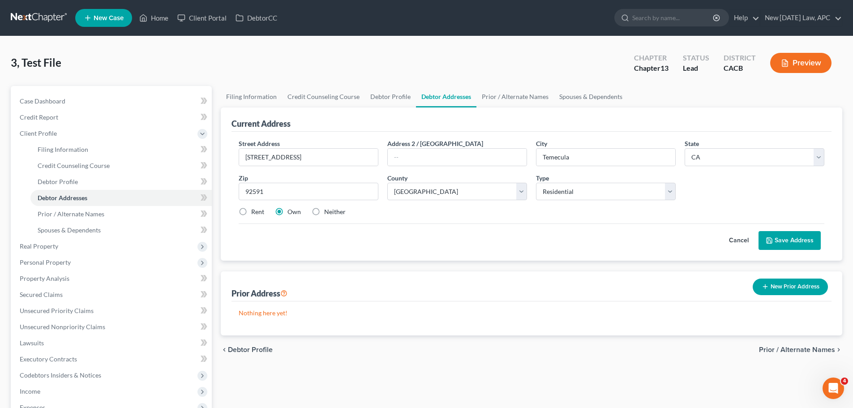
click at [422, 212] on div "Rent Own Neither" at bounding box center [531, 211] width 595 height 9
drag, startPoint x: 288, startPoint y: 157, endPoint x: 385, endPoint y: 155, distance: 96.3
click at [385, 155] on div "Street Address * 1234 sesame st, Temecula, CA 92591 Address 2 / PO Box City * T…" at bounding box center [531, 181] width 595 height 85
click at [264, 158] on input "[STREET_ADDRESS]" at bounding box center [308, 157] width 139 height 17
click at [287, 156] on input "1234 Sesame st" at bounding box center [308, 157] width 139 height 17
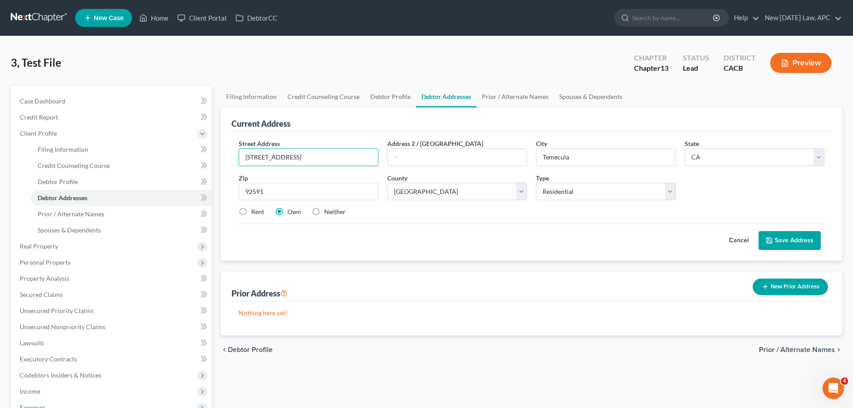
type input "1234 Sesame St"
click at [351, 231] on div "Cancel Save Address" at bounding box center [532, 236] width 586 height 26
click at [526, 235] on div "Cancel Save Address" at bounding box center [532, 236] width 586 height 26
click at [775, 239] on button "Save Address" at bounding box center [790, 240] width 62 height 19
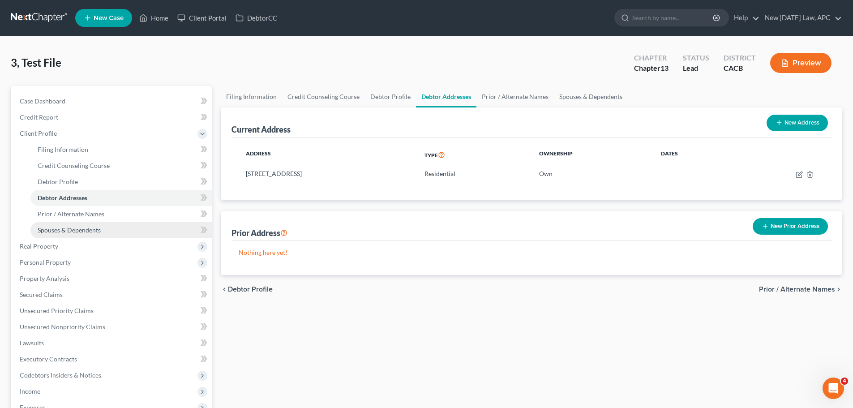
click at [75, 222] on link "Spouses & Dependents" at bounding box center [120, 230] width 181 height 16
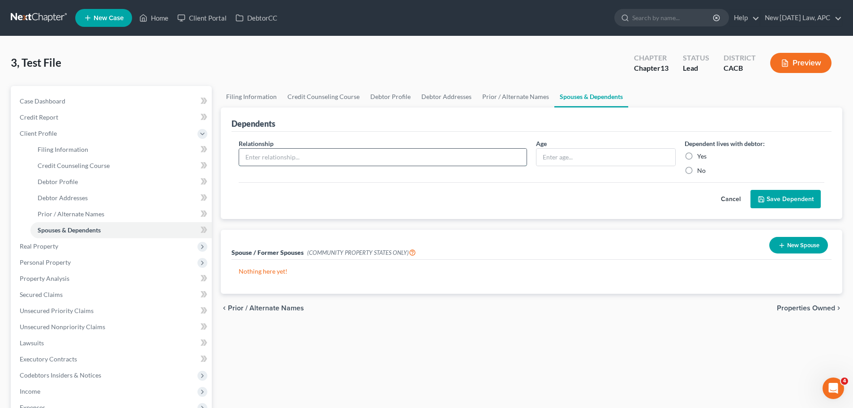
click at [335, 161] on input "text" at bounding box center [383, 157] width 288 height 17
type input "Daughter"
click at [697, 156] on label "Yes" at bounding box center [701, 156] width 9 height 9
click at [701, 156] on input "Yes" at bounding box center [704, 155] width 6 height 6
radio input "true"
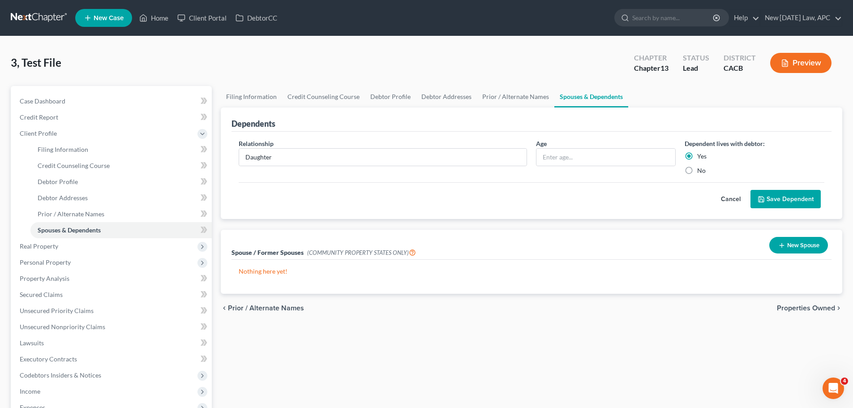
click at [786, 198] on button "Save Dependent" at bounding box center [786, 199] width 70 height 19
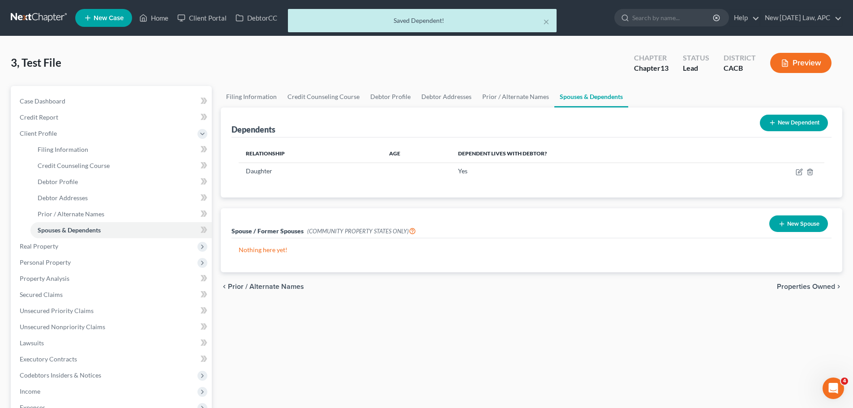
click at [778, 126] on button "New Dependent" at bounding box center [794, 123] width 68 height 17
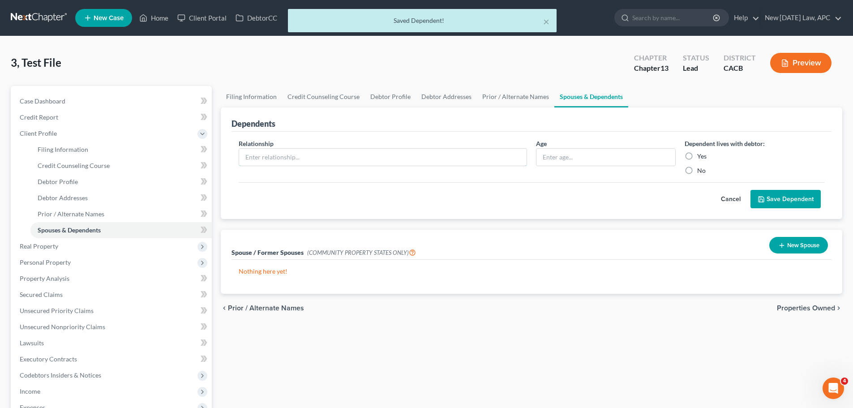
drag, startPoint x: 279, startPoint y: 163, endPoint x: 280, endPoint y: 192, distance: 29.1
click at [279, 163] on input "text" at bounding box center [383, 157] width 288 height 17
type input "Son"
click at [697, 158] on label "Yes" at bounding box center [701, 156] width 9 height 9
click at [701, 158] on input "Yes" at bounding box center [704, 155] width 6 height 6
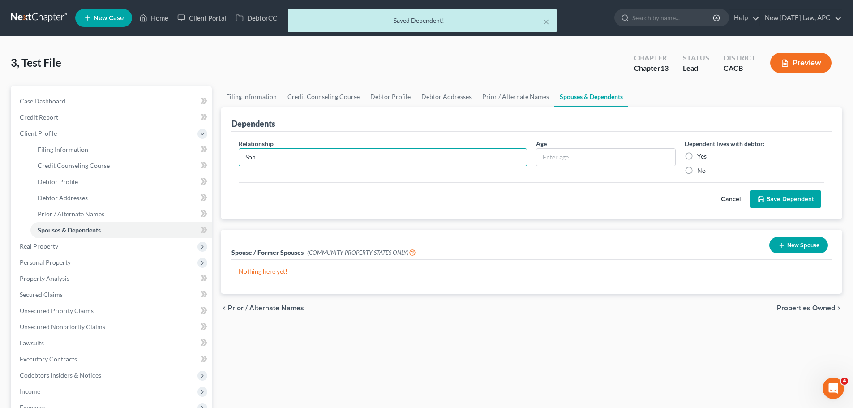
radio input "true"
click at [782, 206] on button "Save Dependent" at bounding box center [786, 199] width 70 height 19
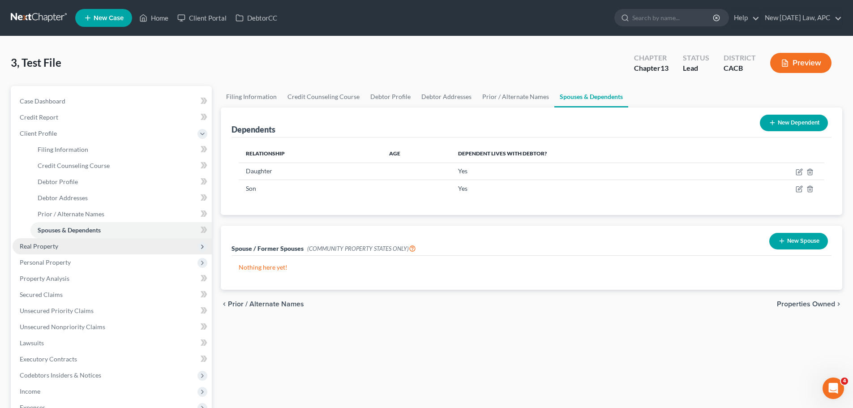
click at [34, 239] on span "Real Property" at bounding box center [112, 246] width 199 height 16
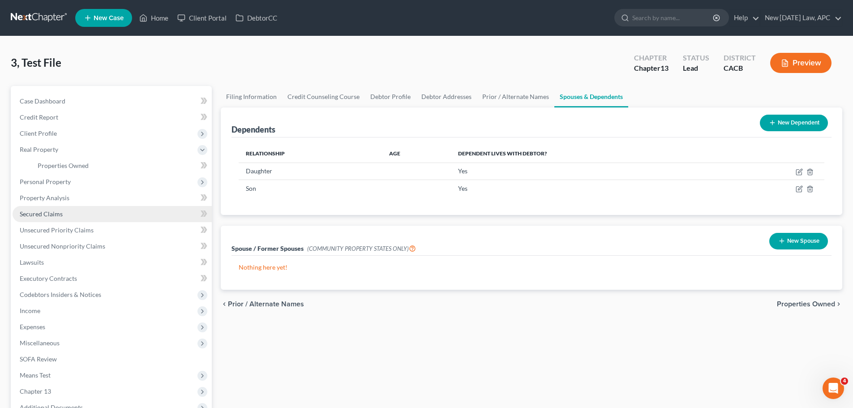
click at [44, 211] on span "Secured Claims" at bounding box center [41, 214] width 43 height 8
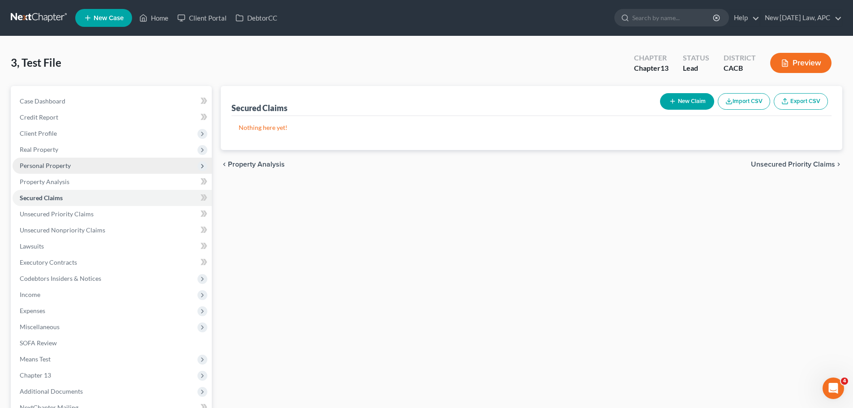
click at [48, 165] on span "Personal Property" at bounding box center [45, 166] width 51 height 8
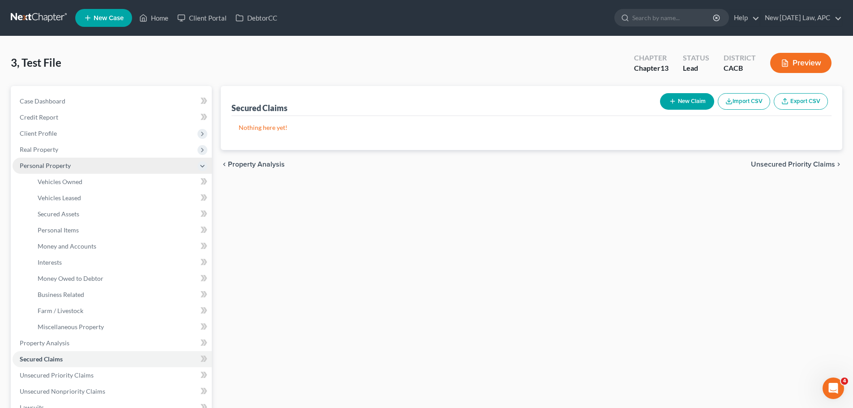
click at [51, 158] on span "Personal Property" at bounding box center [112, 166] width 199 height 16
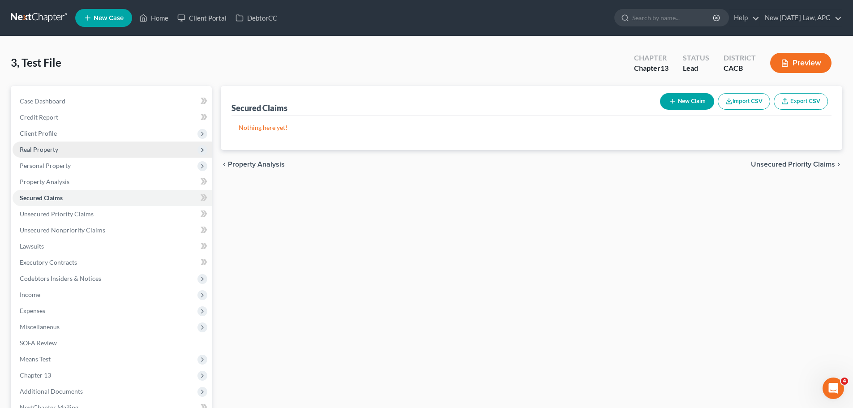
click at [47, 144] on span "Real Property" at bounding box center [112, 150] width 199 height 16
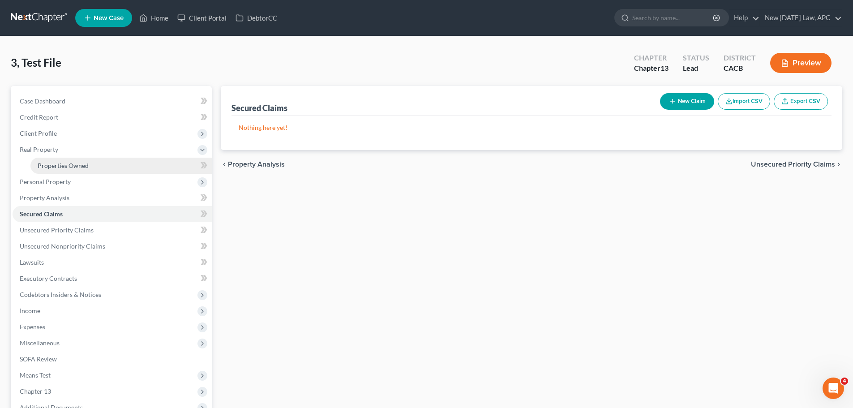
click at [58, 173] on link "Properties Owned" at bounding box center [120, 166] width 181 height 16
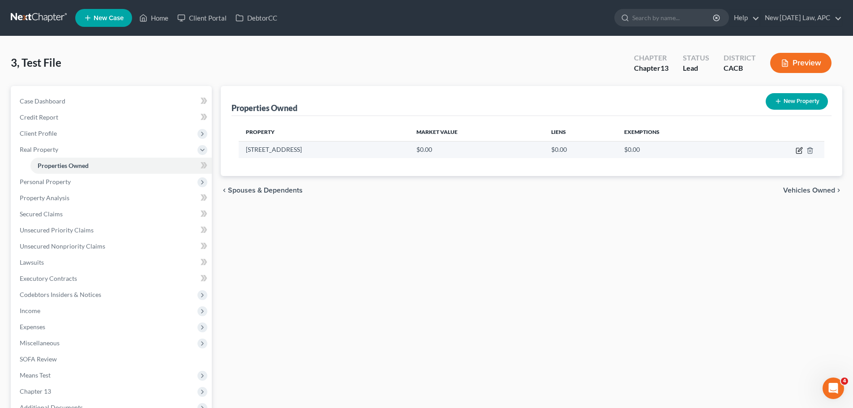
click at [800, 150] on icon "button" at bounding box center [800, 149] width 4 height 4
select select "4"
select select "32"
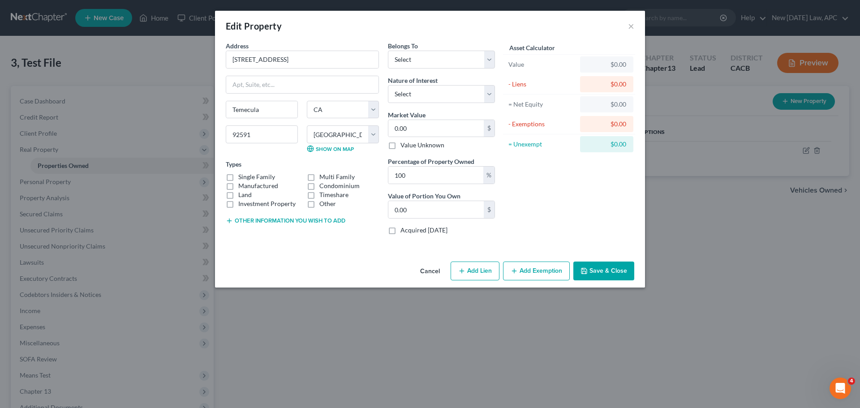
click at [238, 175] on label "Single Family" at bounding box center [256, 176] width 37 height 9
click at [242, 175] on input "Single Family" at bounding box center [245, 175] width 6 height 6
checkbox input "true"
click at [411, 60] on select "Select Debtor 1 Only Debtor 2 Only Debtor 1 And Debtor 2 Only At Least One Of T…" at bounding box center [441, 60] width 107 height 18
select select "4"
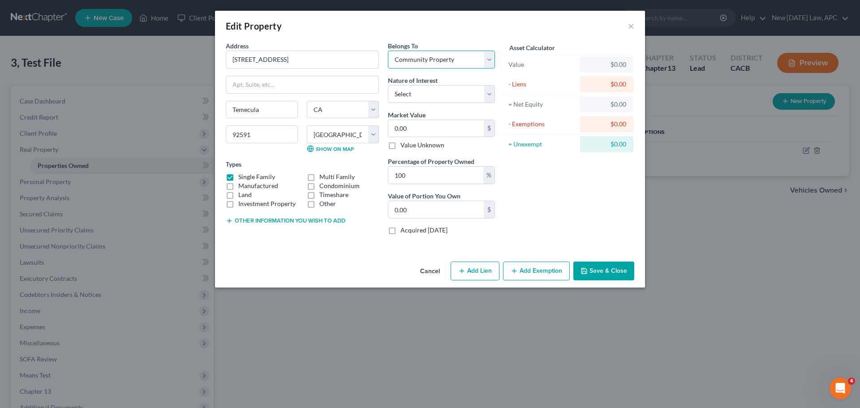
click at [388, 51] on select "Select Debtor 1 Only Debtor 2 Only Debtor 1 And Debtor 2 Only At Least One Of T…" at bounding box center [441, 60] width 107 height 18
type input "7"
type input "7.00"
type input "75"
type input "75.00"
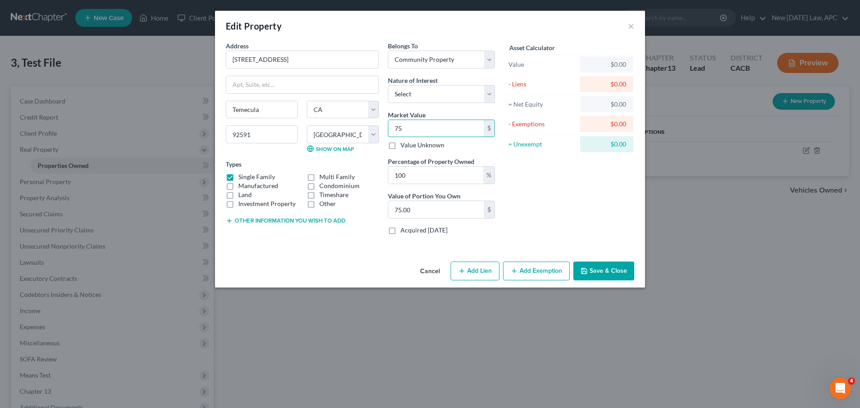
type input "750"
type input "750.00"
type input "7500"
type input "7,500.00"
type input "7,5000"
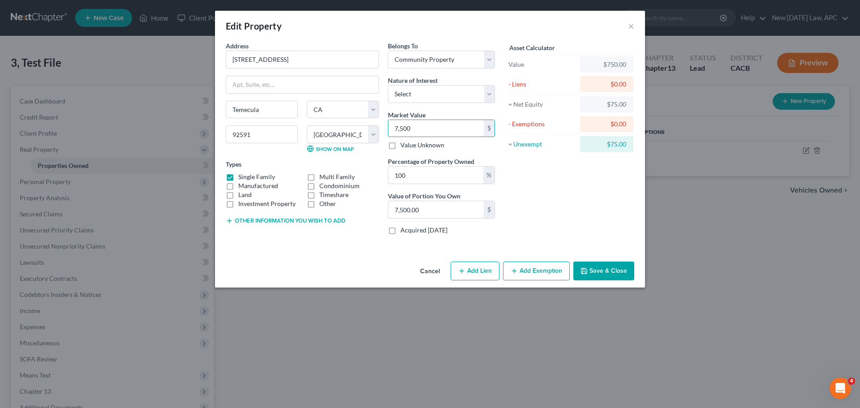
type input "75,000.00"
type input "75,0000"
type input "750,000.00"
type input "750,000"
drag, startPoint x: 468, startPoint y: 267, endPoint x: 352, endPoint y: 245, distance: 117.7
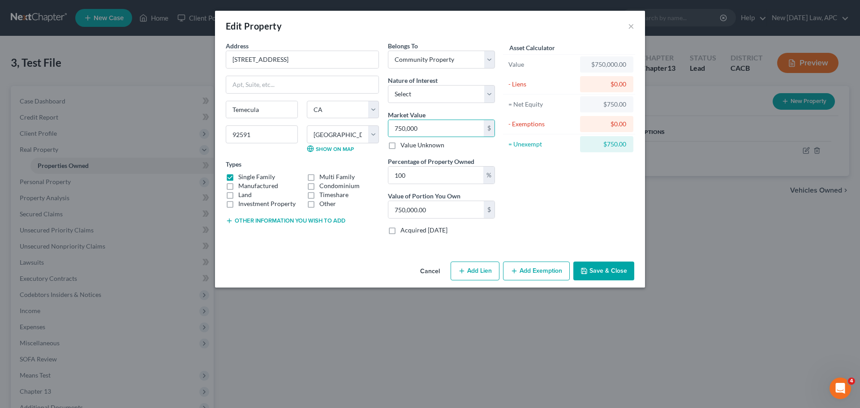
click at [468, 267] on button "Add Lien" at bounding box center [475, 271] width 49 height 19
select select "4"
select select "0"
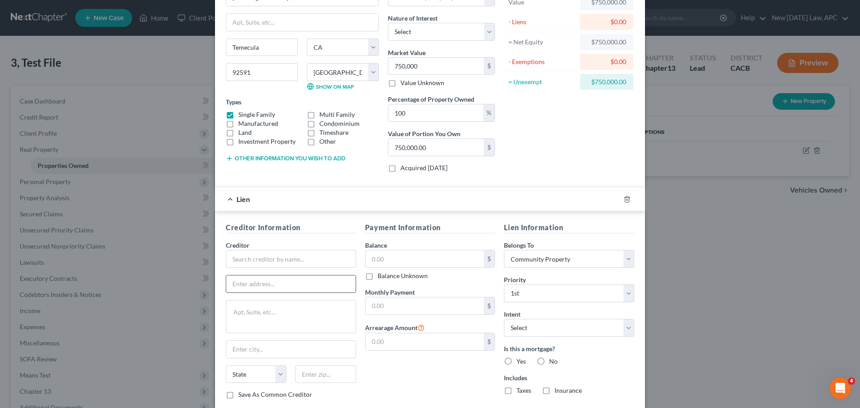
scroll to position [117, 0]
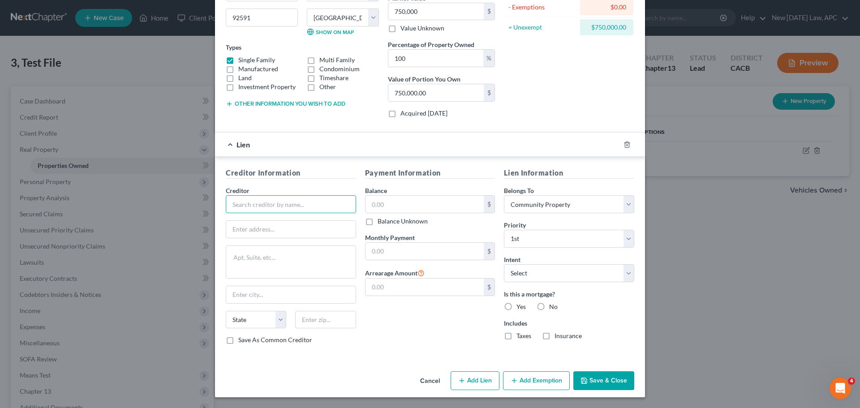
click at [250, 208] on input "text" at bounding box center [291, 204] width 130 height 18
type input "PennyMac"
click at [408, 329] on div "Payment Information Balance $ Balance Unknown Balance Undetermined $ Balance Un…" at bounding box center [430, 260] width 139 height 184
click at [399, 202] on input "text" at bounding box center [424, 204] width 119 height 17
type input "500,000"
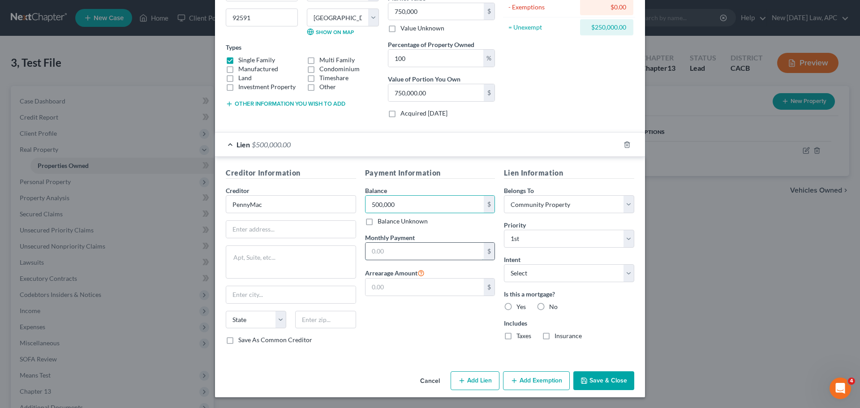
click at [385, 248] on input "text" at bounding box center [424, 251] width 119 height 17
type input "4,500"
click at [387, 291] on input "text" at bounding box center [424, 287] width 119 height 17
type input "27,000"
click at [387, 314] on div "Payment Information Balance 500,000.00 $ Balance Unknown Balance Undetermined 5…" at bounding box center [430, 260] width 139 height 184
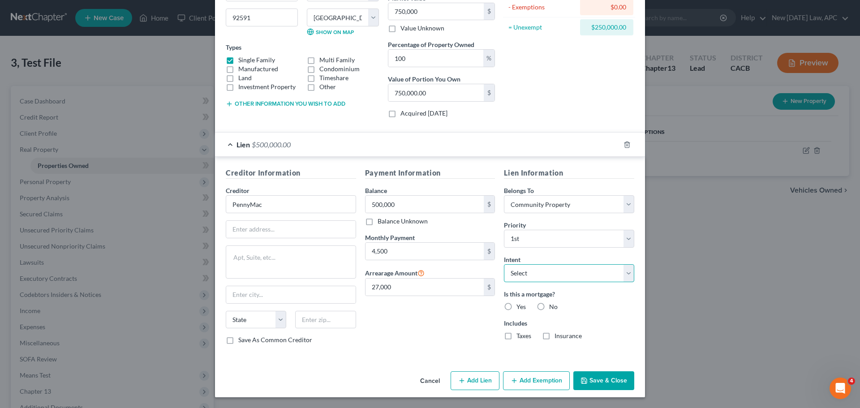
click at [512, 276] on select "Select Surrender Redeem Reaffirm Avoid Other" at bounding box center [569, 273] width 130 height 18
select select "4"
click at [504, 264] on select "Select Surrender Redeem Reaffirm Avoid Other" at bounding box center [569, 273] width 130 height 18
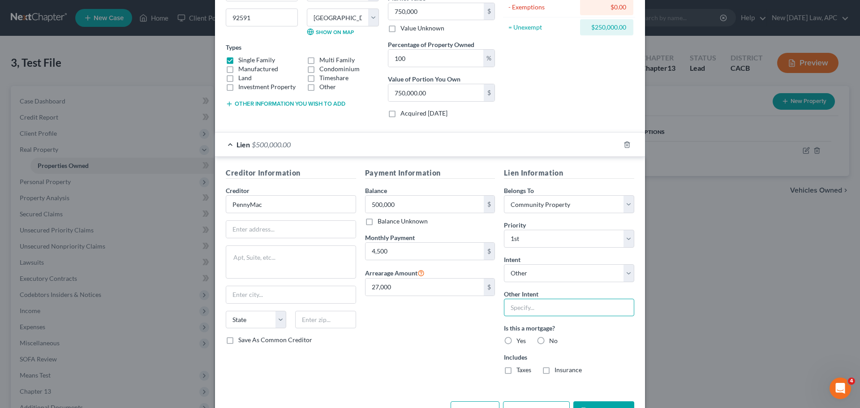
click at [524, 309] on input "text" at bounding box center [569, 308] width 130 height 18
type input "Retain and Pay"
click at [427, 348] on div "Payment Information Balance 500,000.00 $ Balance Unknown Balance Undetermined 5…" at bounding box center [430, 275] width 139 height 214
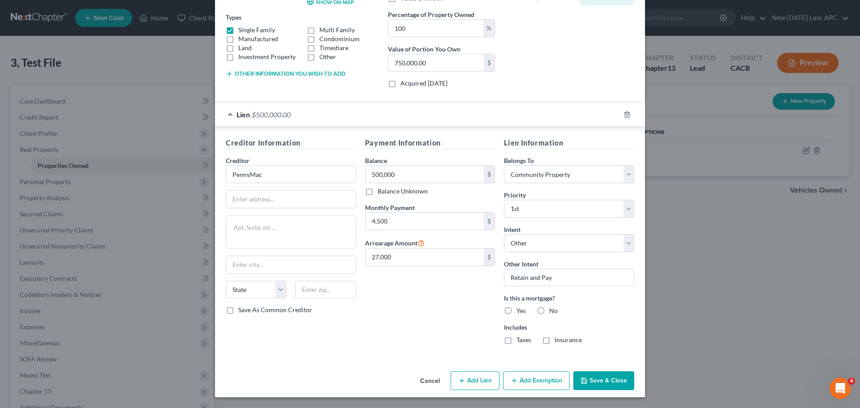
click at [516, 307] on label "Yes" at bounding box center [520, 310] width 9 height 9
click at [520, 307] on input "Yes" at bounding box center [523, 309] width 6 height 6
radio input "true"
click at [609, 385] on button "Save & Close" at bounding box center [603, 380] width 61 height 19
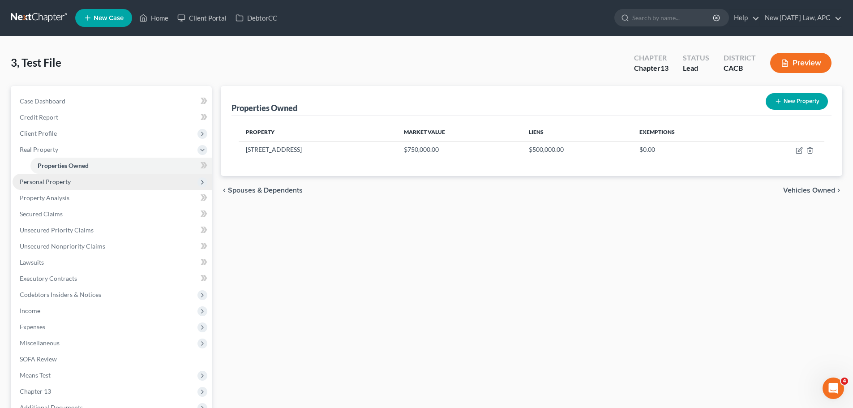
click at [61, 181] on span "Personal Property" at bounding box center [45, 182] width 51 height 8
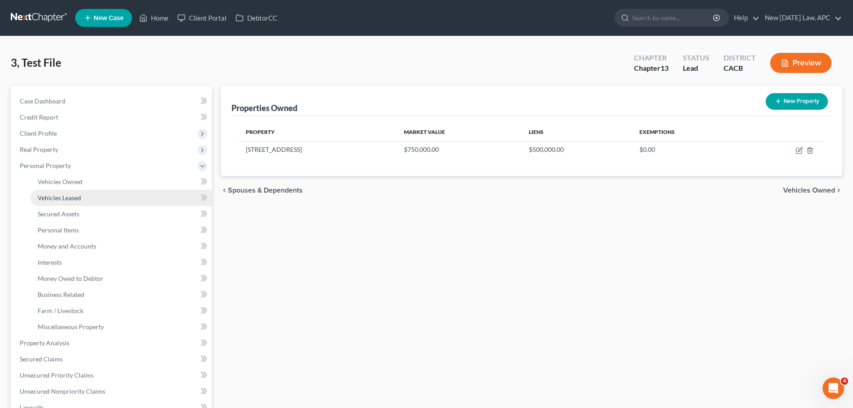
click at [61, 195] on span "Vehicles Leased" at bounding box center [59, 198] width 43 height 8
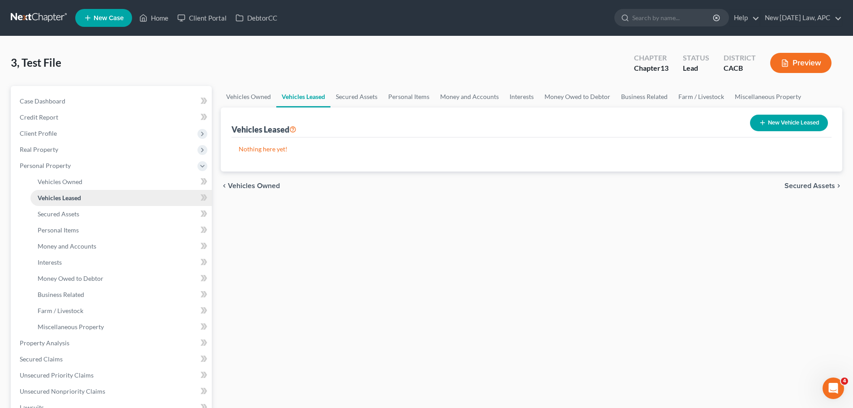
click at [63, 190] on link "Vehicles Leased" at bounding box center [120, 198] width 181 height 16
click at [64, 185] on link "Vehicles Owned" at bounding box center [120, 182] width 181 height 16
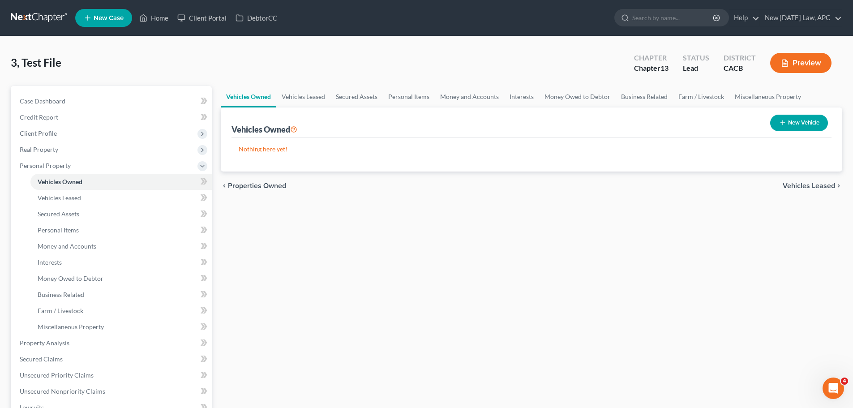
click at [803, 118] on button "New Vehicle" at bounding box center [799, 123] width 58 height 17
select select "0"
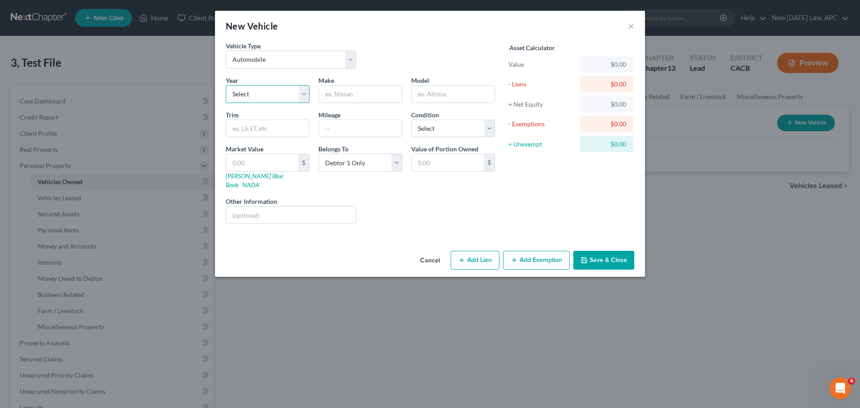
click at [247, 93] on select "Select 2026 2025 2024 2023 2022 2021 2020 2019 2018 2017 2016 2015 2014 2013 20…" at bounding box center [268, 94] width 84 height 18
select select "1"
click at [226, 85] on select "Select 2026 2025 2024 2023 2022 2021 2020 2019 2018 2017 2016 2015 2014 2013 20…" at bounding box center [268, 94] width 84 height 18
click at [341, 94] on input "text" at bounding box center [360, 94] width 83 height 17
type input "Toyota"
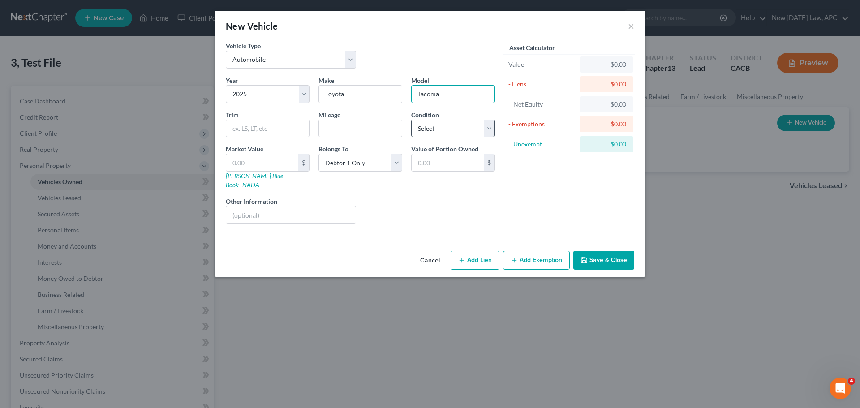
type input "Tacoma"
click at [434, 134] on select "Select Excellent Very Good Good Fair Poor" at bounding box center [453, 129] width 84 height 18
select select "2"
click at [411, 120] on select "Select Excellent Very Good Good Fair Poor" at bounding box center [453, 129] width 84 height 18
click at [223, 164] on div "Market Value $ Kelly Blue Book NADA" at bounding box center [267, 166] width 93 height 45
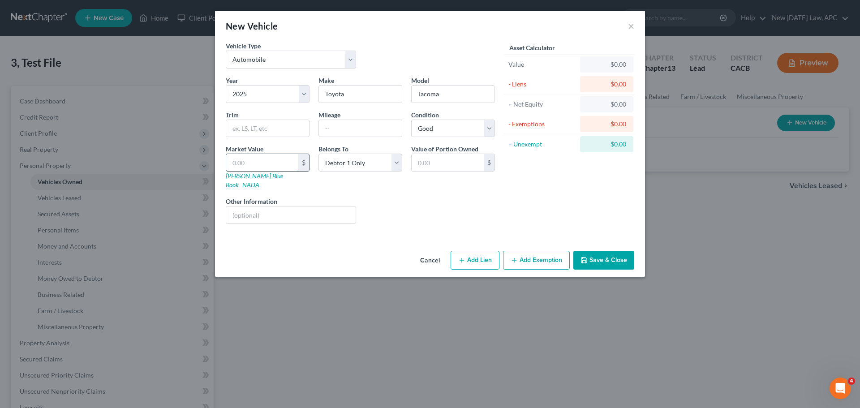
click at [246, 164] on input "text" at bounding box center [262, 162] width 72 height 17
type input "4"
type input "4.00"
type input "40"
type input "40.00"
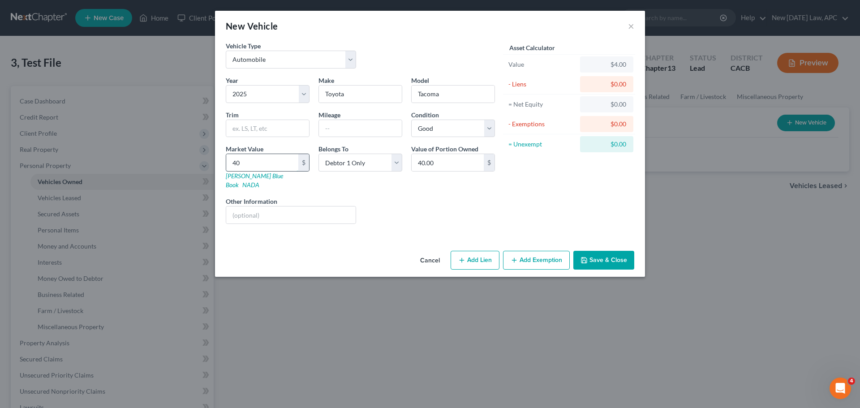
type input "400"
type input "400.00"
type input "4000"
type input "4,000.00"
type input "4,0000"
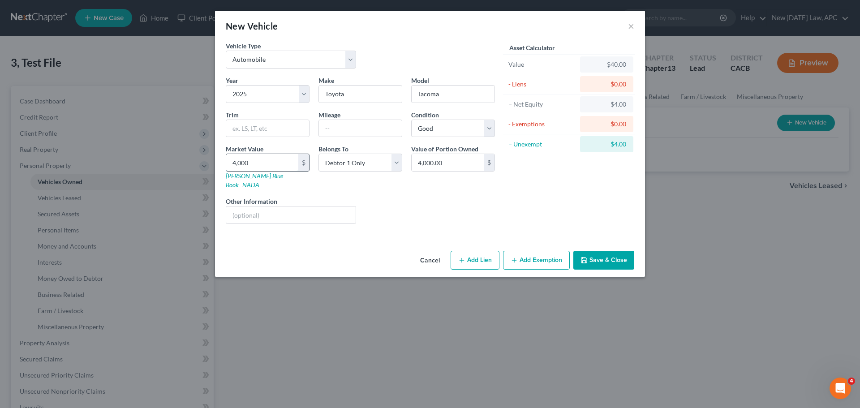
type input "40,000.00"
type input "40,000"
drag, startPoint x: 345, startPoint y: 165, endPoint x: 346, endPoint y: 170, distance: 5.4
click at [345, 165] on select "Select Debtor 1 Only Debtor 2 Only Debtor 1 And Debtor 2 Only At Least One Of T…" at bounding box center [360, 163] width 84 height 18
select select "4"
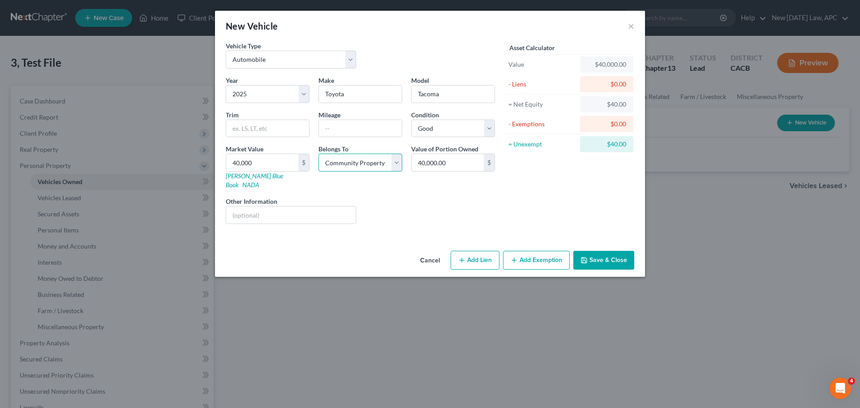
click at [318, 154] on select "Select Debtor 1 Only Debtor 2 Only Debtor 1 And Debtor 2 Only At Least One Of T…" at bounding box center [360, 163] width 84 height 18
click at [425, 197] on div "Liens Select" at bounding box center [430, 210] width 139 height 27
click at [485, 251] on button "Add Lien" at bounding box center [475, 260] width 49 height 19
select select "4"
select select "0"
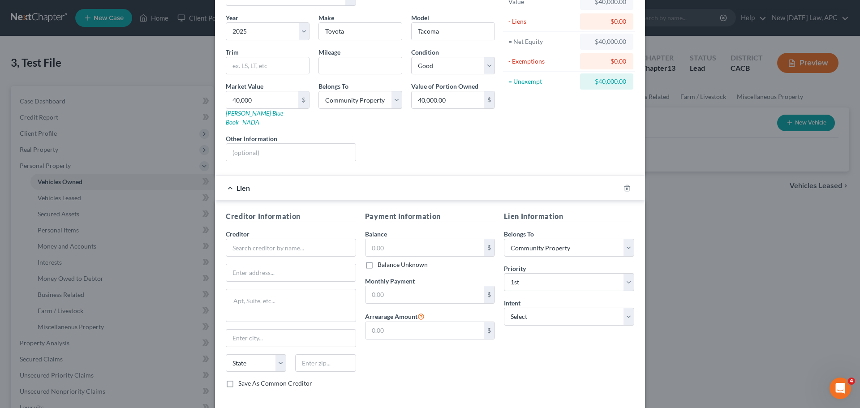
scroll to position [90, 0]
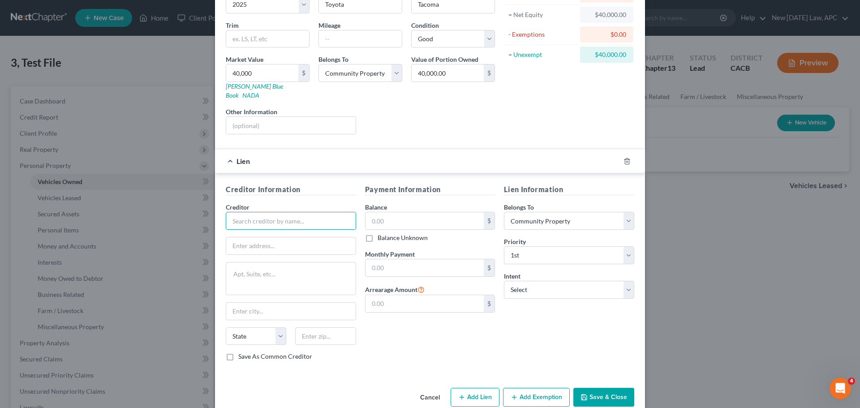
click at [245, 215] on input "text" at bounding box center [291, 221] width 130 height 18
paste input "Chase Bank"
type input "Chase Bank"
paste input "PO Box 15123"
type input "PO Box 15123"
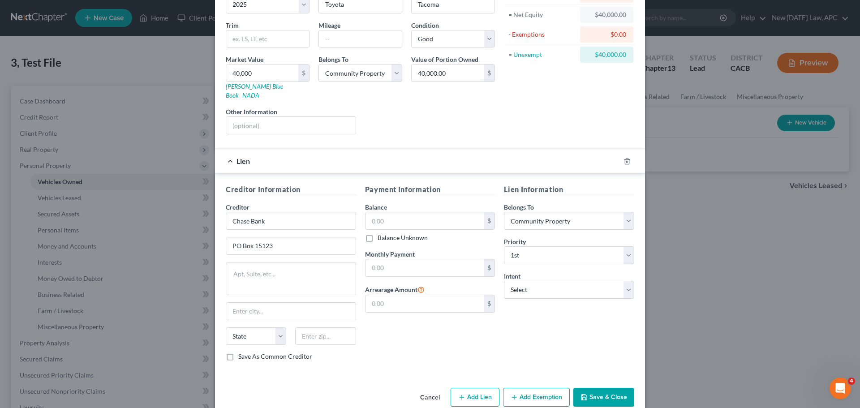
click at [378, 325] on div "Payment Information Balance $ Balance Unknown Balance Undetermined $ Balance Un…" at bounding box center [430, 276] width 139 height 184
click at [313, 327] on input "text" at bounding box center [325, 336] width 60 height 18
type input "19850"
click at [361, 333] on div "Payment Information Balance $ Balance Unknown Balance Undetermined $ Balance Un…" at bounding box center [430, 276] width 139 height 184
type input "Wilmington"
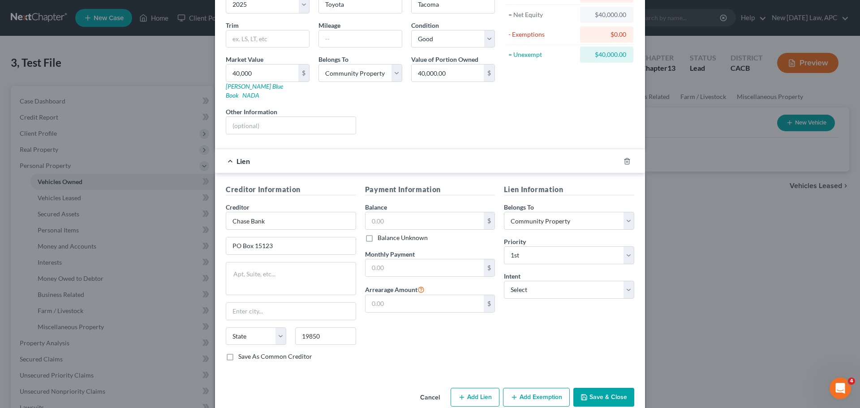
select select "7"
click at [391, 212] on input "text" at bounding box center [424, 220] width 119 height 17
type input "40,000"
click at [399, 259] on input "text" at bounding box center [424, 267] width 119 height 17
type input "667"
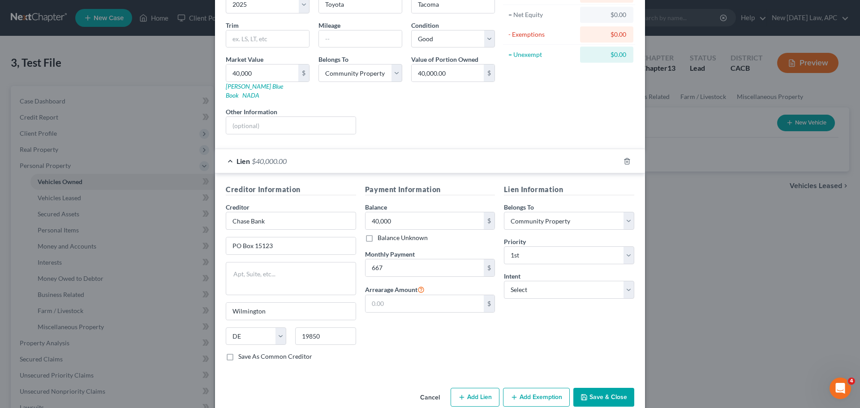
click at [389, 317] on div "Payment Information Balance 40,000.00 $ Balance Unknown Balance Undetermined 40…" at bounding box center [430, 276] width 139 height 184
click at [530, 281] on select "Select Surrender Redeem Reaffirm Avoid Other" at bounding box center [569, 290] width 130 height 18
select select "4"
click at [504, 281] on select "Select Surrender Redeem Reaffirm Avoid Other" at bounding box center [569, 290] width 130 height 18
click at [519, 318] on input "text" at bounding box center [569, 324] width 130 height 18
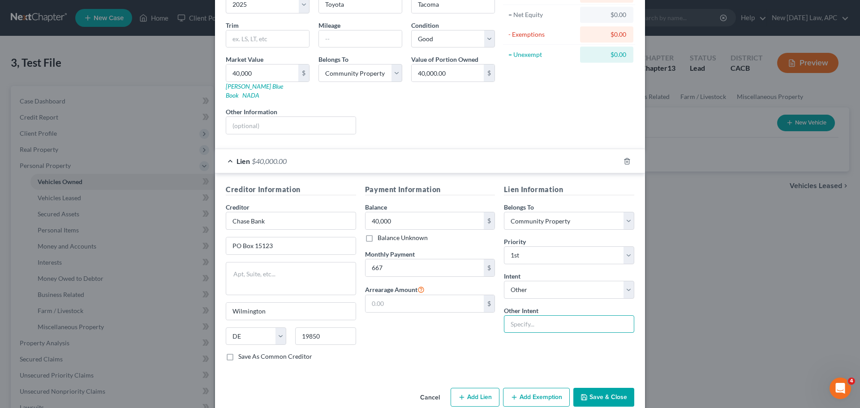
type input "Retain and Pay"
click at [410, 336] on div "Payment Information Balance 40,000.00 $ Balance Unknown Balance Undetermined 40…" at bounding box center [430, 276] width 139 height 184
click at [524, 246] on select "Select 1st 2nd 3rd 4th 5th 6th 7th 8th 9th 10th 11th 12th 13th 14th 15th 16th 1…" at bounding box center [569, 255] width 130 height 18
select select
click at [504, 246] on select "Select 1st 2nd 3rd 4th 5th 6th 7th 8th 9th 10th 11th 12th 13th 14th 15th 16th 1…" at bounding box center [569, 255] width 130 height 18
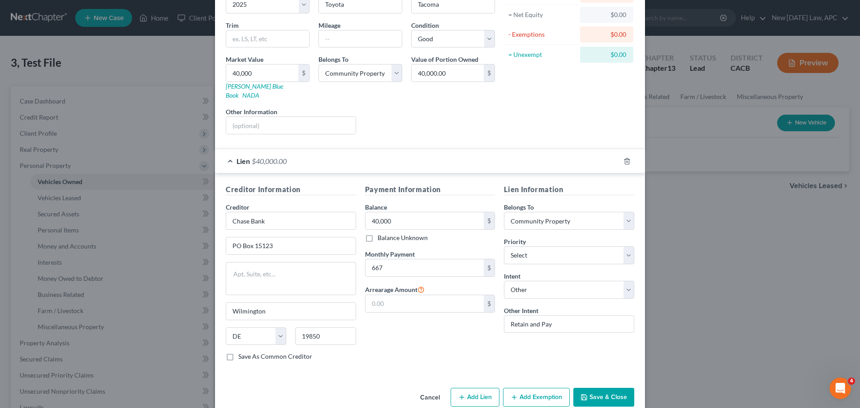
click at [479, 344] on div "Payment Information Balance 40,000.00 $ Balance Unknown Balance Undetermined 40…" at bounding box center [430, 276] width 139 height 184
click at [598, 388] on button "Save & Close" at bounding box center [603, 397] width 61 height 19
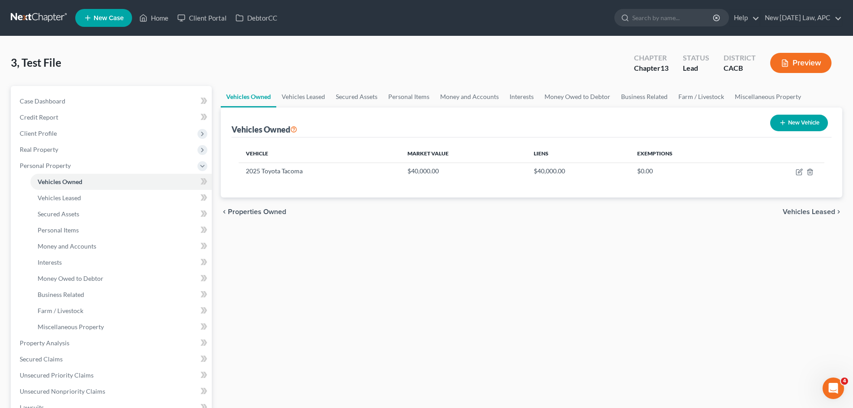
click at [810, 115] on button "New Vehicle" at bounding box center [799, 123] width 58 height 17
select select "0"
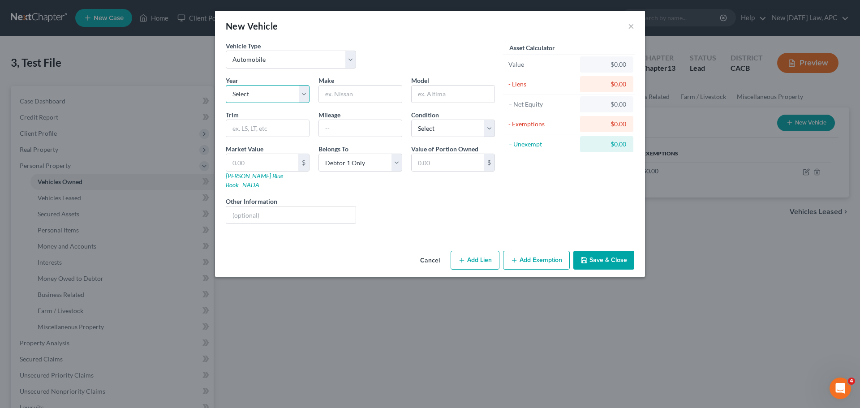
click at [251, 100] on select "Select 2026 2025 2024 2023 2022 2021 2020 2019 2018 2017 2016 2015 2014 2013 20…" at bounding box center [268, 94] width 84 height 18
select select "2"
click at [226, 85] on select "Select 2026 2025 2024 2023 2022 2021 2020 2019 2018 2017 2016 2015 2014 2013 20…" at bounding box center [268, 94] width 84 height 18
click at [340, 89] on input "text" at bounding box center [360, 94] width 83 height 17
click at [340, 96] on input "text" at bounding box center [360, 94] width 83 height 17
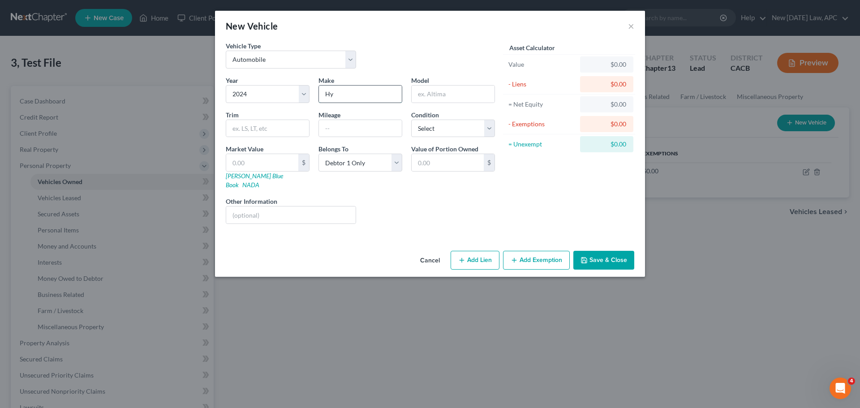
type input "Hyundai"
click at [419, 101] on input "text" at bounding box center [453, 94] width 83 height 17
type input "Tucson"
click at [400, 213] on div "Liens Select" at bounding box center [430, 210] width 139 height 27
click at [432, 128] on select "Select Excellent Very Good Good Fair Poor" at bounding box center [453, 129] width 84 height 18
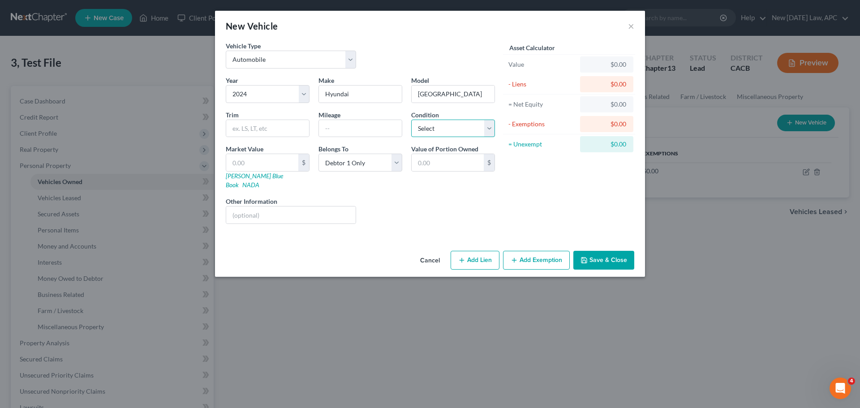
select select "2"
click at [411, 120] on select "Select Excellent Very Good Good Fair Poor" at bounding box center [453, 129] width 84 height 18
click at [396, 199] on div "Liens Select" at bounding box center [430, 210] width 139 height 27
click at [286, 161] on input "text" at bounding box center [262, 162] width 72 height 17
click at [375, 198] on div "Liens Select" at bounding box center [430, 210] width 139 height 27
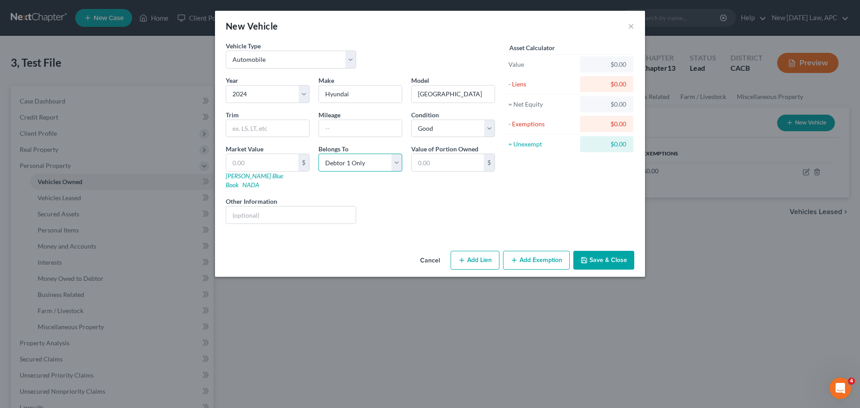
click at [369, 159] on select "Select Debtor 1 Only Debtor 2 Only Debtor 1 And Debtor 2 Only At Least One Of T…" at bounding box center [360, 163] width 84 height 18
select select "4"
click at [318, 154] on select "Select Debtor 1 Only Debtor 2 Only Debtor 1 And Debtor 2 Only At Least One Of T…" at bounding box center [360, 163] width 84 height 18
click at [365, 197] on div "Liens Select" at bounding box center [430, 210] width 139 height 27
click at [475, 254] on button "Add Lien" at bounding box center [475, 260] width 49 height 19
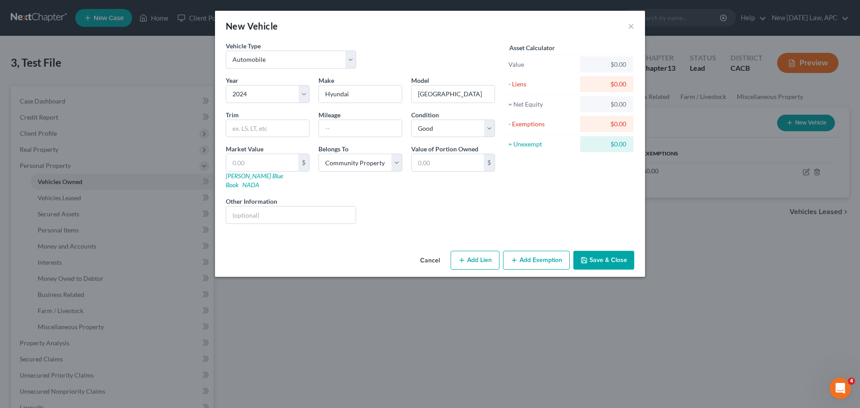
select select "4"
select select "0"
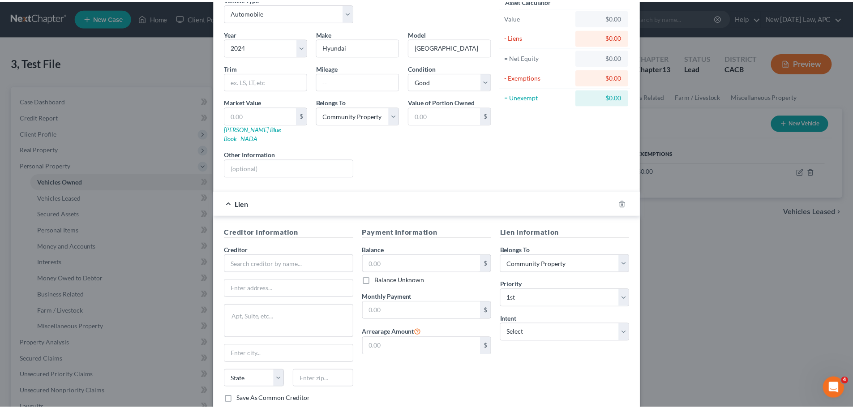
scroll to position [97, 0]
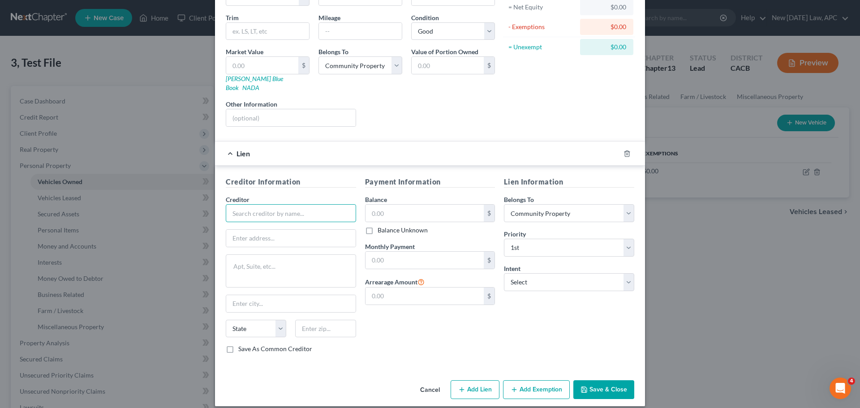
click at [274, 211] on input "text" at bounding box center [291, 213] width 130 height 18
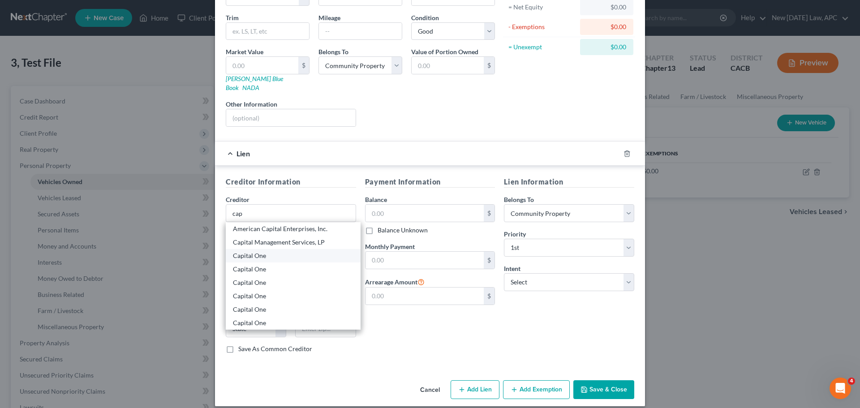
click at [252, 251] on div "Capital One" at bounding box center [293, 255] width 120 height 9
type input "Capital One"
type input "PO Box 60519"
type input "City Of Industry"
select select "4"
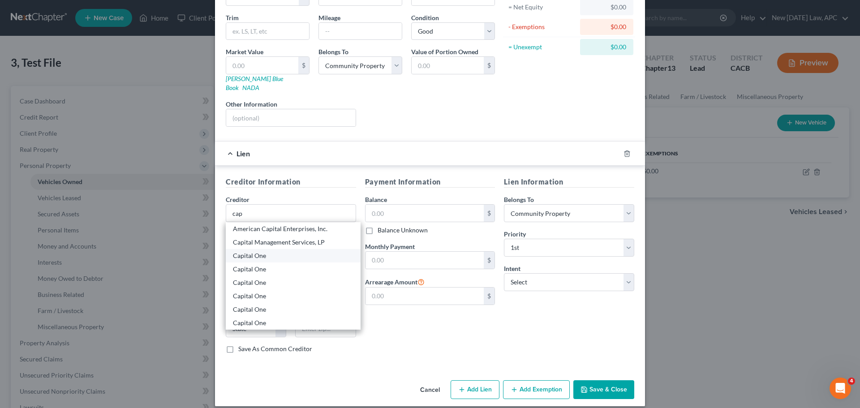
type input "91716-0519"
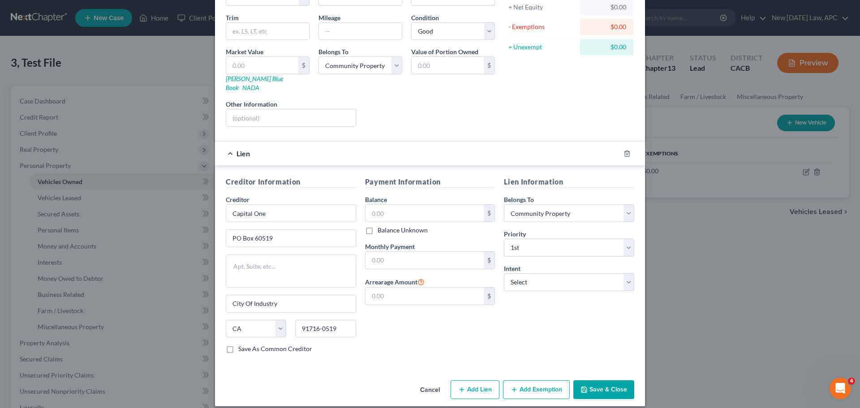
click at [387, 322] on div "Payment Information Balance $ Balance Unknown Balance Undetermined $ Balance Un…" at bounding box center [430, 268] width 139 height 184
click at [379, 208] on input "text" at bounding box center [424, 213] width 119 height 17
type input "27,000"
click at [409, 316] on div "Payment Information Balance 27,000.00 $ Balance Unknown Balance Undetermined 27…" at bounding box center [430, 268] width 139 height 184
click at [393, 258] on input "text" at bounding box center [424, 260] width 119 height 17
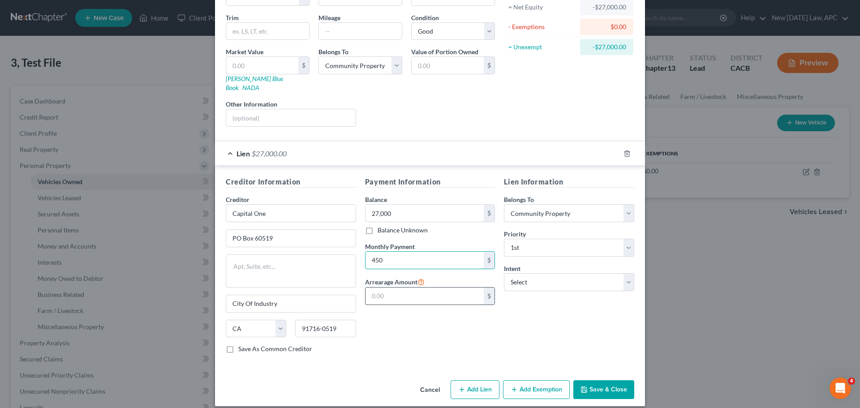
type input "450"
click at [394, 288] on input "text" at bounding box center [424, 296] width 119 height 17
type input "2,250"
click at [536, 315] on div "Lien Information Belongs To * Select Debtor 1 Only Debtor 2 Only Debtor 1 And D…" at bounding box center [568, 268] width 139 height 184
click at [517, 239] on select "Select 1st 2nd 3rd 4th 5th 6th 7th 8th 9th 10th 11th 12th 13th 14th 15th 16th 1…" at bounding box center [569, 248] width 130 height 18
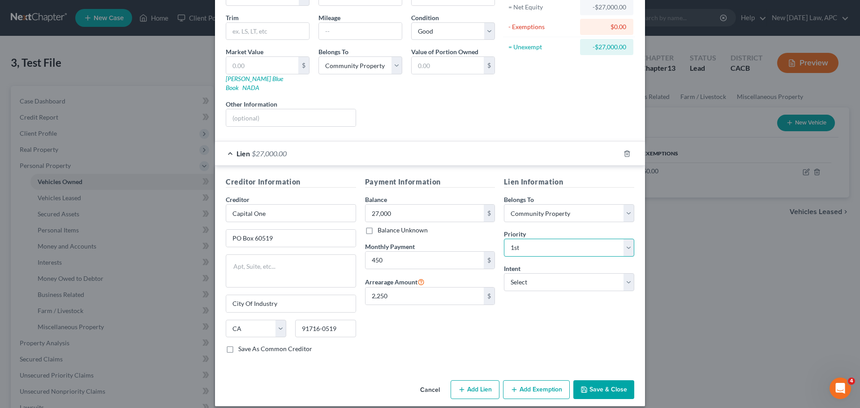
select select
click at [504, 239] on select "Select 1st 2nd 3rd 4th 5th 6th 7th 8th 9th 10th 11th 12th 13th 14th 15th 16th 1…" at bounding box center [569, 248] width 130 height 18
click at [566, 325] on div "Lien Information Belongs To * Select Debtor 1 Only Debtor 2 Only Debtor 1 And D…" at bounding box center [568, 268] width 139 height 184
click at [608, 380] on button "Save & Close" at bounding box center [603, 389] width 61 height 19
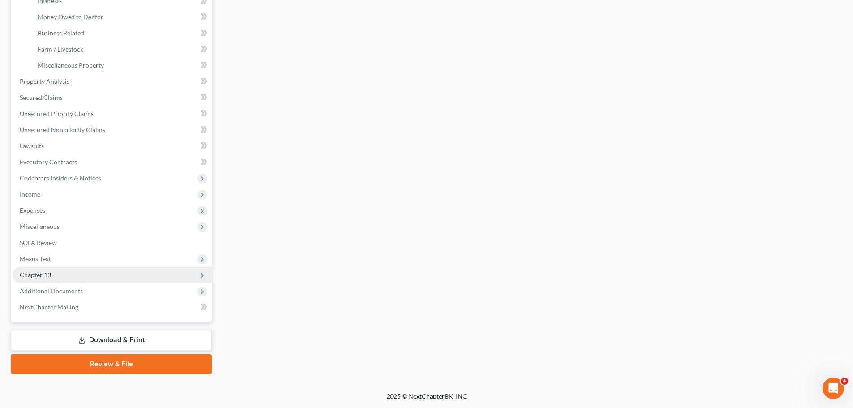
click at [54, 273] on span "Chapter 13" at bounding box center [112, 275] width 199 height 16
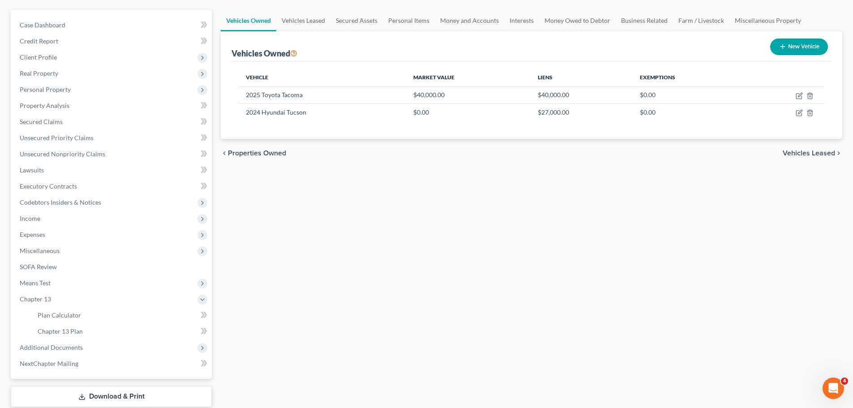
scroll to position [133, 0]
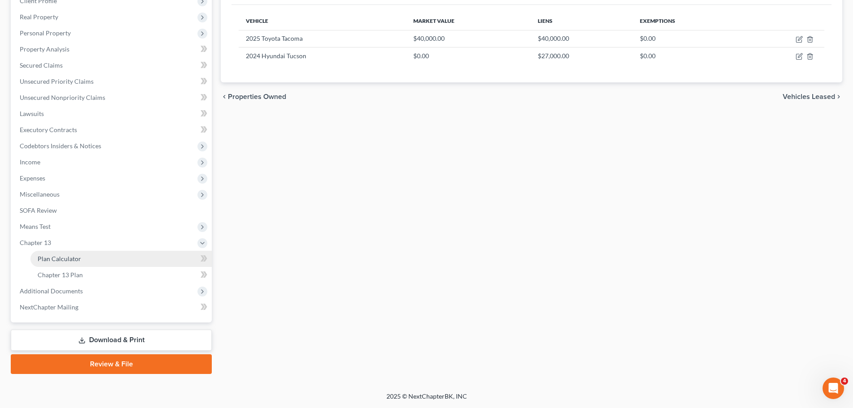
click at [80, 261] on link "Plan Calculator" at bounding box center [120, 259] width 181 height 16
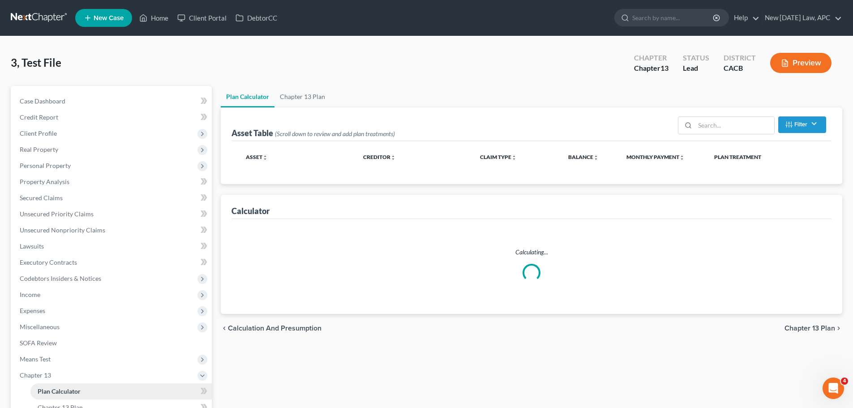
select select "59"
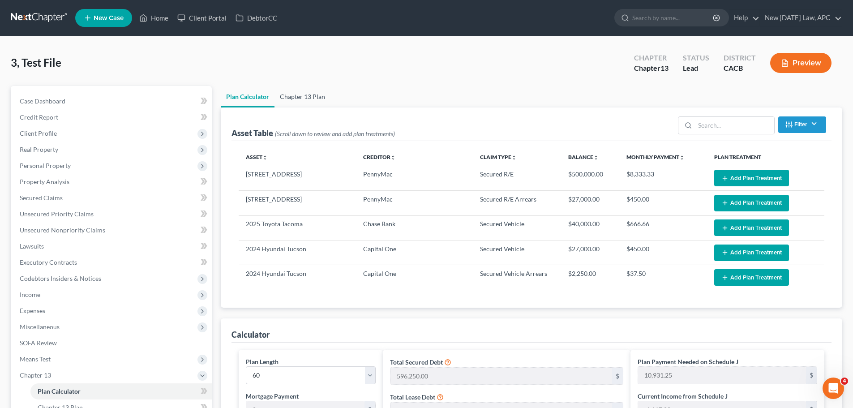
click at [293, 103] on link "Chapter 13 Plan" at bounding box center [303, 96] width 56 height 21
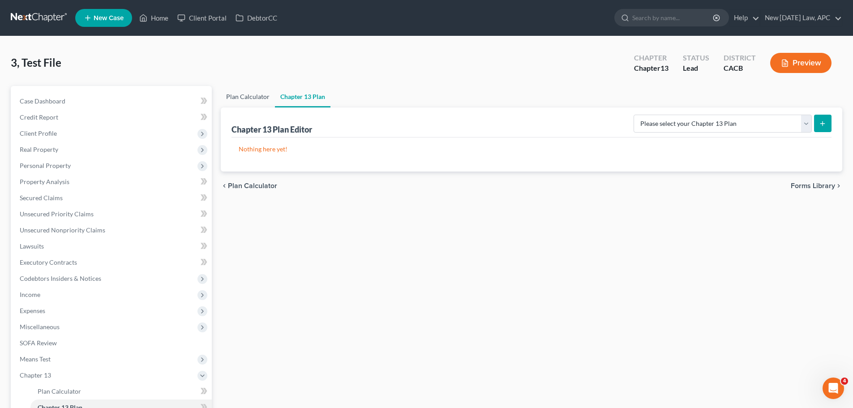
click at [252, 95] on link "Plan Calculator" at bounding box center [248, 96] width 54 height 21
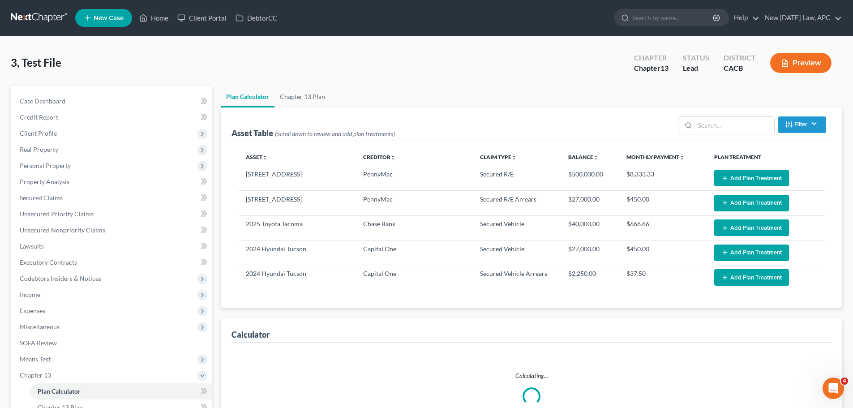
select select "59"
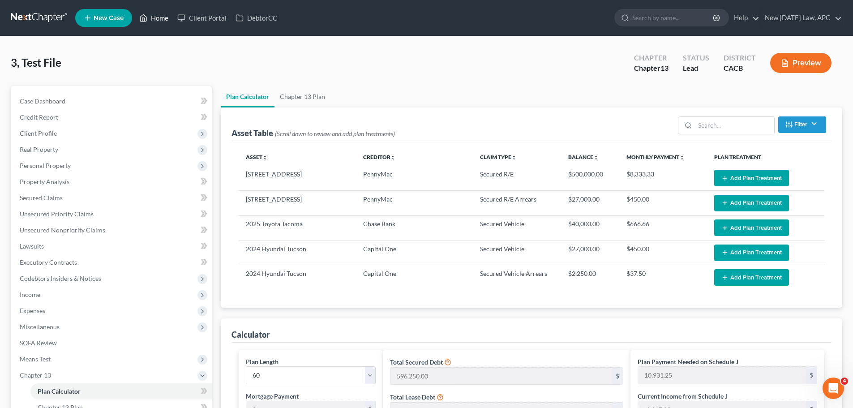
click at [150, 18] on link "Home" at bounding box center [154, 18] width 38 height 16
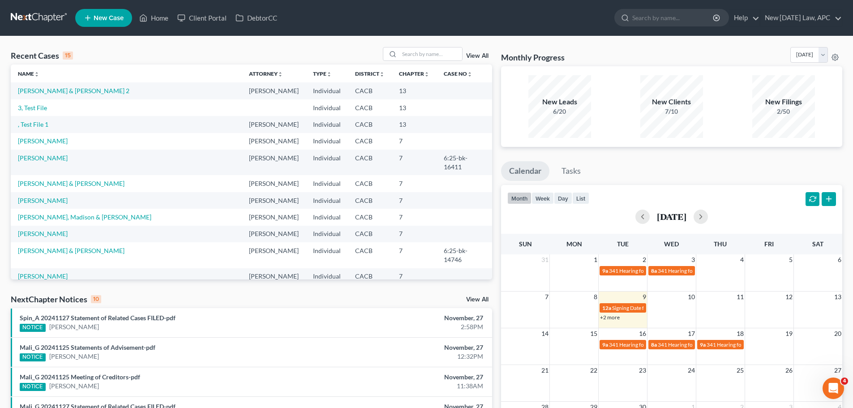
click at [471, 55] on link "View All" at bounding box center [477, 56] width 22 height 6
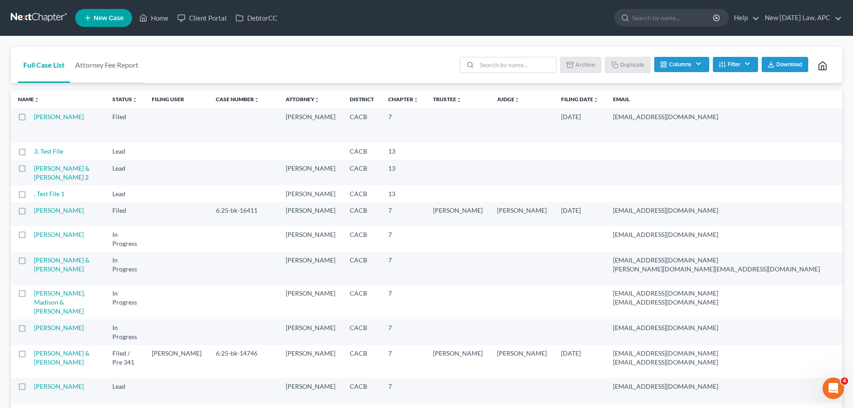
click at [30, 154] on label at bounding box center [30, 154] width 0 height 0
click at [34, 153] on input "checkbox" at bounding box center [37, 150] width 6 height 6
click at [583, 62] on button "Archive" at bounding box center [582, 64] width 40 height 15
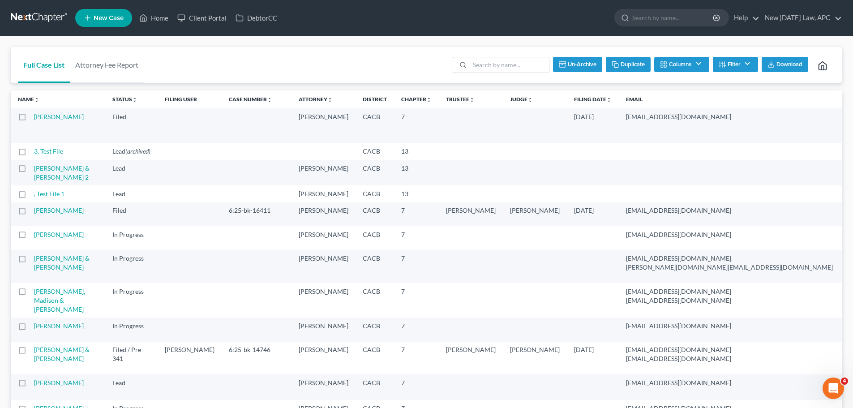
checkbox input "false"
click at [147, 19] on icon at bounding box center [143, 18] width 8 height 11
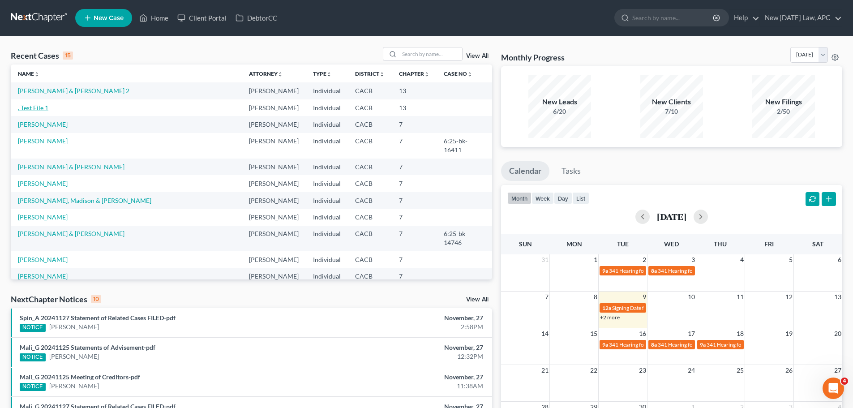
click at [36, 111] on link ", Test File 1" at bounding box center [33, 108] width 30 height 8
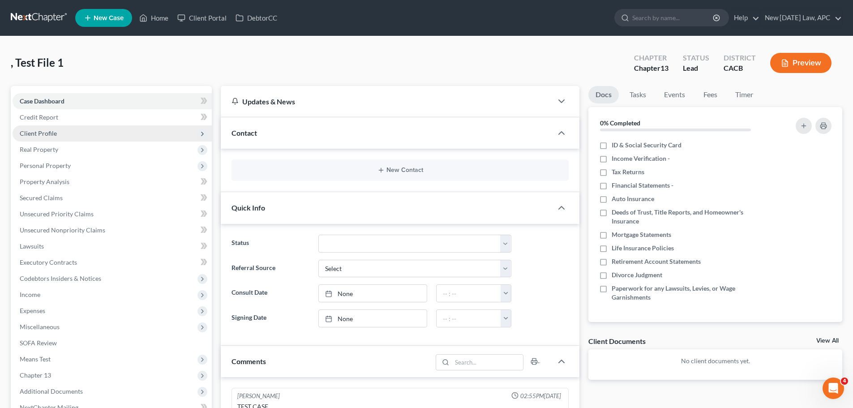
click at [69, 135] on span "Client Profile" at bounding box center [112, 133] width 199 height 16
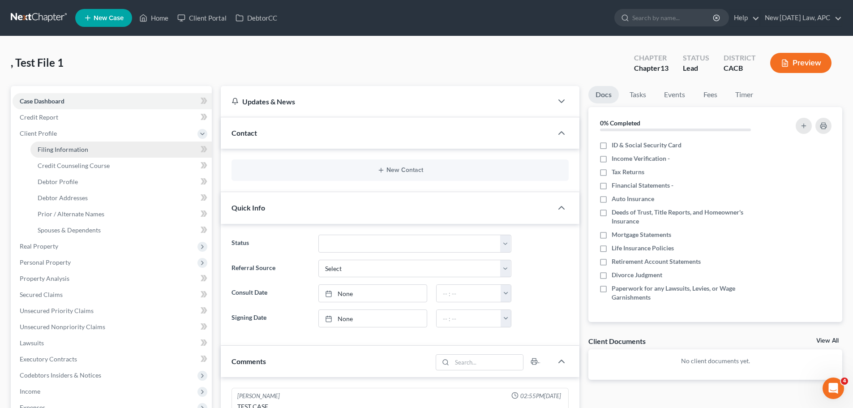
click at [70, 151] on span "Filing Information" at bounding box center [63, 150] width 51 height 8
select select "1"
select select "0"
select select "3"
select select "7"
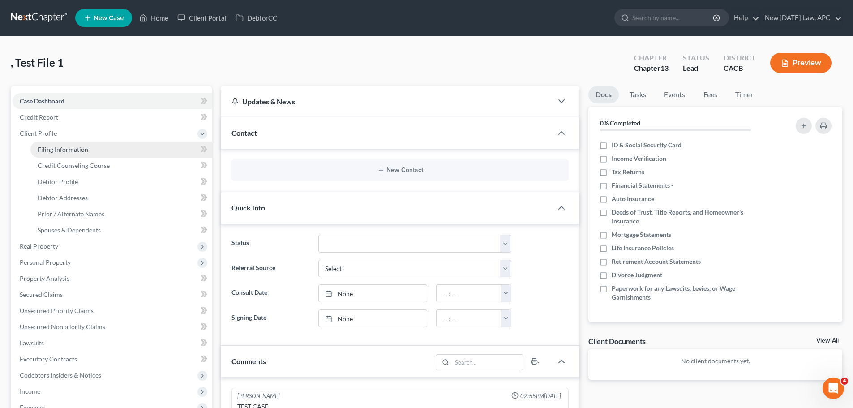
select select "0"
select select "4"
select select "1"
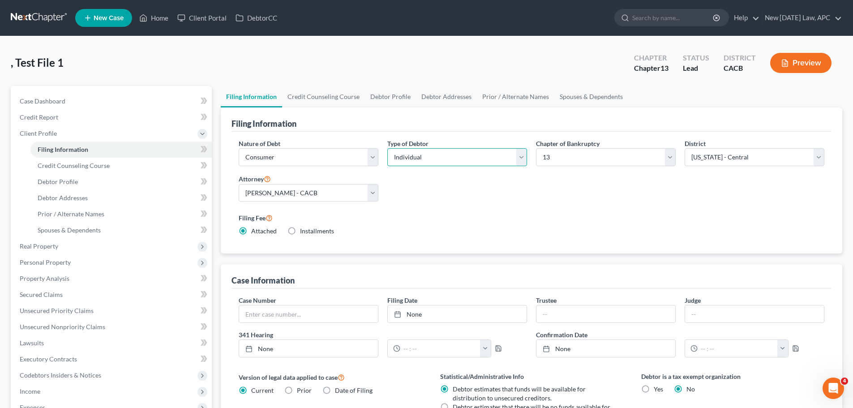
drag, startPoint x: 427, startPoint y: 159, endPoint x: 421, endPoint y: 165, distance: 8.6
click at [427, 159] on select "Select Individual Joint" at bounding box center [457, 157] width 140 height 18
select select "1"
click at [387, 148] on select "Select Individual Joint" at bounding box center [457, 157] width 140 height 18
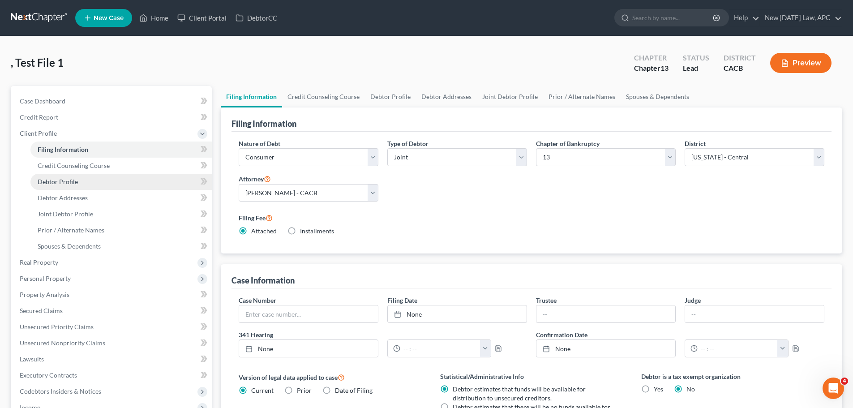
click at [61, 180] on span "Debtor Profile" at bounding box center [58, 182] width 40 height 8
select select "1"
select select "3"
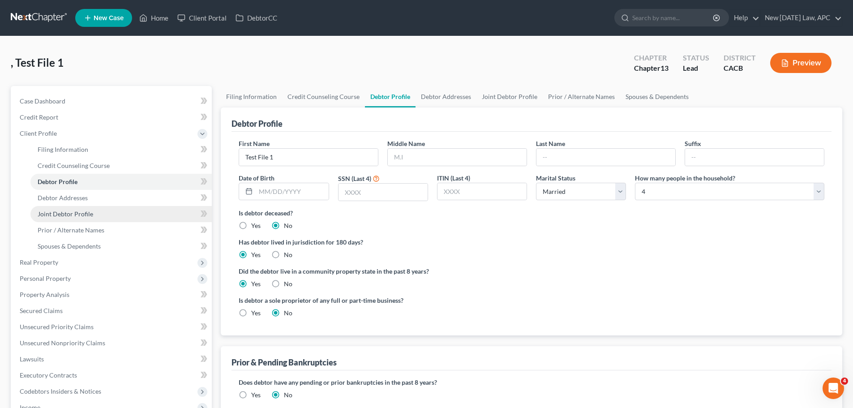
click at [70, 221] on link "Joint Debtor Profile" at bounding box center [120, 214] width 181 height 16
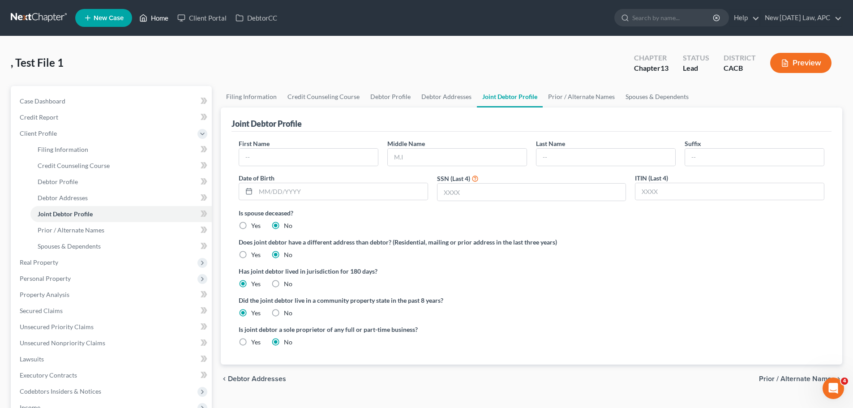
click at [150, 19] on link "Home" at bounding box center [154, 18] width 38 height 16
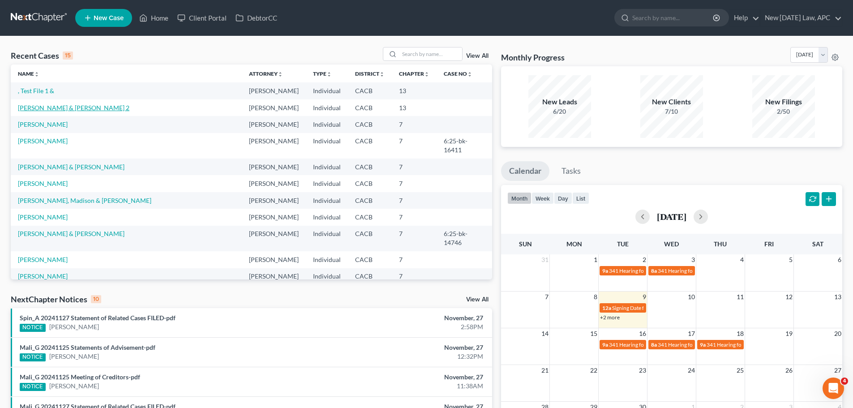
click at [44, 108] on link "[PERSON_NAME] & [PERSON_NAME] 2" at bounding box center [74, 108] width 112 height 8
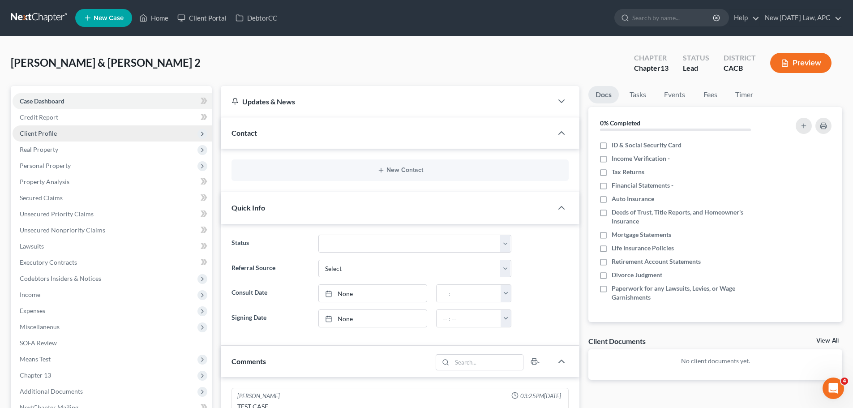
click at [45, 135] on span "Client Profile" at bounding box center [38, 133] width 37 height 8
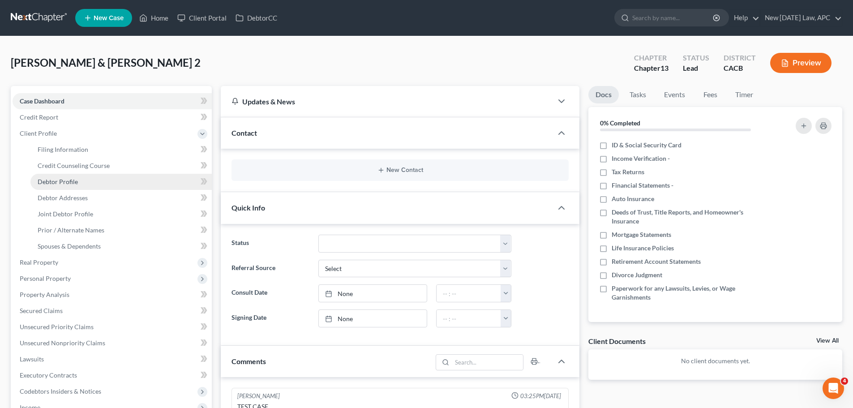
click at [61, 178] on span "Debtor Profile" at bounding box center [58, 182] width 40 height 8
select select "1"
select select "3"
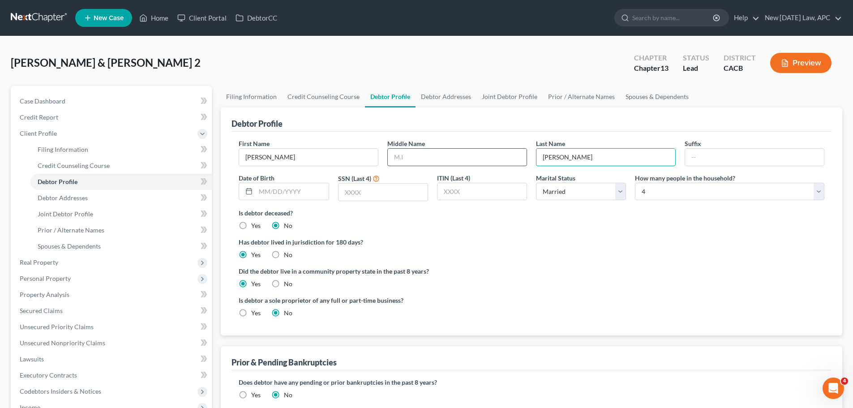
drag, startPoint x: 591, startPoint y: 158, endPoint x: 502, endPoint y: 157, distance: 89.1
click at [502, 157] on div "First Name Clark Middle Name Last Name Griswold Suffix Date of Birth SSN (Last …" at bounding box center [531, 173] width 595 height 69
drag, startPoint x: 273, startPoint y: 161, endPoint x: 197, endPoint y: 161, distance: 76.1
click at [197, 161] on div "Petition Navigation Case Dashboard Payments Invoices Payments Payments Credit R…" at bounding box center [426, 336] width 841 height 501
type input "Test File 2"
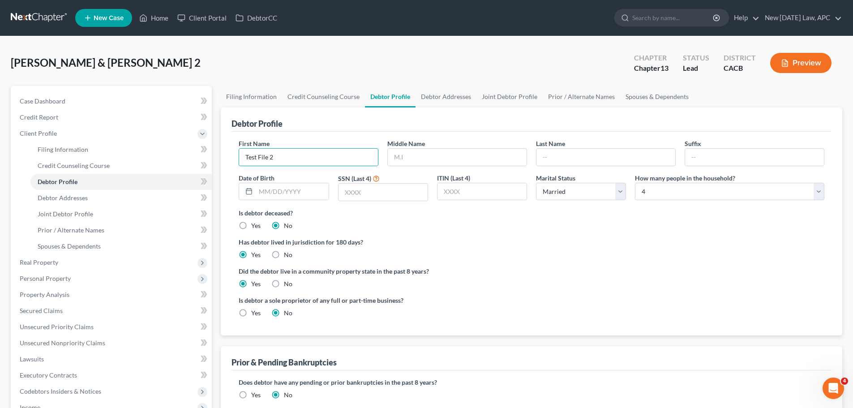
click at [485, 243] on label "Has debtor lived in jurisdiction for 180 days?" at bounding box center [532, 241] width 586 height 9
click at [98, 220] on link "Joint Debtor Profile" at bounding box center [120, 214] width 181 height 16
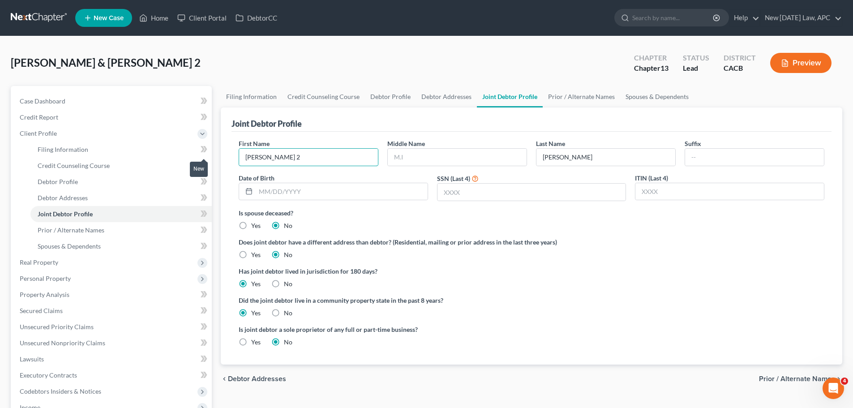
drag, startPoint x: 265, startPoint y: 154, endPoint x: 206, endPoint y: 149, distance: 59.8
click at [206, 149] on div "Petition Navigation Case Dashboard Payments Invoices Payments Payments Credit R…" at bounding box center [426, 336] width 841 height 501
drag, startPoint x: 584, startPoint y: 157, endPoint x: 516, endPoint y: 157, distance: 69.0
click at [516, 157] on div "First Name Middle Name Last Name Griswold Suffix Date of Birth SSN (Last 4) ITI…" at bounding box center [531, 173] width 595 height 69
click at [601, 279] on div "Has joint debtor lived in jurisdiction for 180 days? Yes No Debtor must reside …" at bounding box center [532, 277] width 586 height 22
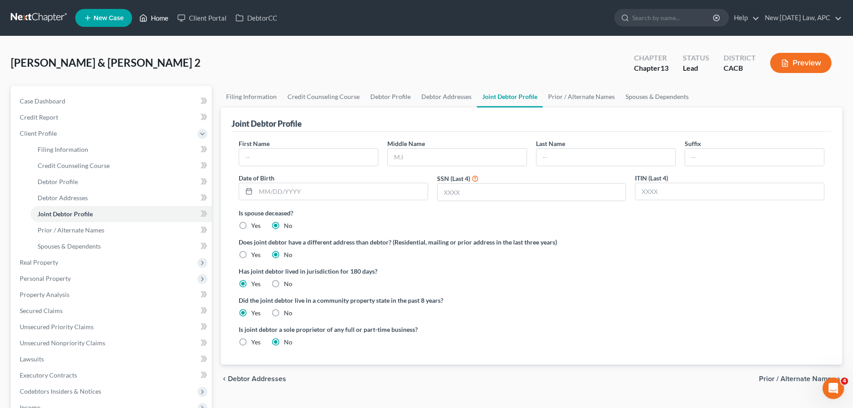
click at [143, 22] on icon at bounding box center [143, 18] width 8 height 11
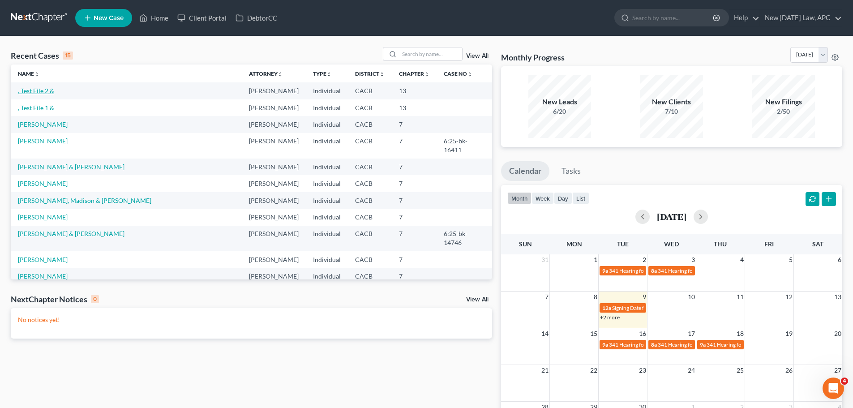
click at [45, 93] on link ", Test File 2 &" at bounding box center [36, 91] width 36 height 8
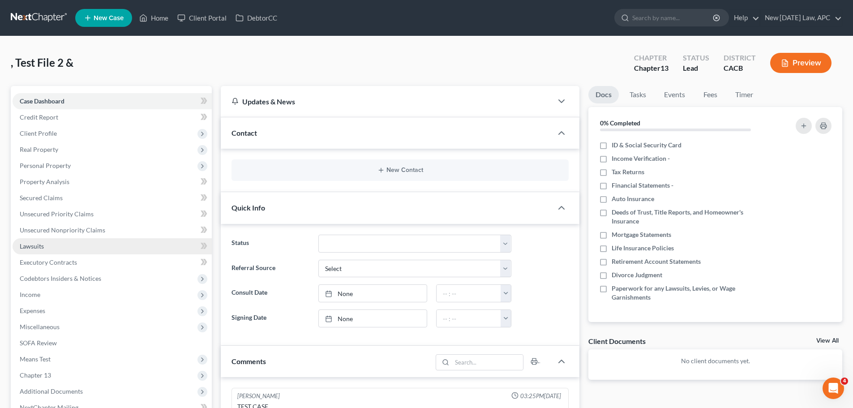
scroll to position [224, 0]
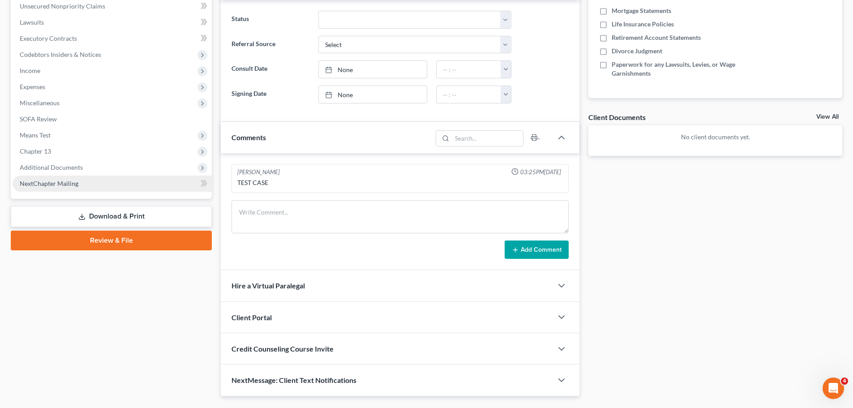
drag, startPoint x: 45, startPoint y: 154, endPoint x: 82, endPoint y: 188, distance: 50.1
click at [46, 155] on span "Chapter 13" at bounding box center [35, 151] width 31 height 8
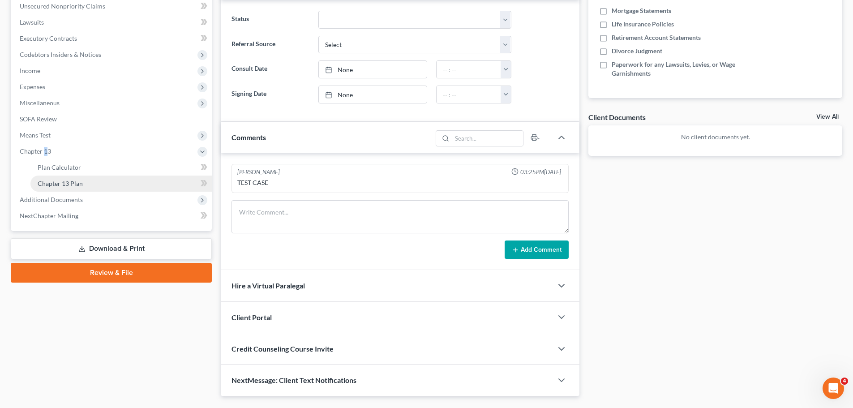
click at [82, 186] on span "Chapter 13 Plan" at bounding box center [60, 184] width 45 height 8
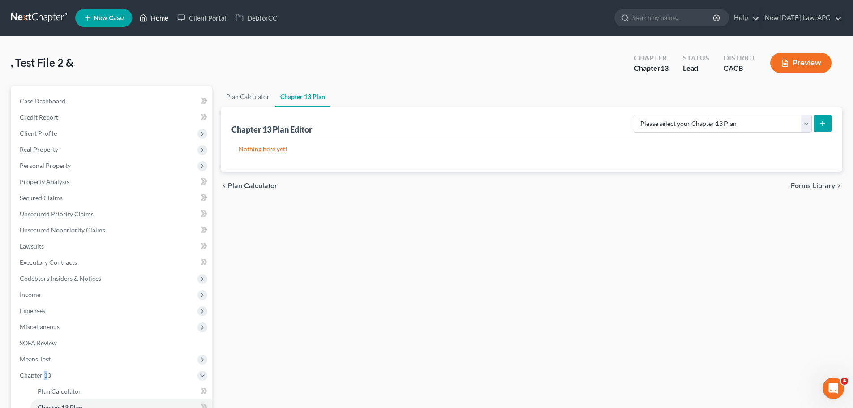
click at [151, 15] on link "Home" at bounding box center [154, 18] width 38 height 16
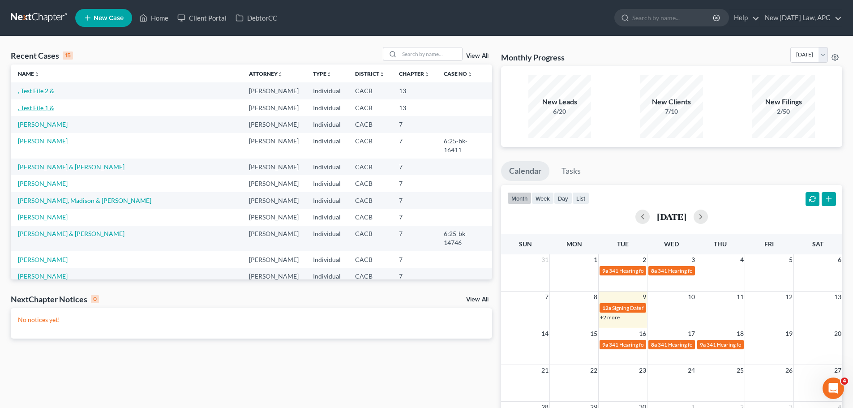
click at [46, 111] on link ", Test File 1 &" at bounding box center [36, 108] width 36 height 8
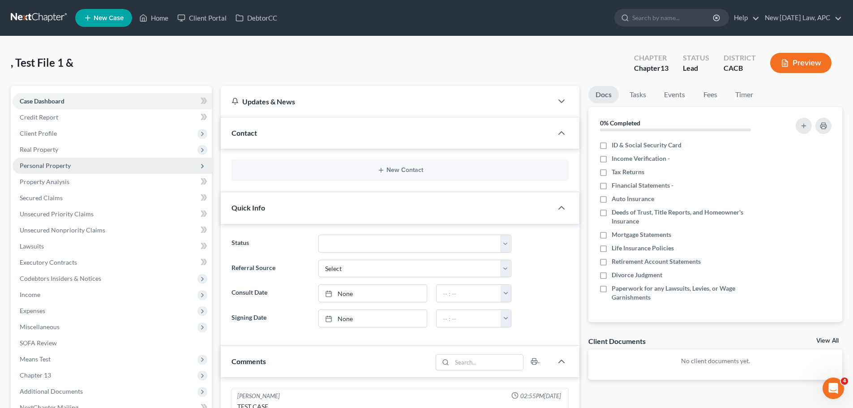
click at [202, 166] on icon at bounding box center [202, 166] width 7 height 7
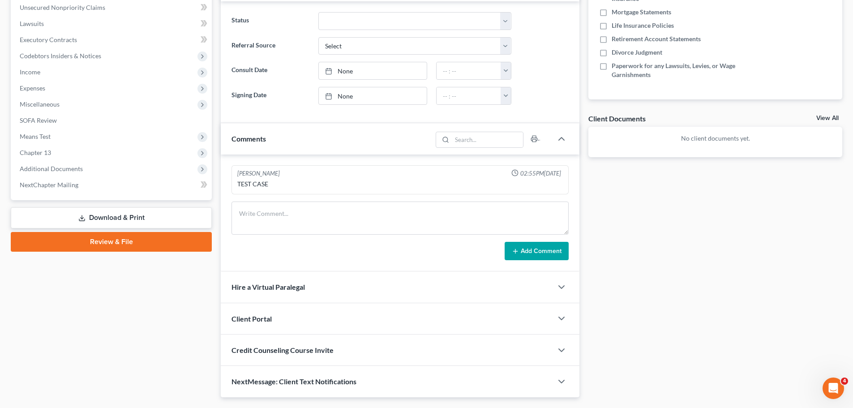
scroll to position [224, 0]
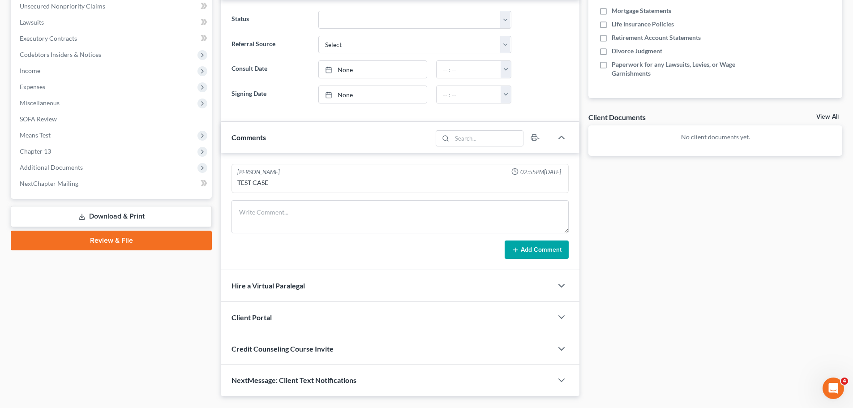
click at [467, 178] on div "TEST CASE" at bounding box center [400, 182] width 326 height 9
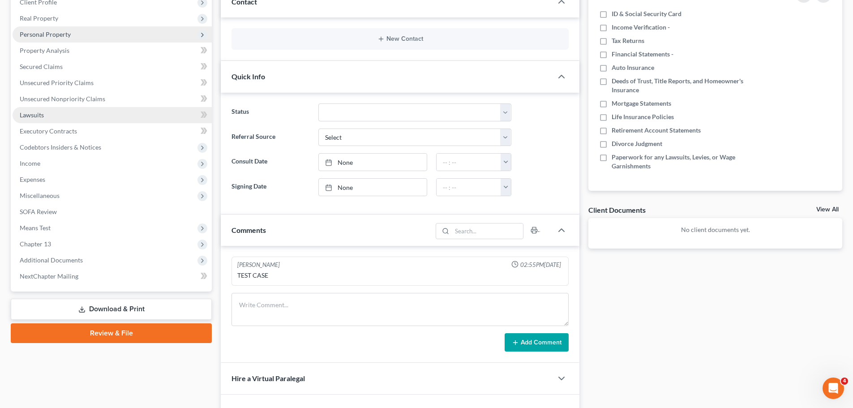
scroll to position [246, 0]
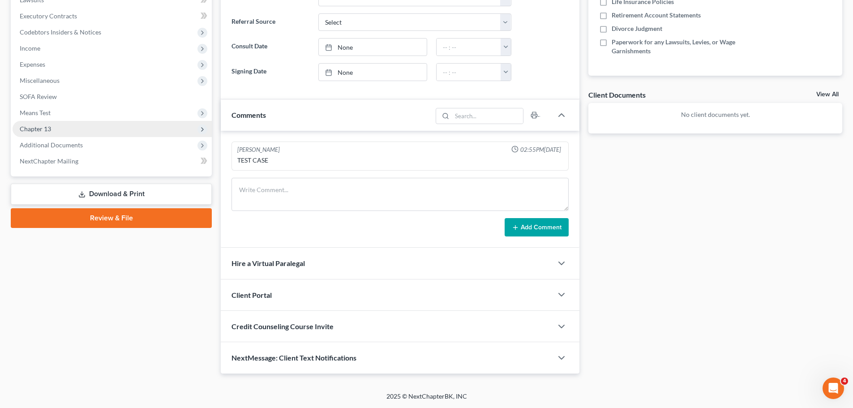
click at [44, 132] on span "Chapter 13" at bounding box center [35, 129] width 31 height 8
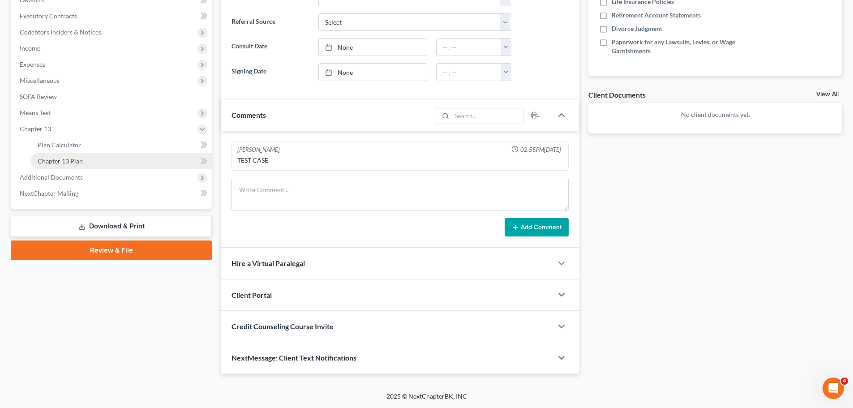
click at [64, 161] on span "Chapter 13 Plan" at bounding box center [60, 161] width 45 height 8
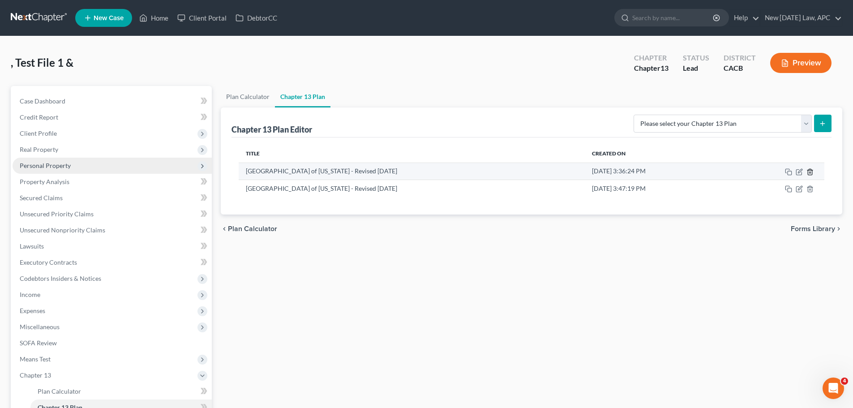
click at [811, 172] on line "button" at bounding box center [811, 173] width 0 height 2
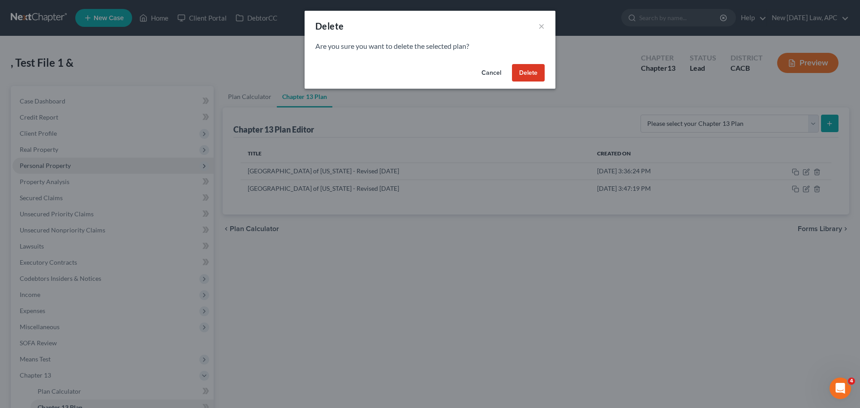
click at [526, 74] on button "Delete" at bounding box center [528, 73] width 33 height 18
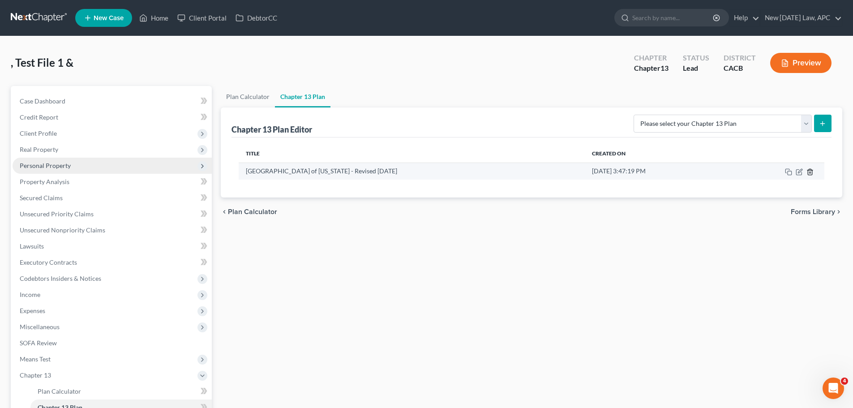
click at [812, 171] on icon "button" at bounding box center [810, 171] width 7 height 7
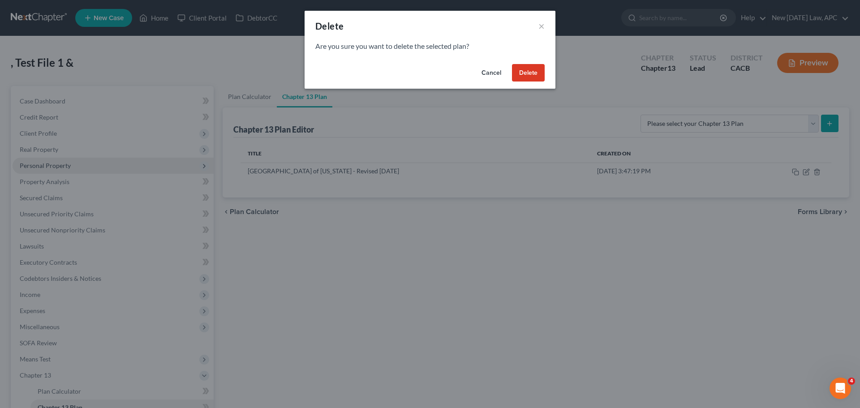
click at [534, 76] on button "Delete" at bounding box center [528, 73] width 33 height 18
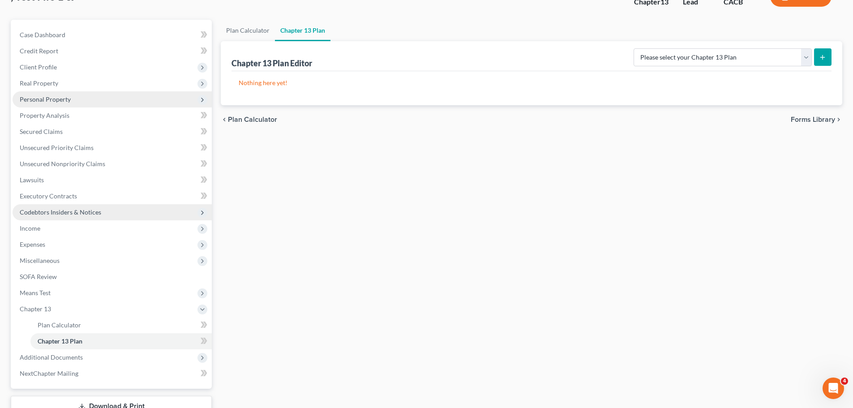
scroll to position [90, 0]
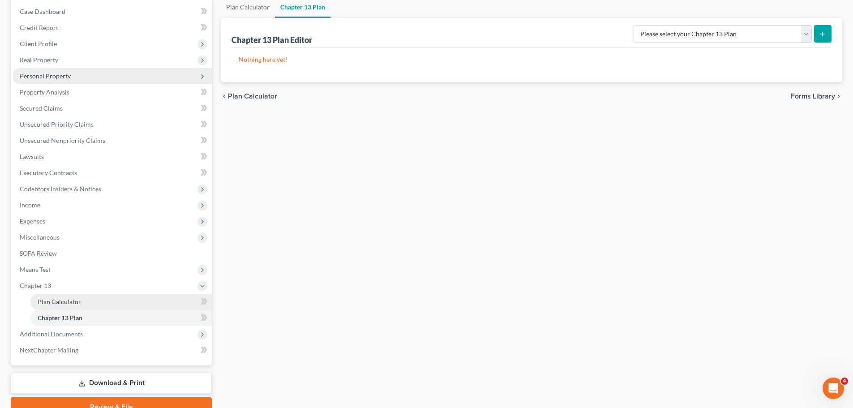
click at [54, 300] on span "Plan Calculator" at bounding box center [59, 302] width 43 height 8
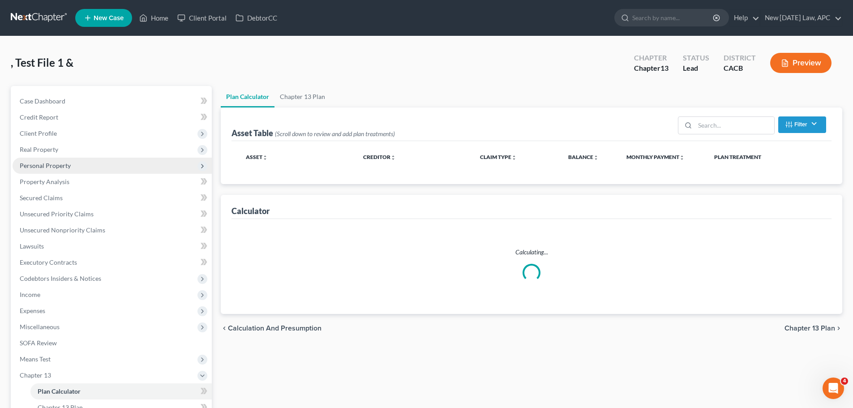
select select "59"
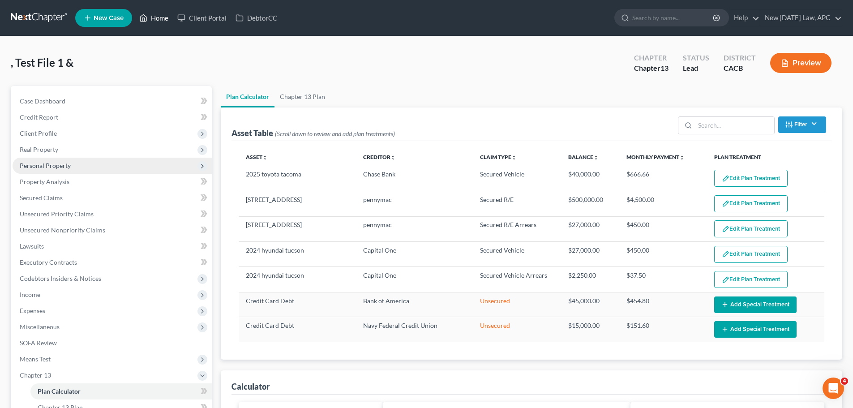
click at [146, 16] on icon at bounding box center [143, 18] width 8 height 11
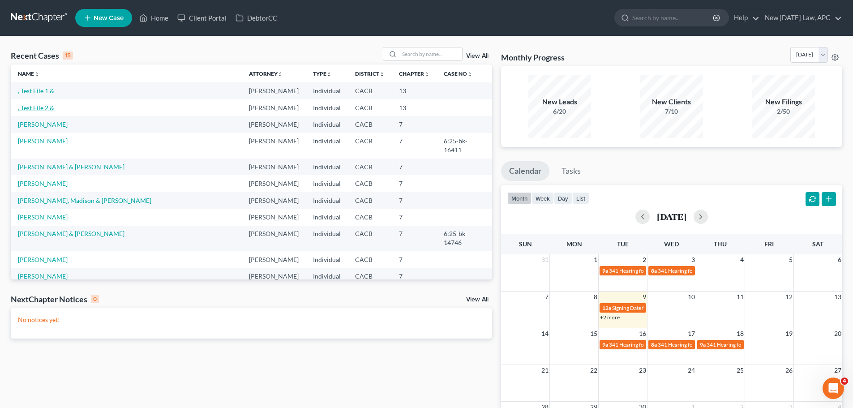
click at [40, 107] on link ", Test File 2 &" at bounding box center [36, 108] width 36 height 8
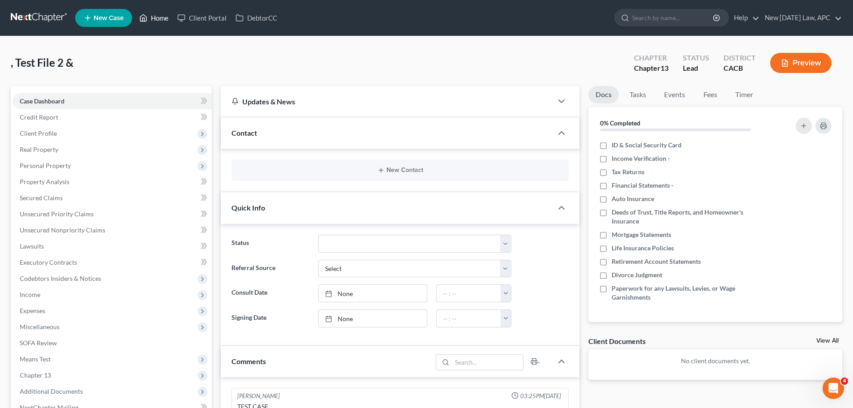
click at [150, 14] on link "Home" at bounding box center [154, 18] width 38 height 16
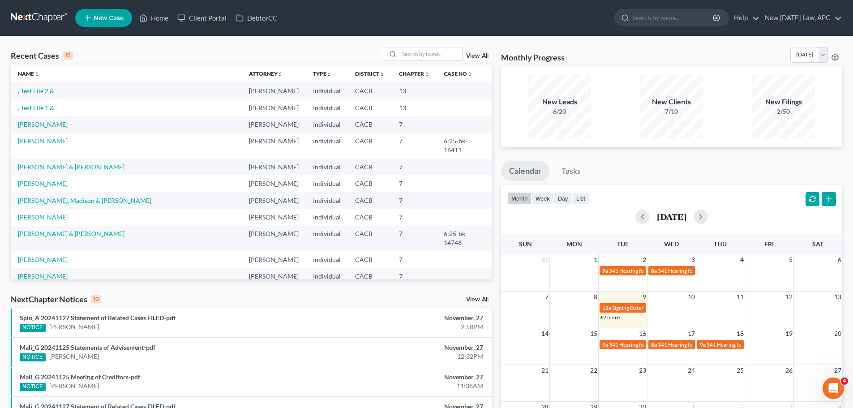
click at [41, 95] on td ", Test File 2 &" at bounding box center [126, 90] width 231 height 17
click at [47, 93] on link ", Test File 2 &" at bounding box center [36, 91] width 36 height 8
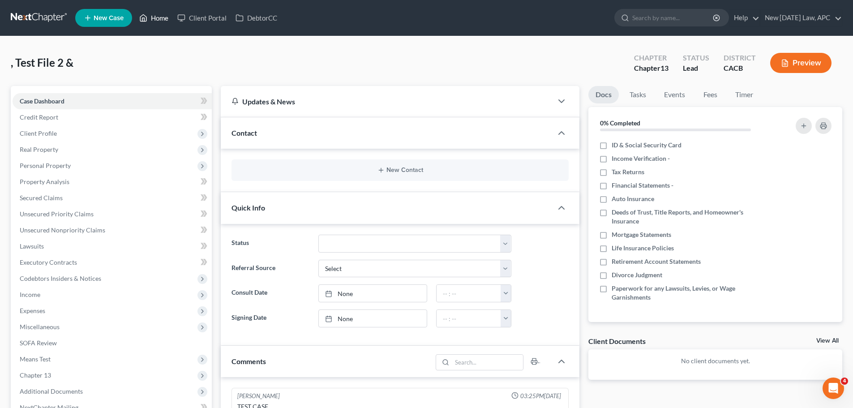
click at [160, 17] on link "Home" at bounding box center [154, 18] width 38 height 16
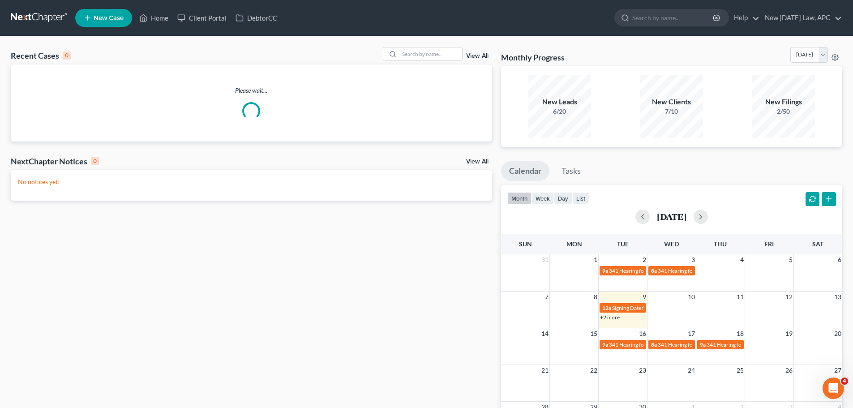
click at [477, 56] on link "View All" at bounding box center [477, 56] width 22 height 6
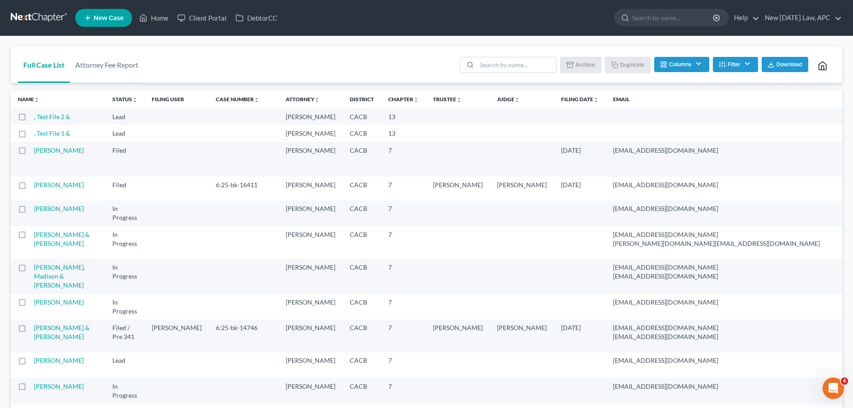
click at [30, 119] on label at bounding box center [30, 119] width 0 height 0
click at [34, 118] on input "checkbox" at bounding box center [37, 115] width 6 height 6
click at [631, 59] on button "Duplicate" at bounding box center [628, 64] width 45 height 15
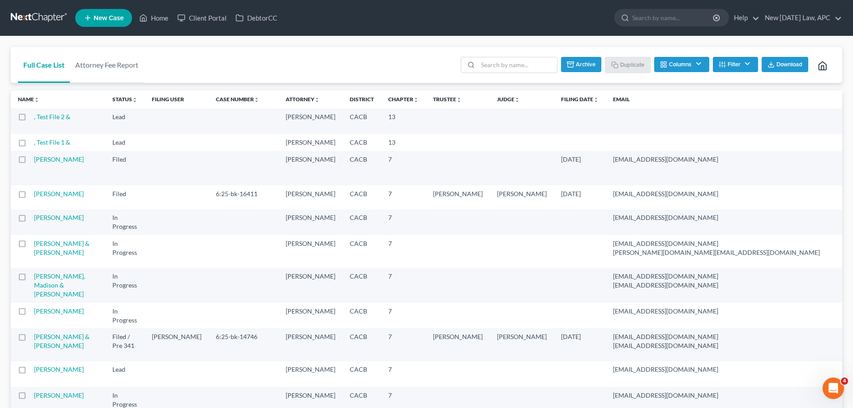
checkbox input "false"
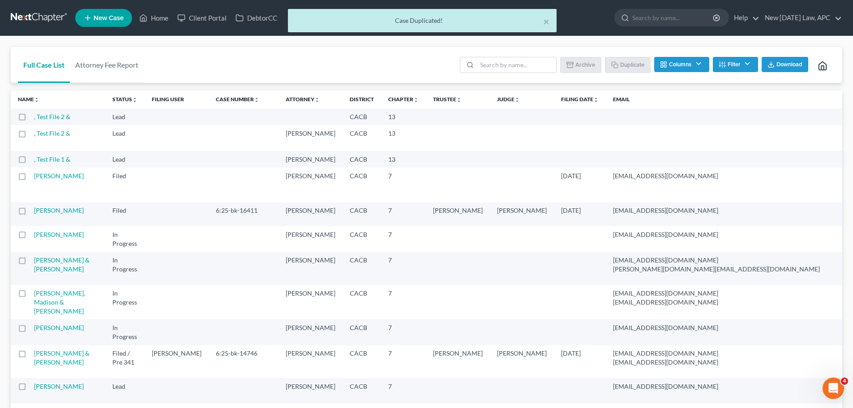
click at [30, 119] on label at bounding box center [30, 119] width 0 height 0
click at [34, 118] on input "checkbox" at bounding box center [37, 115] width 6 height 6
click at [621, 64] on button "Duplicate" at bounding box center [628, 64] width 45 height 15
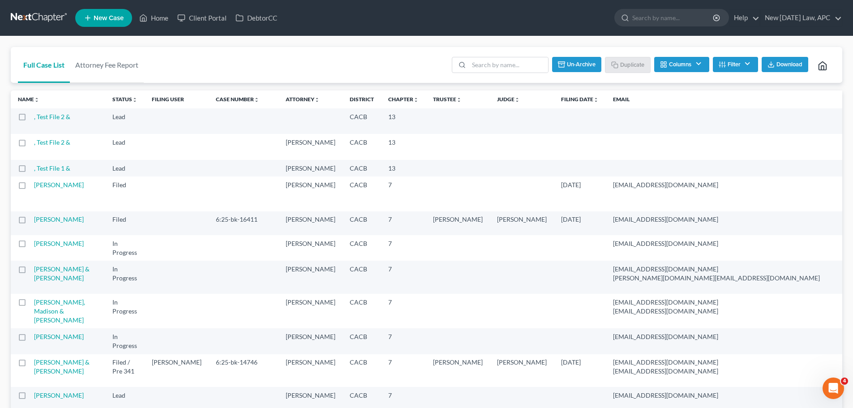
checkbox input "false"
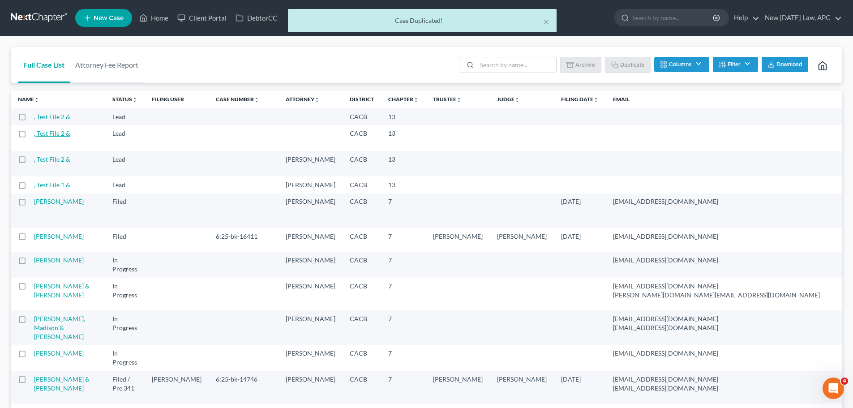
click at [57, 137] on link ", Test File 2 &" at bounding box center [52, 133] width 36 height 8
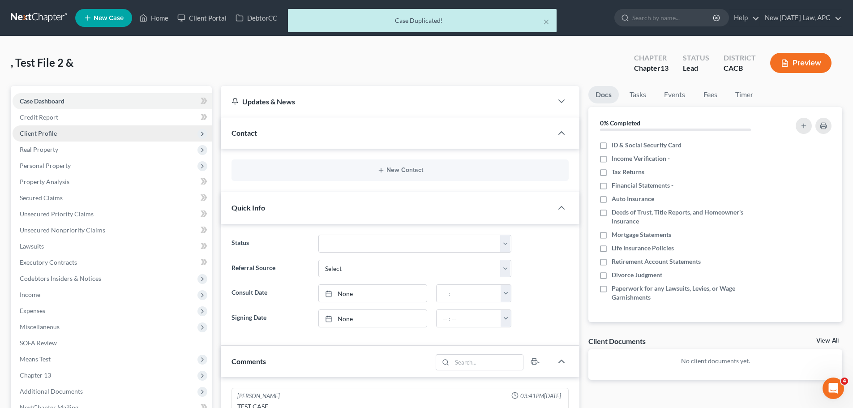
click at [51, 136] on span "Client Profile" at bounding box center [38, 133] width 37 height 8
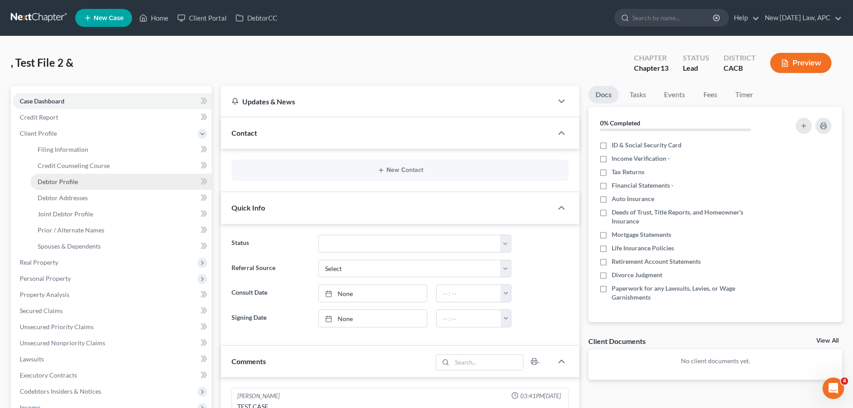
click at [66, 184] on span "Debtor Profile" at bounding box center [58, 182] width 40 height 8
select select "1"
select select "3"
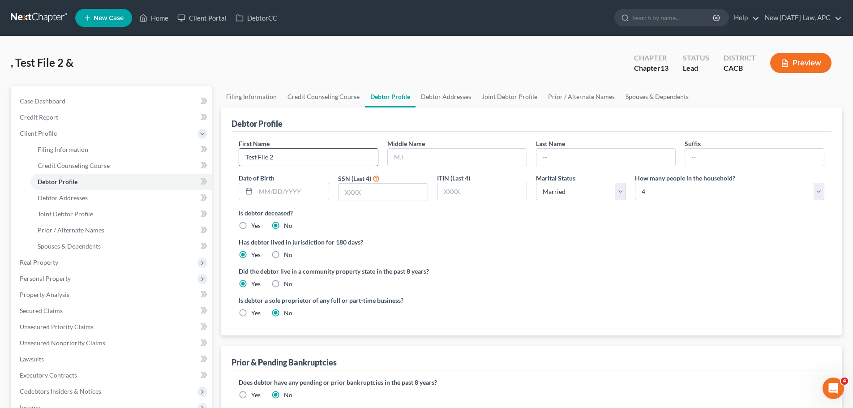
click at [276, 159] on input "Test File 2" at bounding box center [308, 157] width 139 height 17
type input "Test File 3"
click at [349, 135] on div "First Name Test File 3 Middle Name Last Name Suffix Date of Birth SSN (Last 4) …" at bounding box center [532, 234] width 600 height 204
click at [150, 16] on link "Home" at bounding box center [154, 18] width 38 height 16
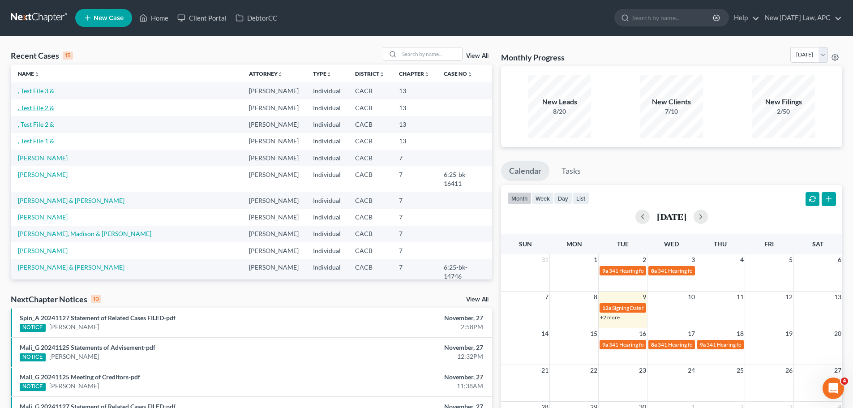
click at [45, 110] on link ", Test File 2 &" at bounding box center [36, 108] width 36 height 8
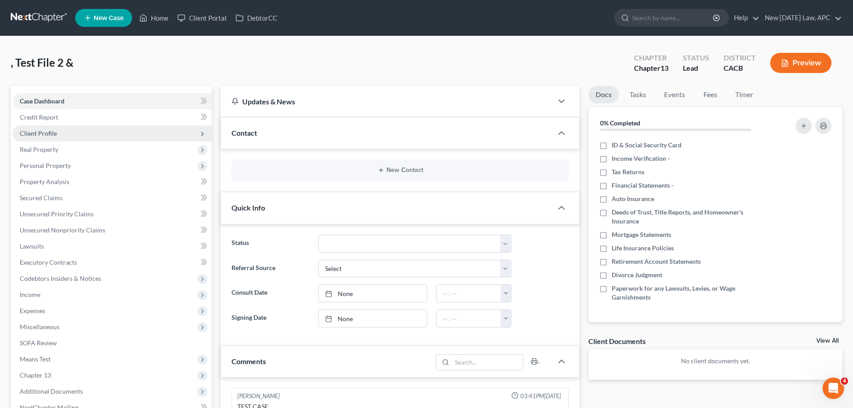
click at [55, 129] on span "Client Profile" at bounding box center [112, 133] width 199 height 16
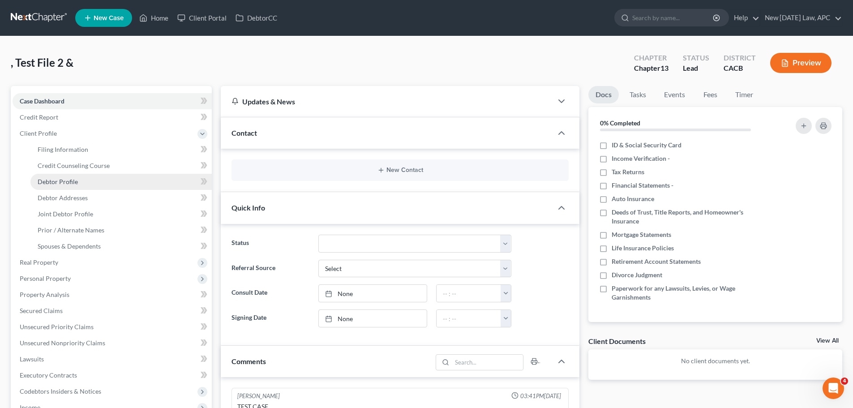
click at [61, 179] on span "Debtor Profile" at bounding box center [58, 182] width 40 height 8
select select "1"
select select "3"
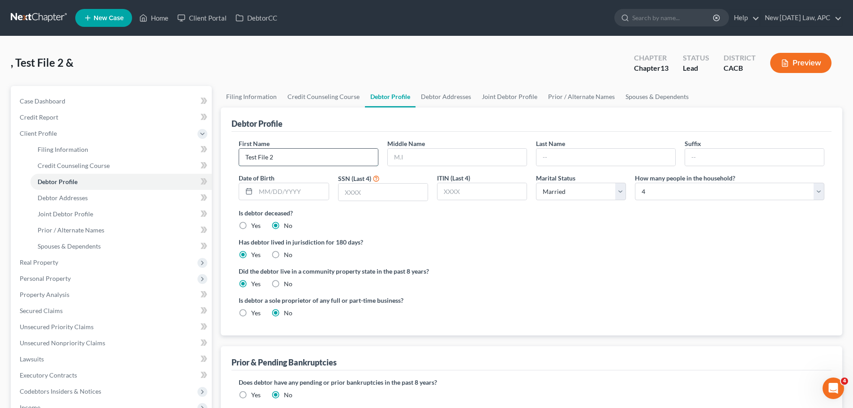
click at [290, 162] on input "Test File 2" at bounding box center [308, 157] width 139 height 17
type input "Test File 4"
click at [279, 138] on div "First Name Test File 4 Middle Name Last Name Suffix Date of Birth SSN (Last 4) …" at bounding box center [532, 234] width 600 height 204
click at [132, 17] on link "New Case" at bounding box center [103, 18] width 57 height 18
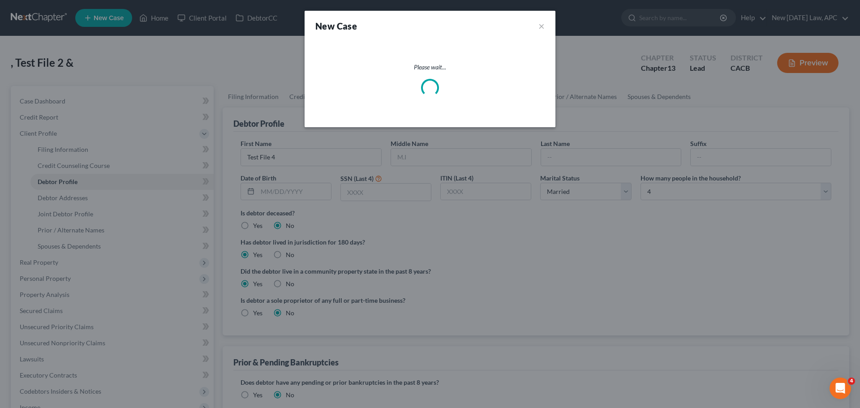
select select "7"
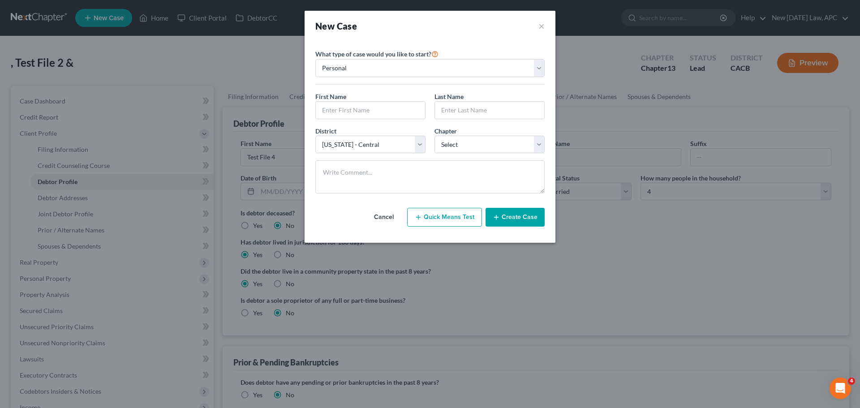
click at [398, 215] on button "Cancel" at bounding box center [383, 217] width 39 height 18
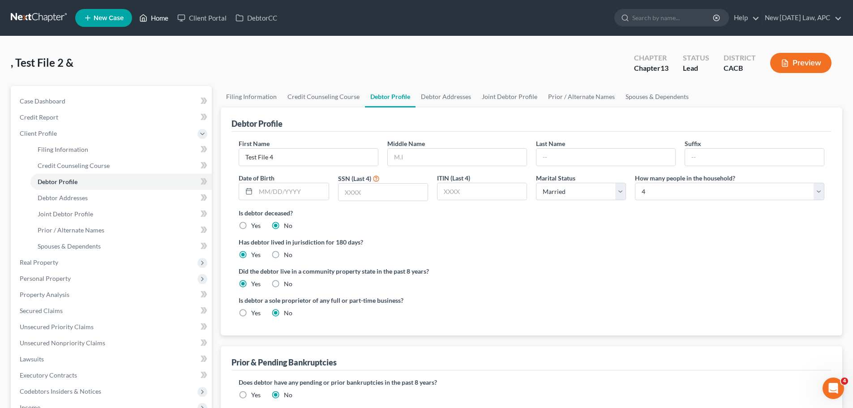
click at [157, 20] on link "Home" at bounding box center [154, 18] width 38 height 16
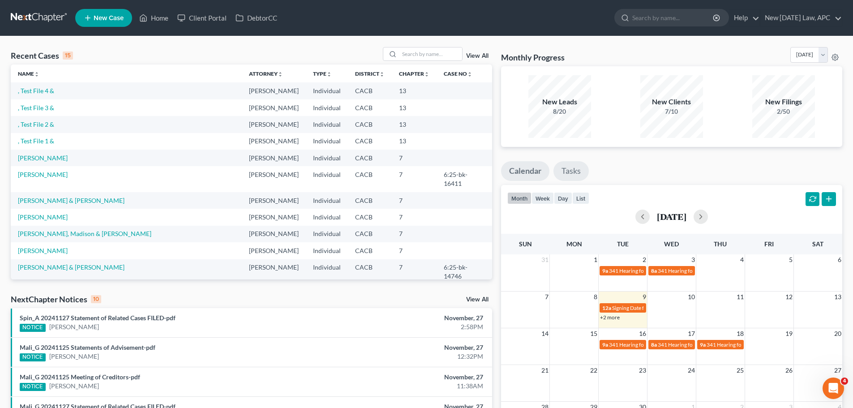
click at [568, 172] on link "Tasks" at bounding box center [571, 171] width 35 height 20
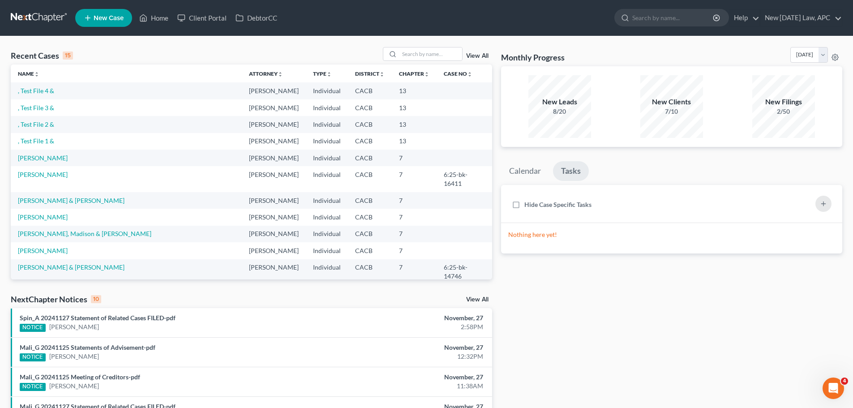
click at [530, 182] on li "Calendar" at bounding box center [525, 173] width 48 height 24
click at [529, 180] on link "Calendar" at bounding box center [525, 171] width 48 height 20
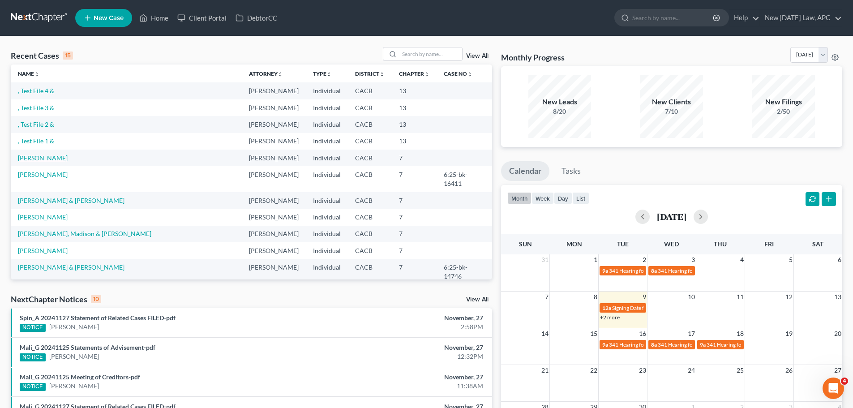
click at [47, 155] on link "[PERSON_NAME]" at bounding box center [43, 158] width 50 height 8
select select "4"
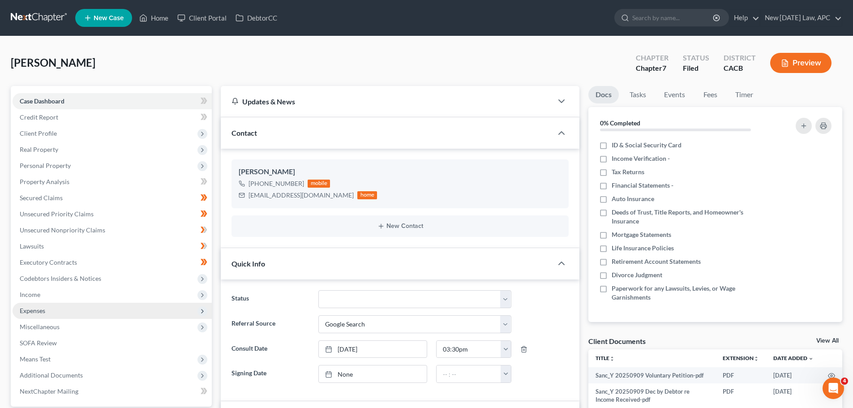
scroll to position [90, 0]
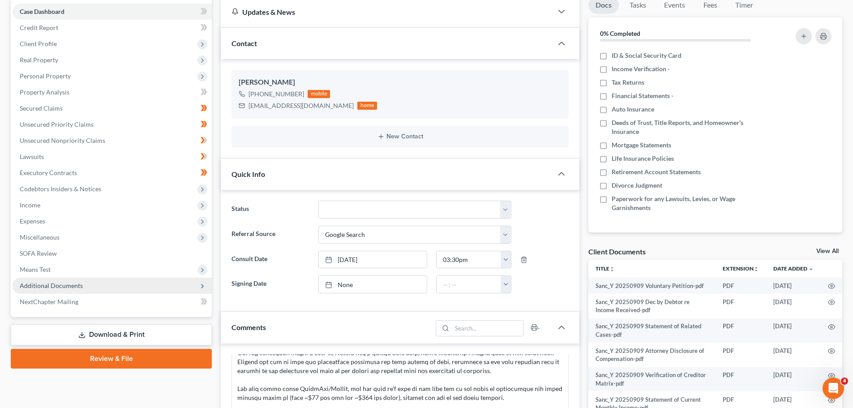
click at [60, 284] on span "Additional Documents" at bounding box center [51, 286] width 63 height 8
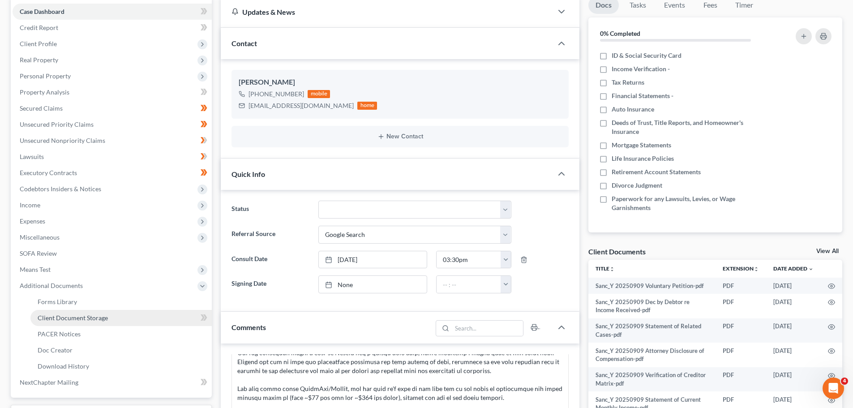
click at [79, 323] on link "Client Document Storage" at bounding box center [120, 318] width 181 height 16
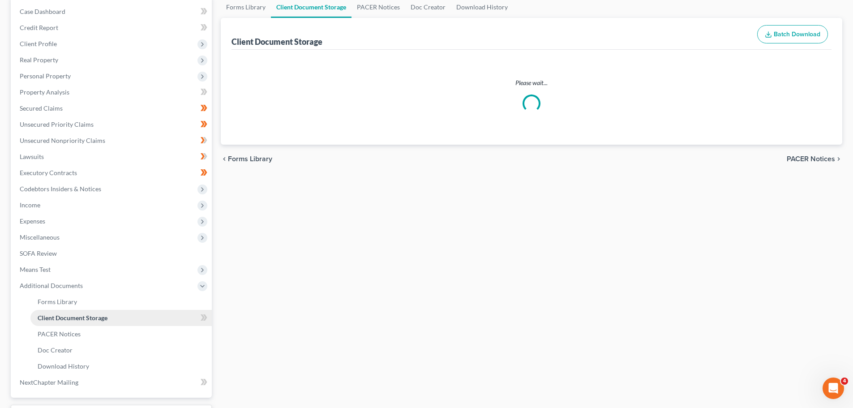
scroll to position [28, 0]
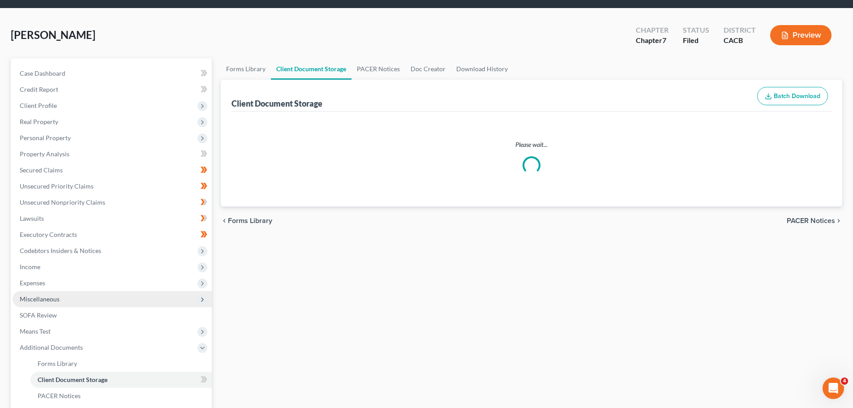
select select "56"
select select "57"
select select "58"
select select "55"
select select "59"
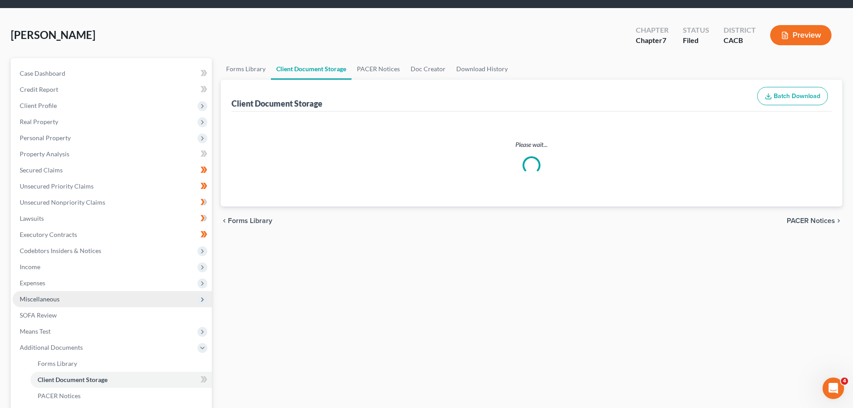
select select "51"
select select "65"
select select "30"
select select "60"
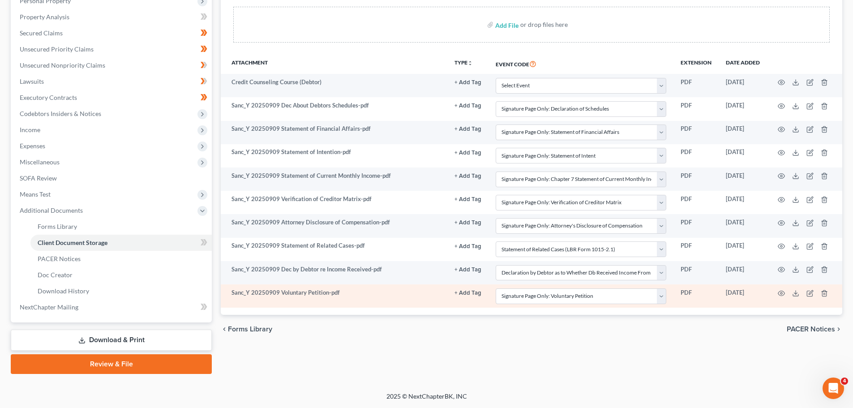
scroll to position [0, 0]
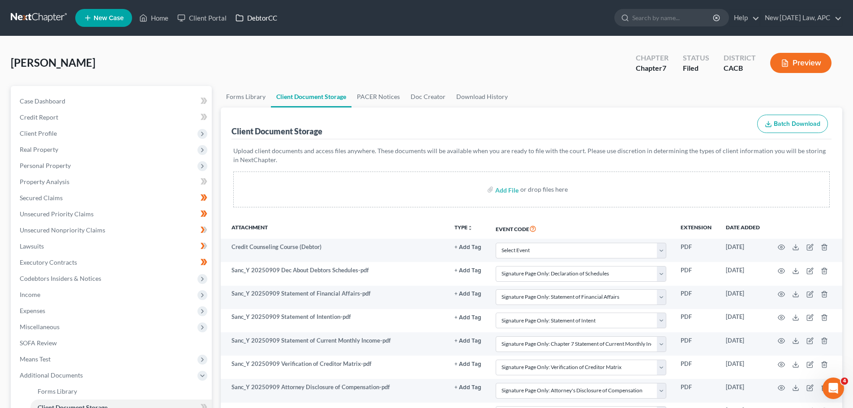
click at [255, 20] on link "DebtorCC" at bounding box center [256, 18] width 51 height 16
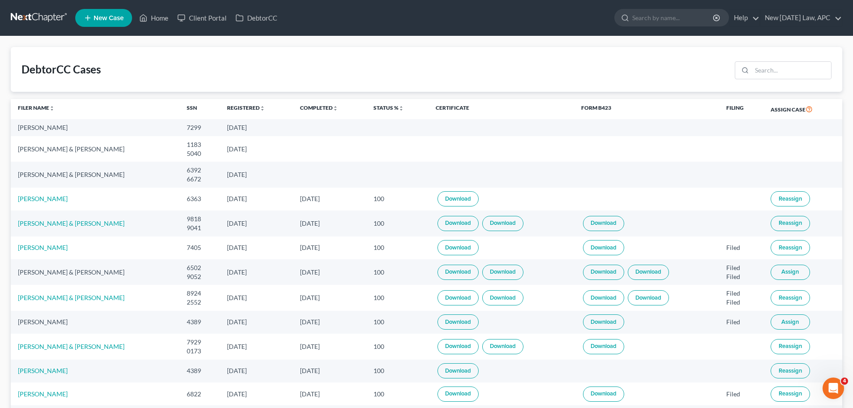
click at [409, 103] on th "Status % unfold_more expand_more expand_less" at bounding box center [397, 109] width 63 height 21
click at [404, 105] on link "Status % unfold_more expand_more expand_less" at bounding box center [389, 107] width 30 height 7
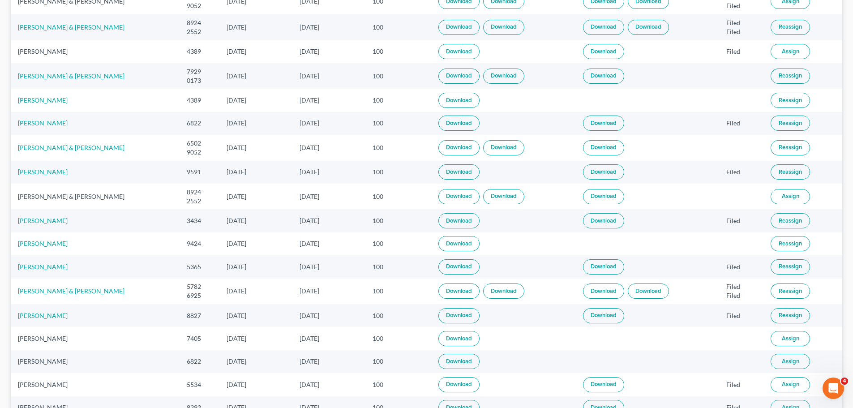
scroll to position [224, 0]
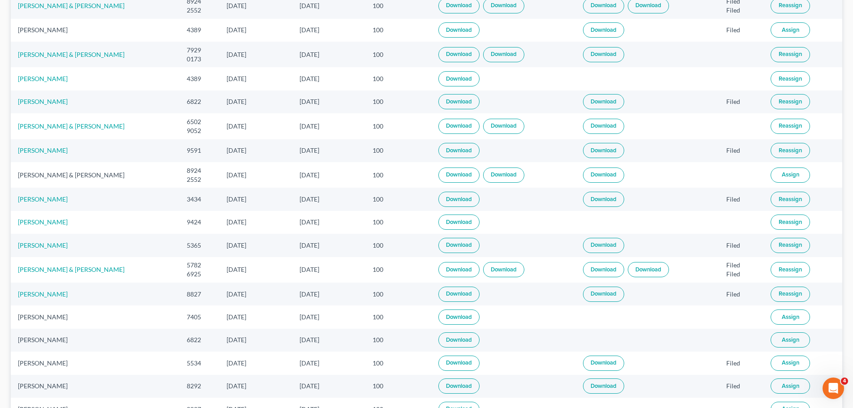
click at [476, 223] on link "Download" at bounding box center [458, 222] width 41 height 15
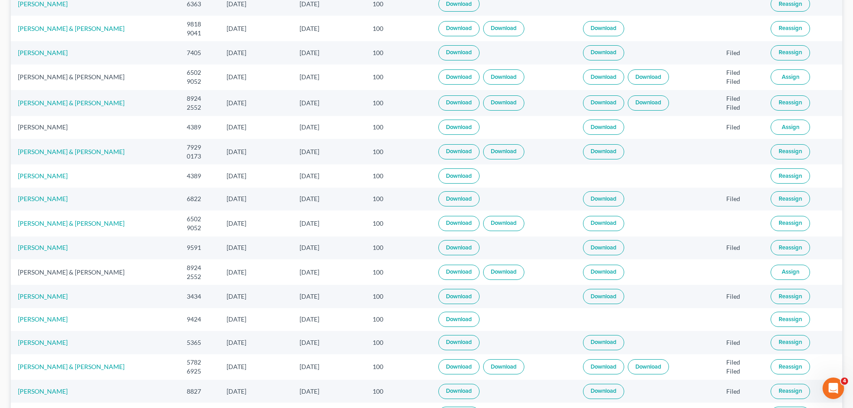
scroll to position [134, 0]
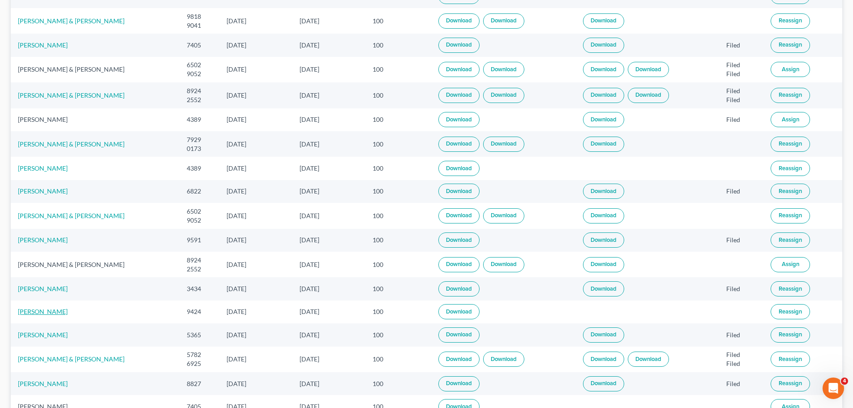
click at [41, 312] on link "Yareli Sanchez" at bounding box center [43, 312] width 50 height 8
select select "4"
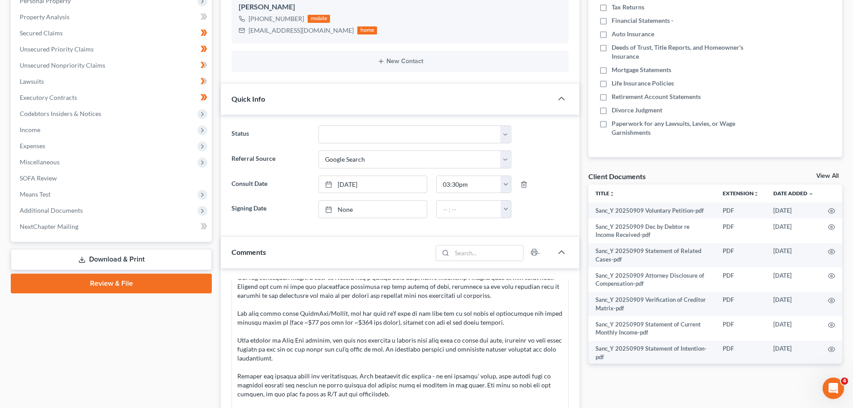
scroll to position [224, 0]
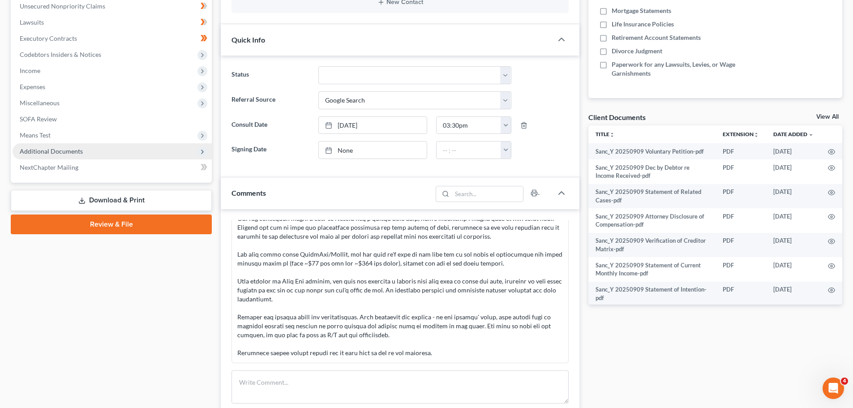
click at [65, 150] on span "Additional Documents" at bounding box center [51, 151] width 63 height 8
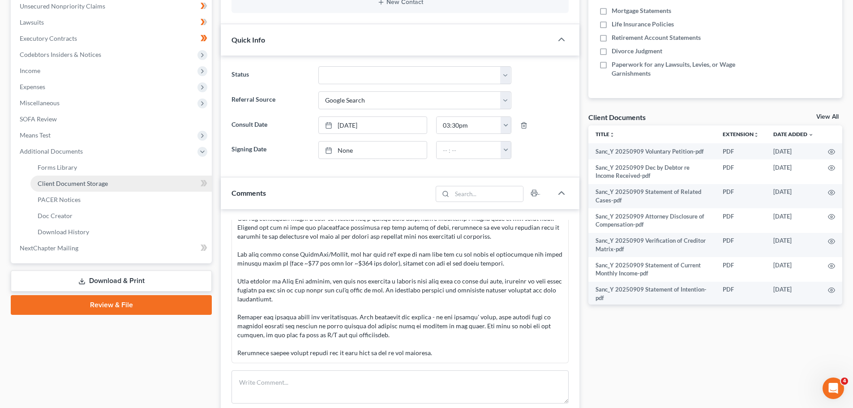
click at [80, 186] on span "Client Document Storage" at bounding box center [73, 184] width 70 height 8
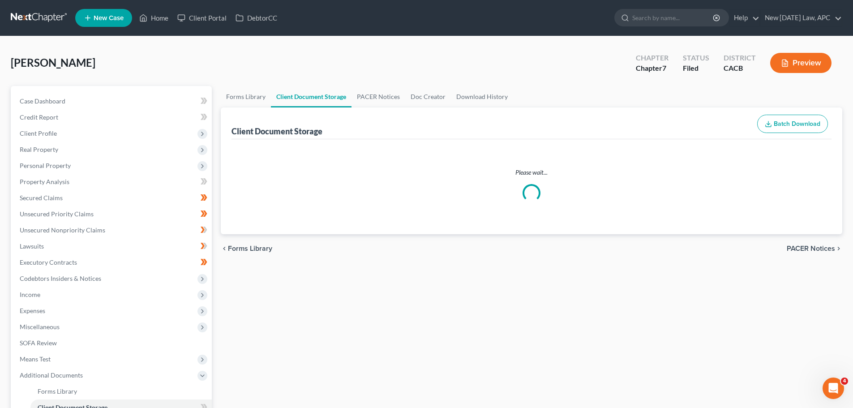
select select "56"
select select "57"
select select "58"
select select "55"
select select "59"
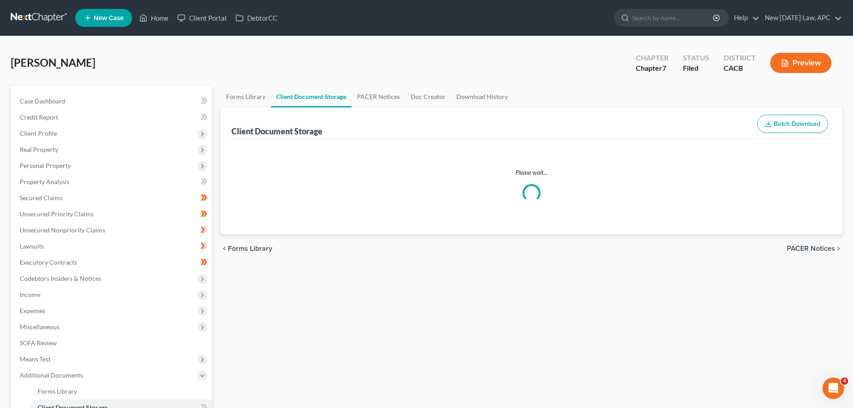
select select "51"
select select "65"
select select "30"
select select "60"
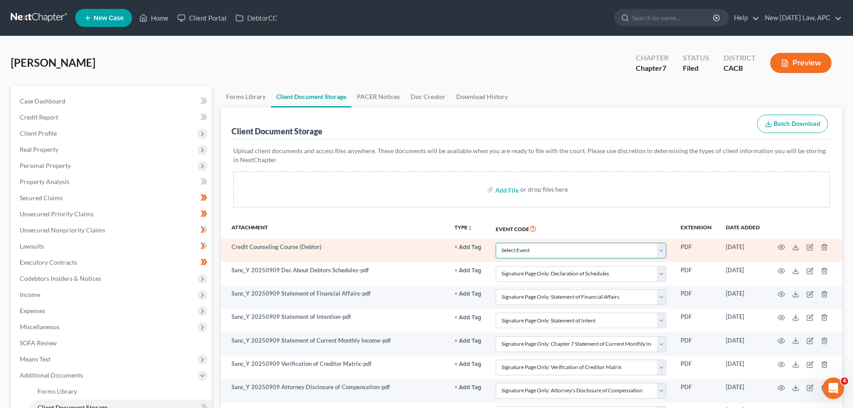
click at [528, 253] on select "Select Event Amended Chapter 11 Plan Amended Chapter 11 Small Business Plan Ame…" at bounding box center [581, 251] width 171 height 16
select select "10"
click at [496, 243] on select "Select Event Amended Chapter 11 Plan Amended Chapter 11 Small Business Plan Ame…" at bounding box center [581, 251] width 171 height 16
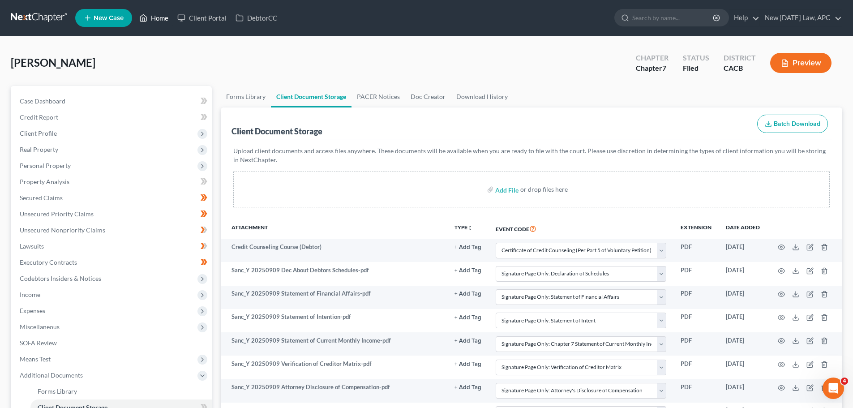
click at [157, 20] on link "Home" at bounding box center [154, 18] width 38 height 16
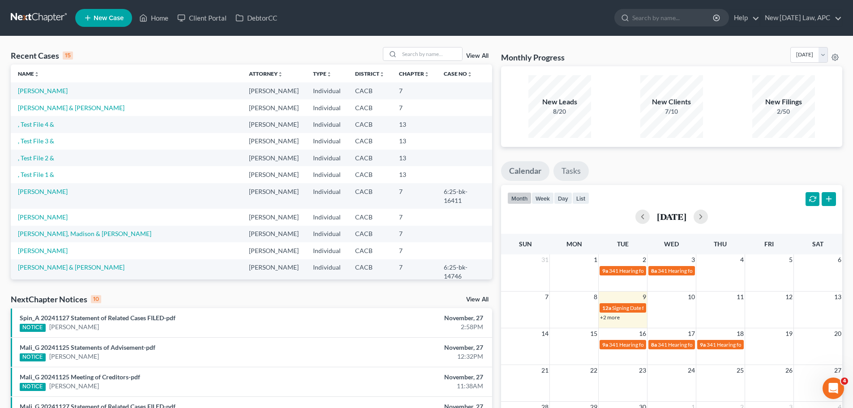
click at [570, 171] on link "Tasks" at bounding box center [571, 171] width 35 height 20
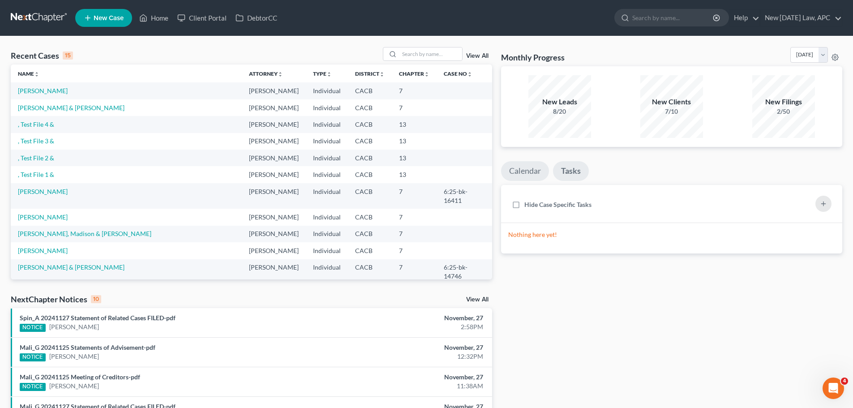
click at [526, 171] on link "Calendar" at bounding box center [525, 171] width 48 height 20
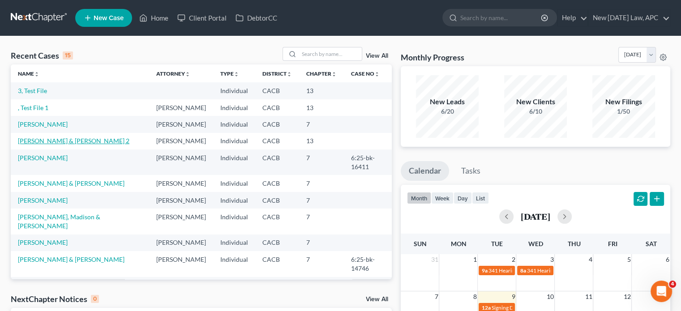
click at [36, 145] on link "[PERSON_NAME] & [PERSON_NAME] 2" at bounding box center [74, 141] width 112 height 8
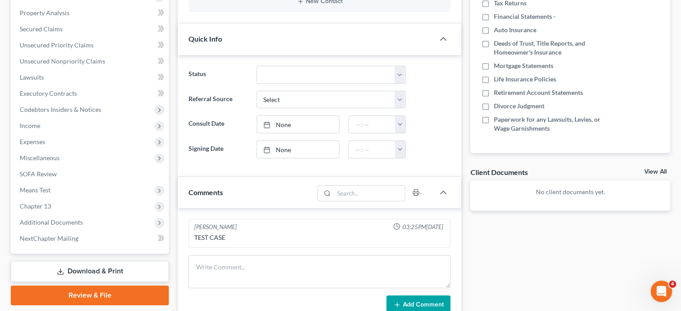
scroll to position [45, 0]
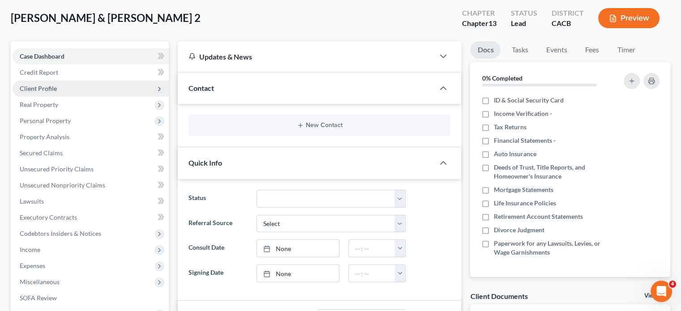
click at [58, 85] on span "Client Profile" at bounding box center [91, 89] width 156 height 16
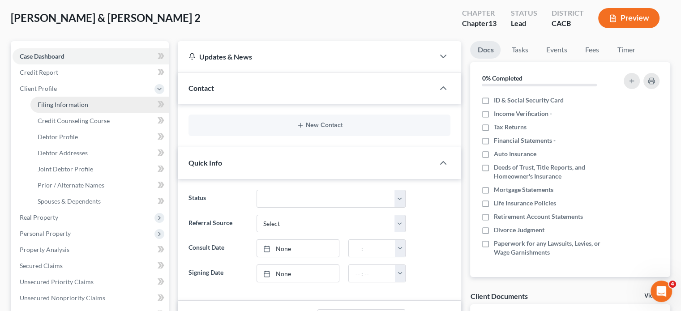
click at [69, 102] on span "Filing Information" at bounding box center [63, 105] width 51 height 8
select select "1"
select select "3"
select select "4"
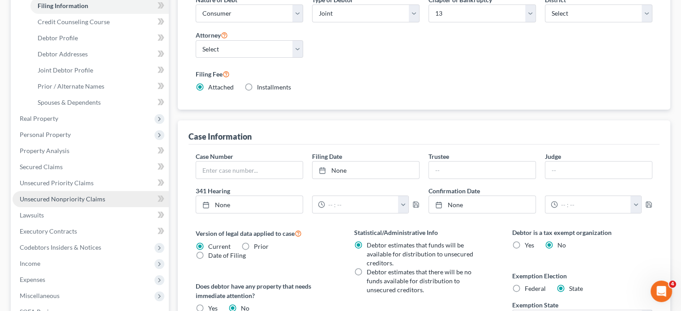
scroll to position [134, 0]
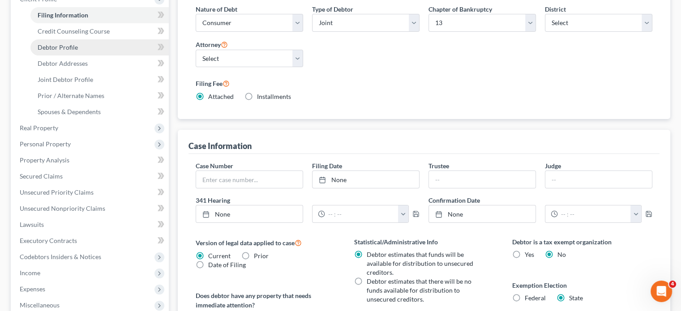
click at [59, 43] on link "Debtor Profile" at bounding box center [99, 47] width 138 height 16
select select "1"
select select "3"
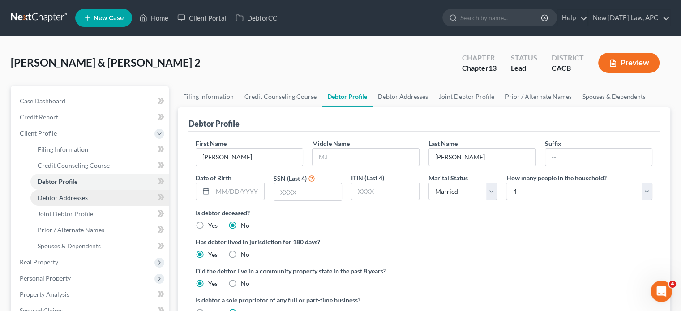
click at [72, 198] on span "Debtor Addresses" at bounding box center [63, 198] width 50 height 8
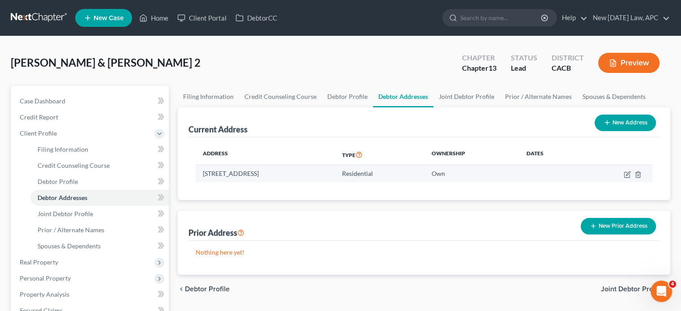
drag, startPoint x: 200, startPoint y: 172, endPoint x: 309, endPoint y: 174, distance: 108.9
click at [309, 174] on td "[STREET_ADDRESS]" at bounding box center [265, 173] width 139 height 17
copy td "[STREET_ADDRESS]"
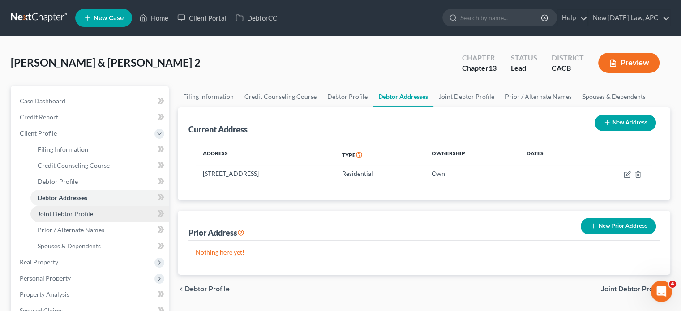
click at [77, 215] on span "Joint Debtor Profile" at bounding box center [66, 214] width 56 height 8
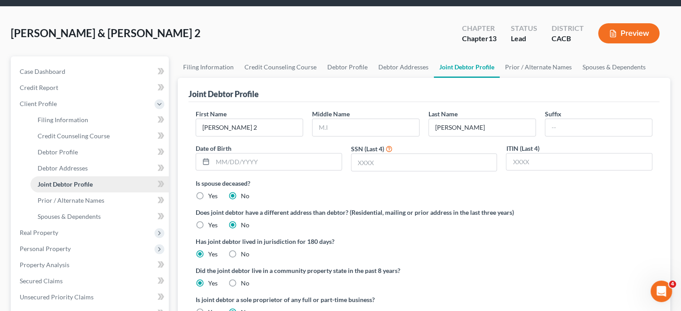
scroll to position [45, 0]
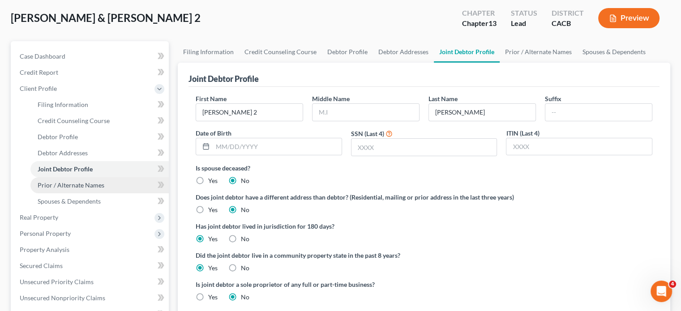
click at [76, 187] on span "Prior / Alternate Names" at bounding box center [71, 185] width 67 height 8
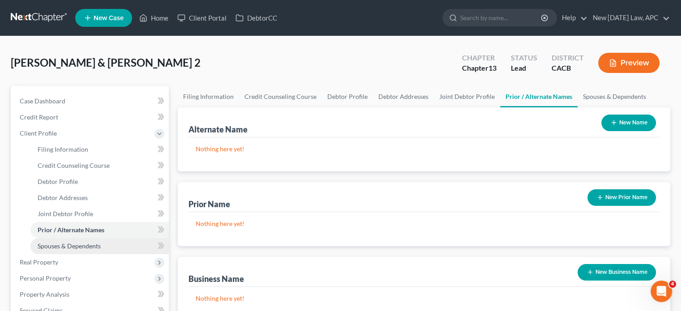
click at [85, 243] on span "Spouses & Dependents" at bounding box center [69, 246] width 63 height 8
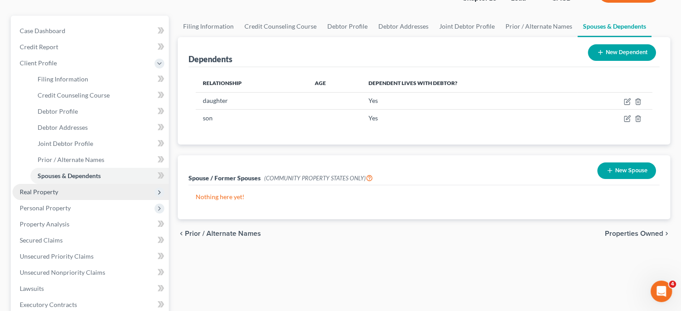
scroll to position [90, 0]
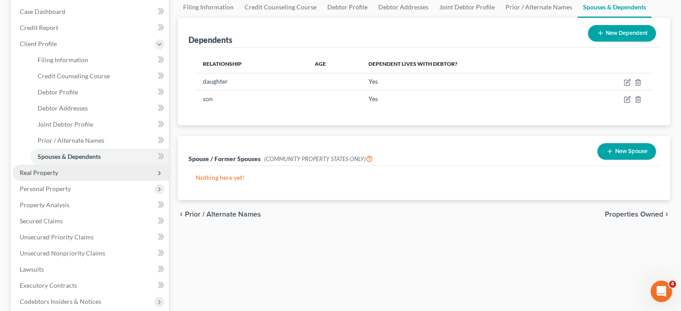
click at [64, 175] on span "Real Property" at bounding box center [91, 173] width 156 height 16
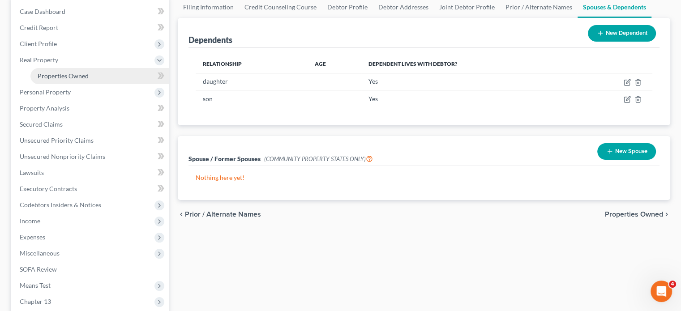
click at [59, 77] on span "Properties Owned" at bounding box center [63, 76] width 51 height 8
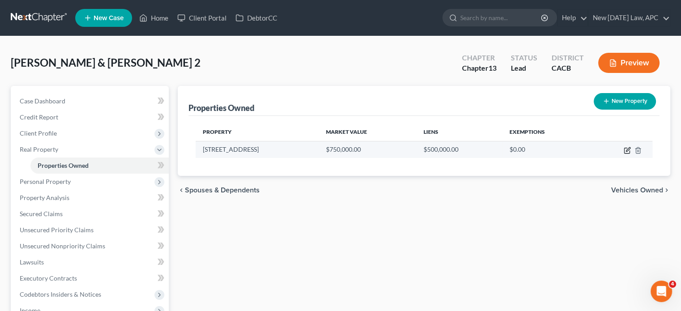
click at [628, 149] on icon "button" at bounding box center [627, 150] width 7 height 7
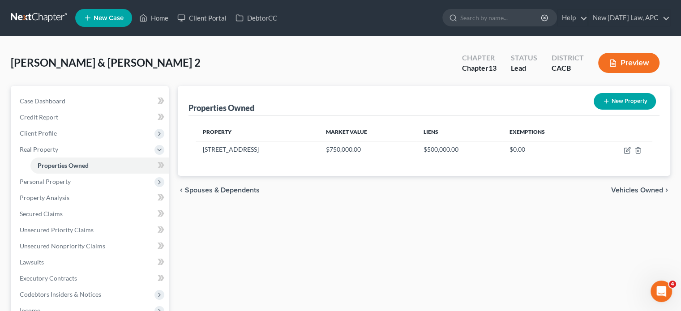
select select "4"
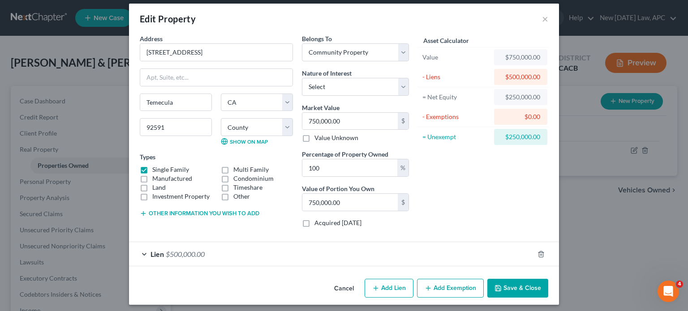
scroll to position [10, 0]
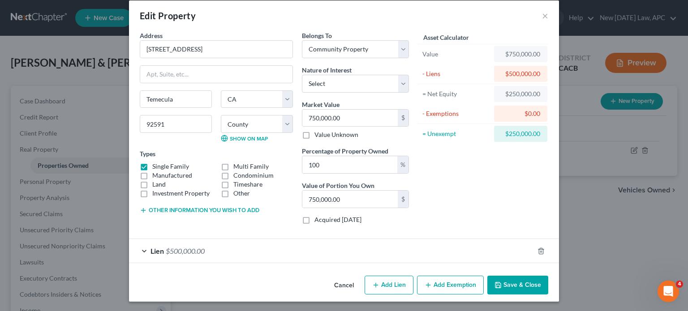
click at [365, 250] on div "Lien $500,000.00" at bounding box center [331, 251] width 405 height 24
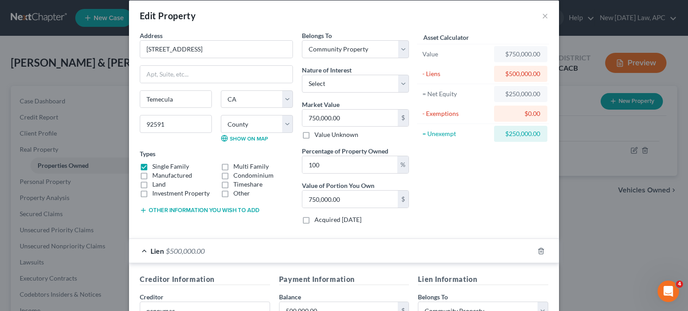
scroll to position [242, 0]
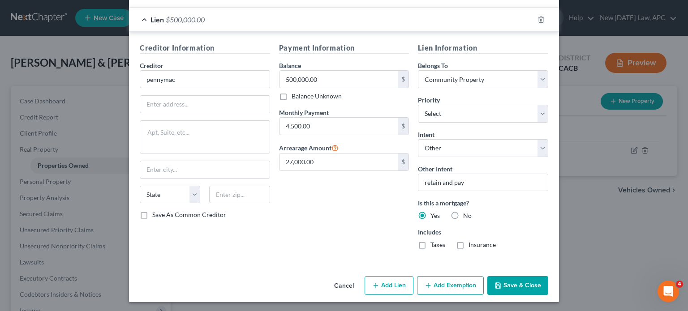
click at [347, 283] on button "Cancel" at bounding box center [344, 286] width 34 height 18
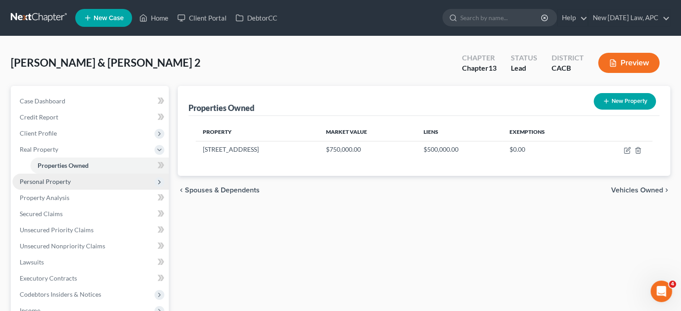
click at [62, 185] on span "Personal Property" at bounding box center [45, 182] width 51 height 8
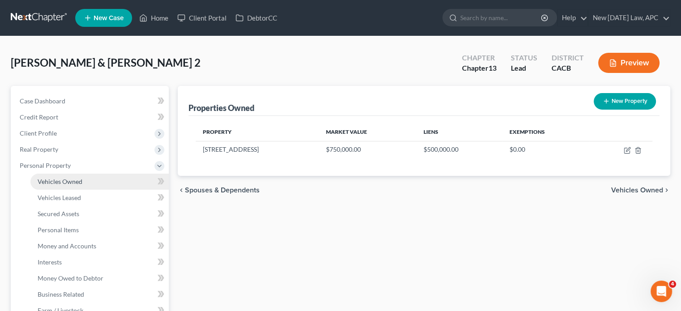
click at [66, 184] on span "Vehicles Owned" at bounding box center [60, 182] width 45 height 8
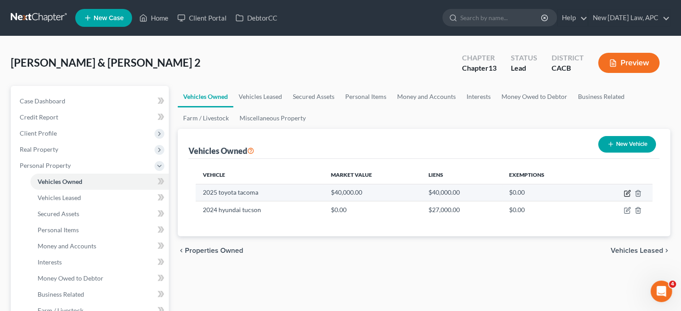
drag, startPoint x: 627, startPoint y: 193, endPoint x: 623, endPoint y: 189, distance: 5.1
click at [627, 193] on icon "button" at bounding box center [628, 192] width 4 height 4
select select "0"
select select "1"
select select "2"
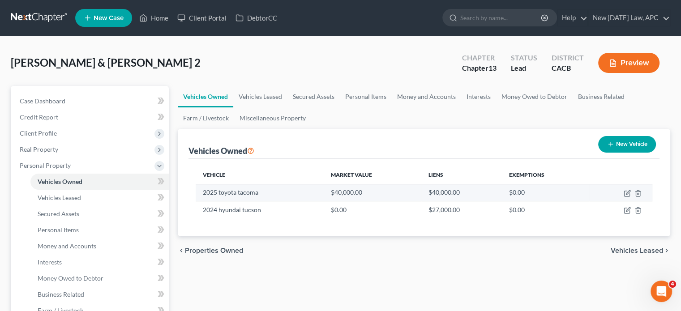
select select "4"
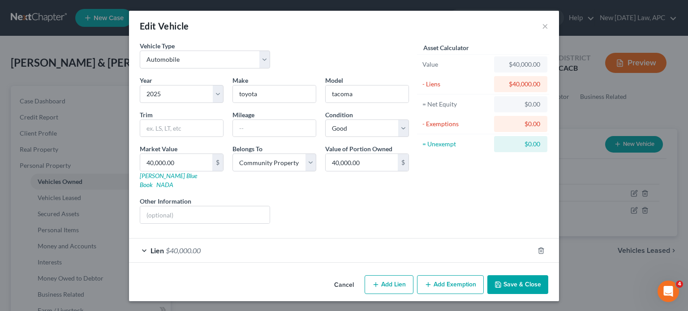
click at [202, 217] on div "Year Select 2026 2025 2024 2023 2022 2021 2020 2019 2018 2017 2016 2015 2014 20…" at bounding box center [274, 153] width 278 height 155
click at [196, 246] on span "$40,000.00" at bounding box center [183, 250] width 35 height 9
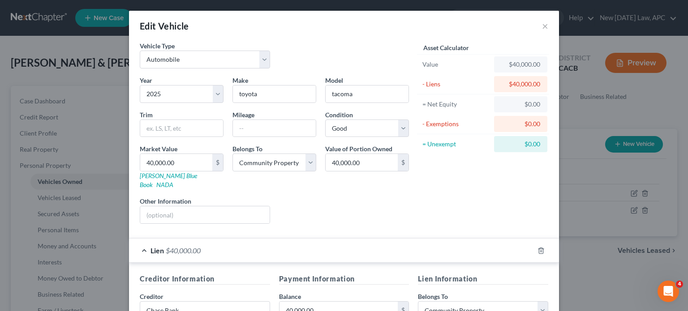
scroll to position [192, 0]
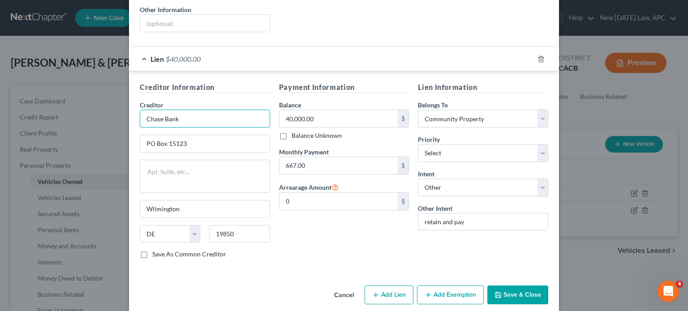
drag, startPoint x: 186, startPoint y: 112, endPoint x: 146, endPoint y: 107, distance: 40.1
click at [146, 110] on input "Chase Bank" at bounding box center [205, 119] width 130 height 18
click at [169, 110] on input "Chase Bank" at bounding box center [205, 119] width 130 height 18
drag, startPoint x: 186, startPoint y: 109, endPoint x: 112, endPoint y: 106, distance: 74.4
click at [112, 106] on div "Edit Vehicle × Vehicle Type Select Automobile Truck Trailer Watercraft Aircraft…" at bounding box center [344, 155] width 688 height 311
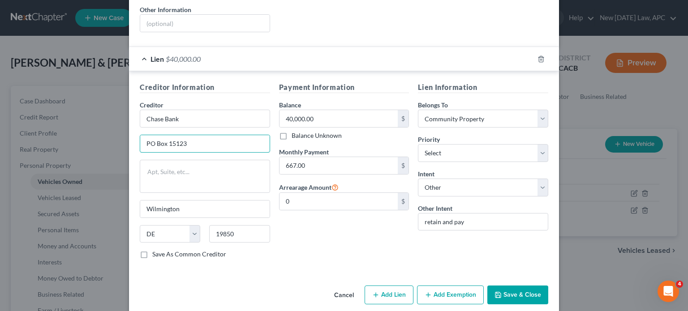
drag, startPoint x: 192, startPoint y: 130, endPoint x: 120, endPoint y: 132, distance: 71.2
click at [120, 132] on div "Edit Vehicle × Vehicle Type Select Automobile Truck Trailer Watercraft Aircraft…" at bounding box center [344, 155] width 688 height 311
click at [342, 287] on button "Cancel" at bounding box center [344, 296] width 34 height 18
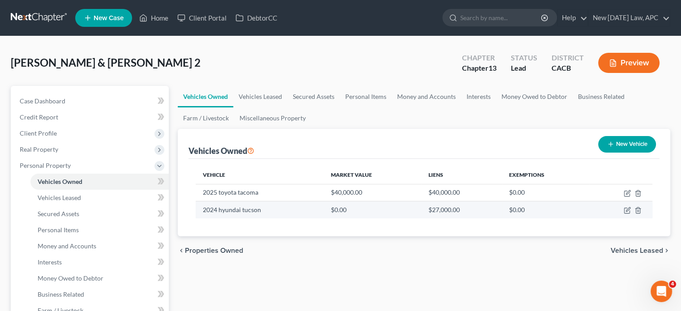
click at [623, 211] on td at bounding box center [620, 210] width 63 height 17
click at [628, 210] on icon "button" at bounding box center [628, 210] width 4 height 4
select select "0"
select select "2"
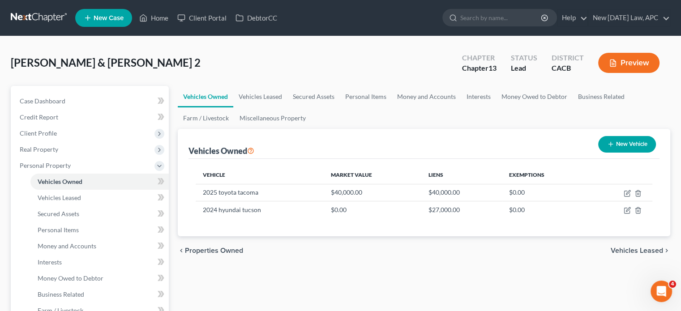
select select "4"
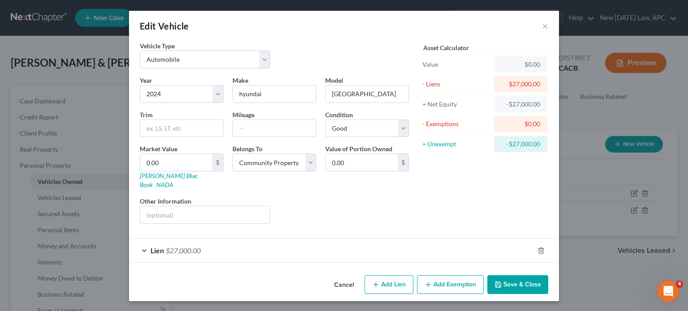
click at [183, 246] on span "$27,000.00" at bounding box center [183, 250] width 35 height 9
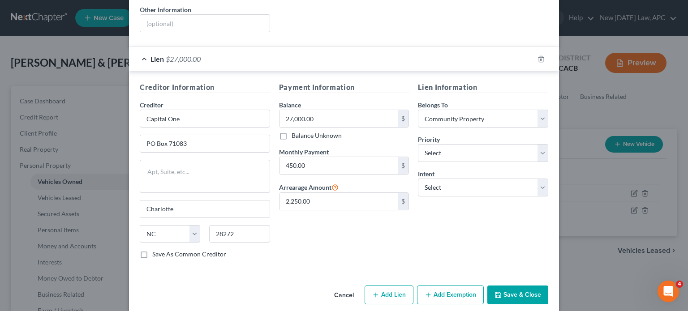
click at [335, 287] on button "Cancel" at bounding box center [344, 296] width 34 height 18
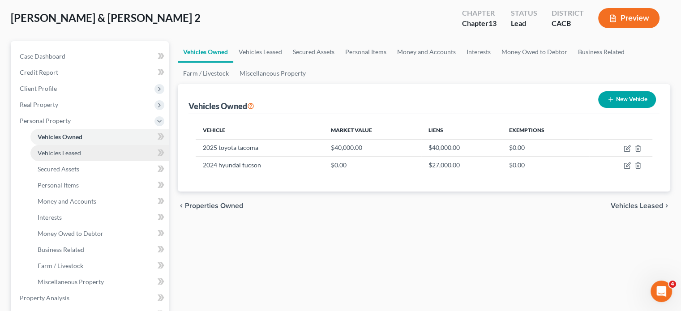
click at [61, 154] on span "Vehicles Leased" at bounding box center [59, 153] width 43 height 8
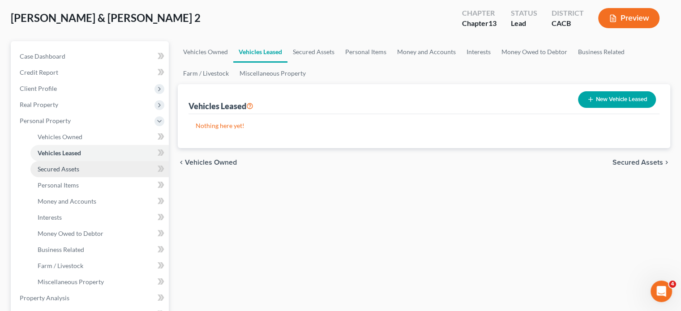
click at [64, 170] on span "Secured Assets" at bounding box center [59, 169] width 42 height 8
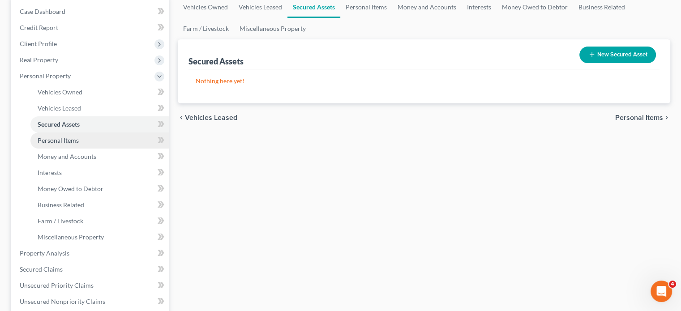
click at [64, 146] on link "Personal Items" at bounding box center [99, 141] width 138 height 16
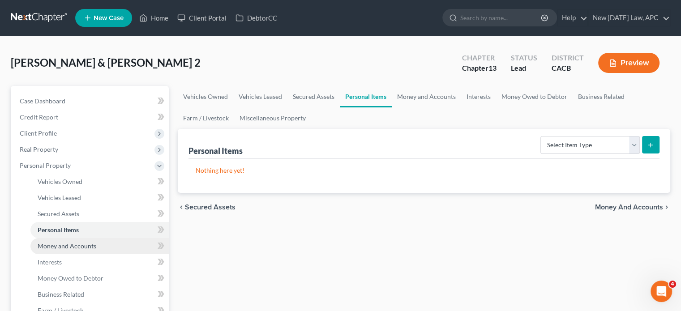
click at [64, 242] on span "Money and Accounts" at bounding box center [67, 246] width 59 height 8
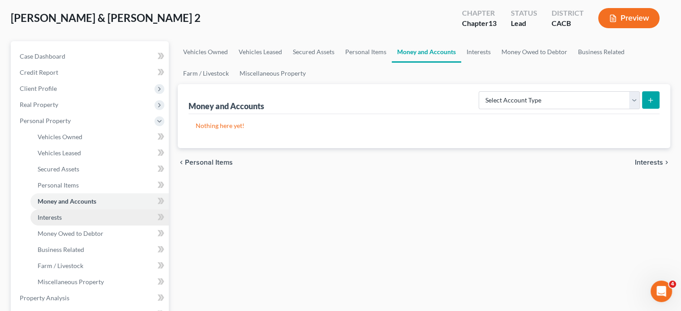
click at [69, 221] on link "Interests" at bounding box center [99, 218] width 138 height 16
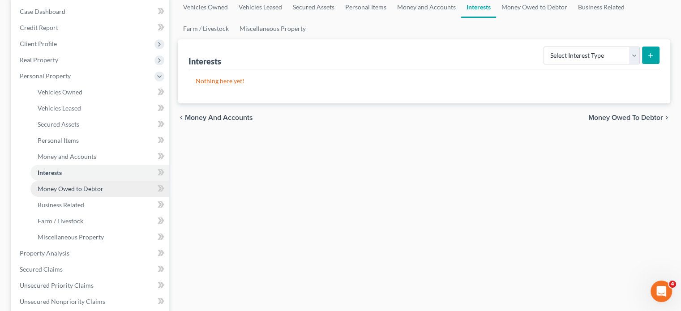
click at [66, 192] on span "Money Owed to Debtor" at bounding box center [71, 189] width 66 height 8
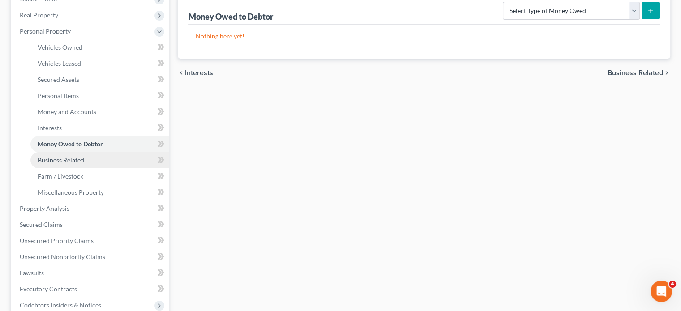
click at [64, 163] on span "Business Related" at bounding box center [61, 160] width 47 height 8
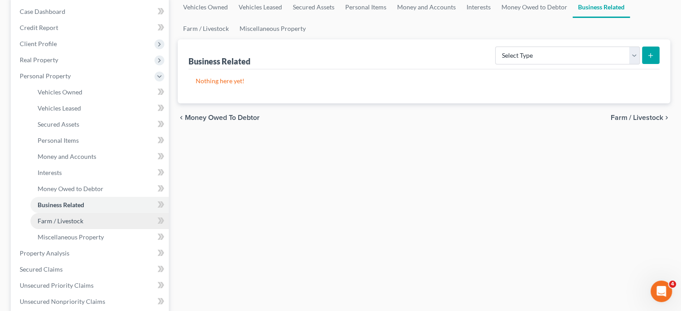
click at [74, 220] on span "Farm / Livestock" at bounding box center [61, 221] width 46 height 8
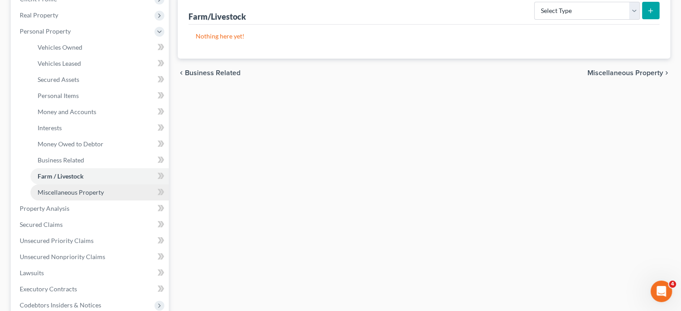
click at [80, 195] on span "Miscellaneous Property" at bounding box center [71, 193] width 66 height 8
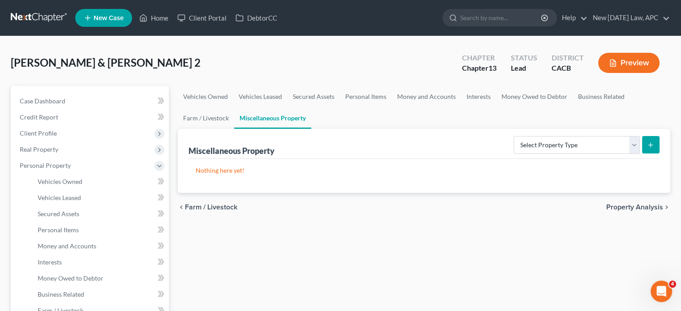
click at [354, 207] on div "chevron_left Farm / Livestock Property Analysis chevron_right" at bounding box center [424, 207] width 493 height 29
